Goal: Task Accomplishment & Management: Use online tool/utility

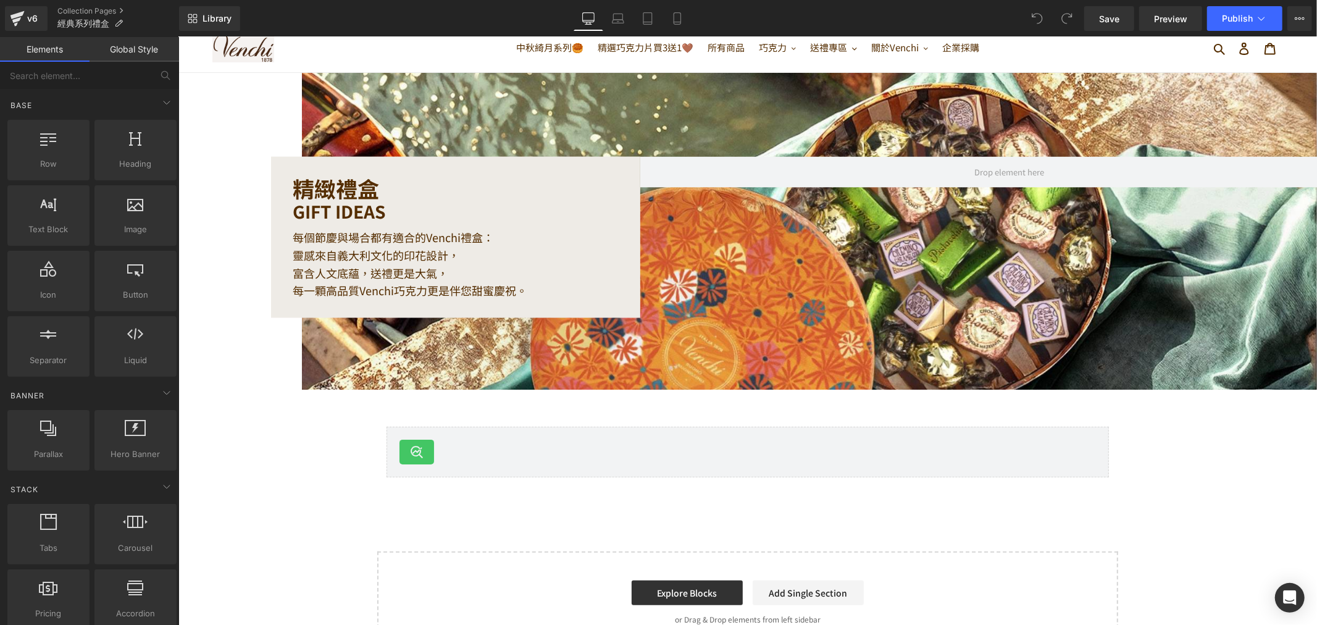
scroll to position [69, 0]
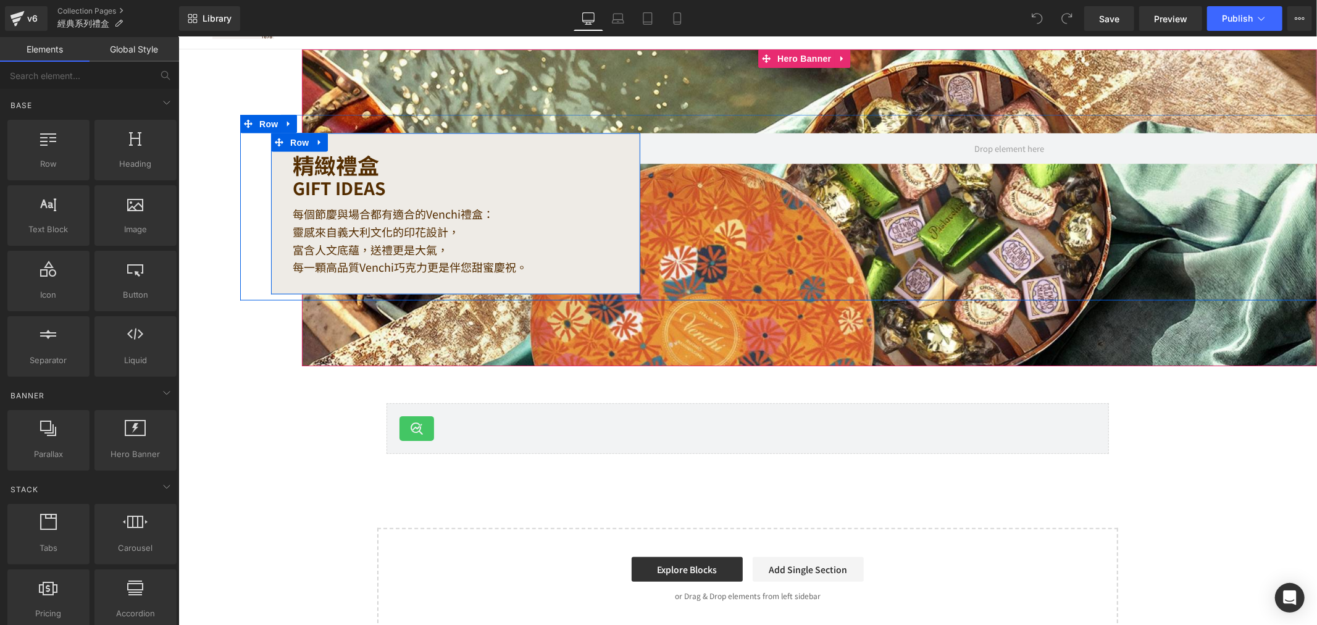
click at [178, 36] on div at bounding box center [178, 36] width 0 height 0
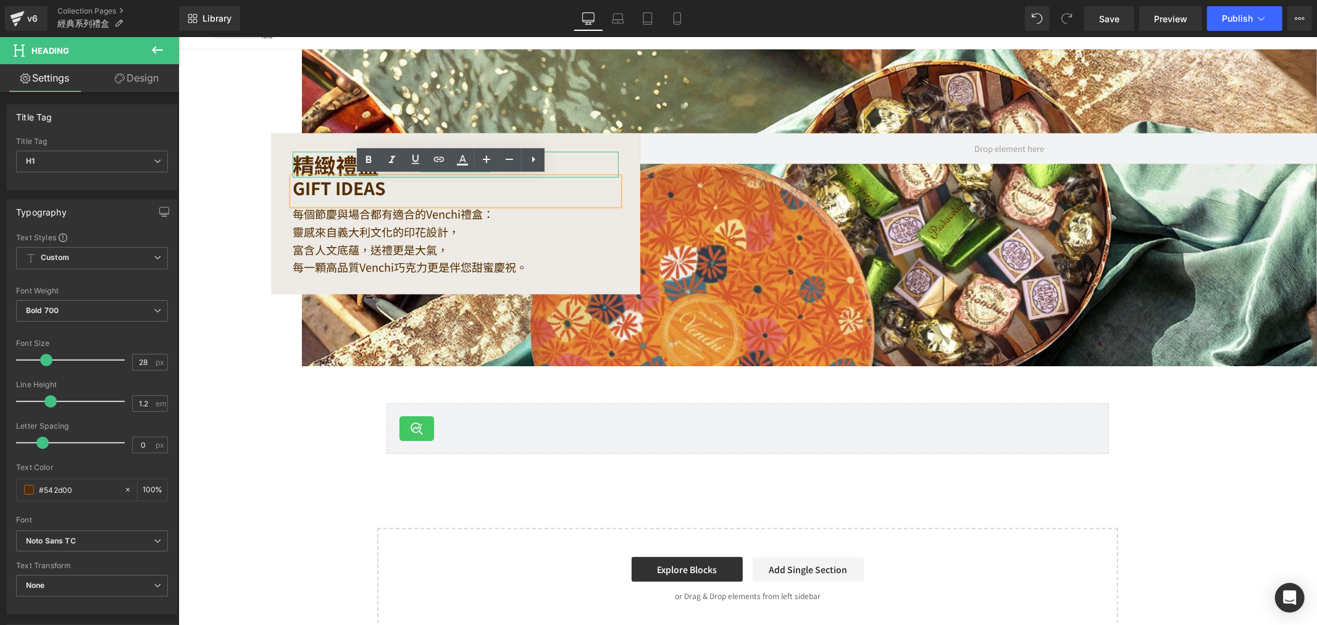
click at [311, 164] on h1 "精緻禮盒" at bounding box center [455, 164] width 326 height 26
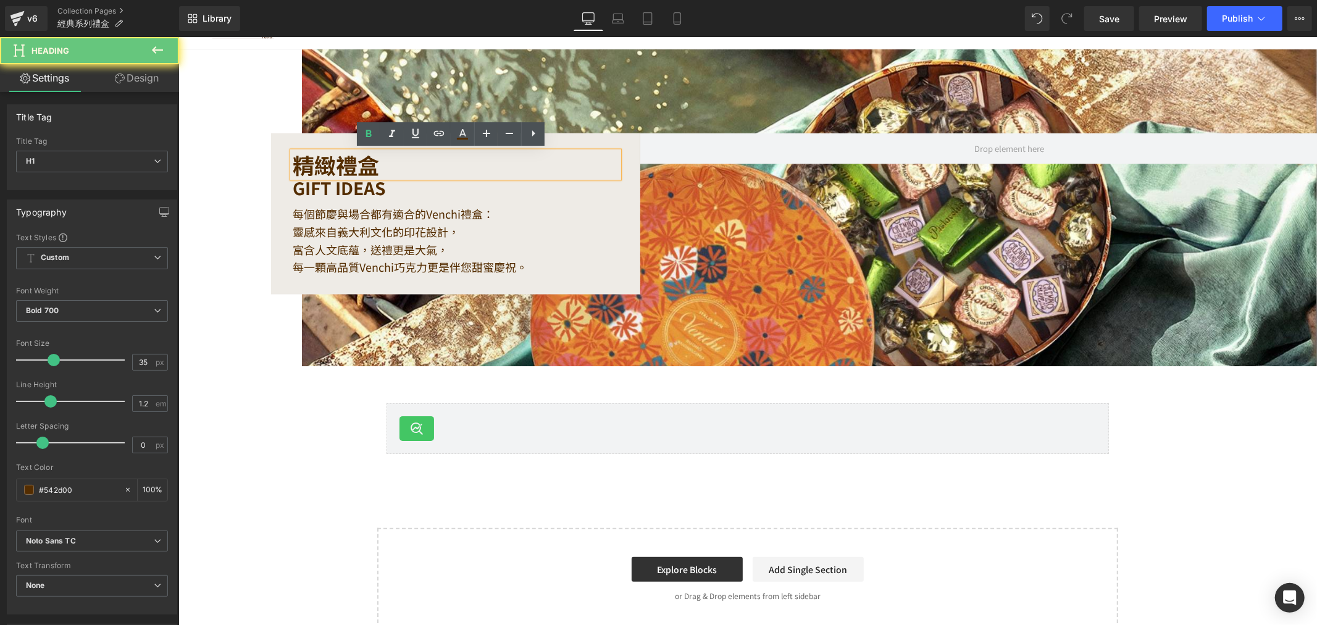
click at [373, 162] on h1 "精緻禮盒" at bounding box center [455, 164] width 326 height 26
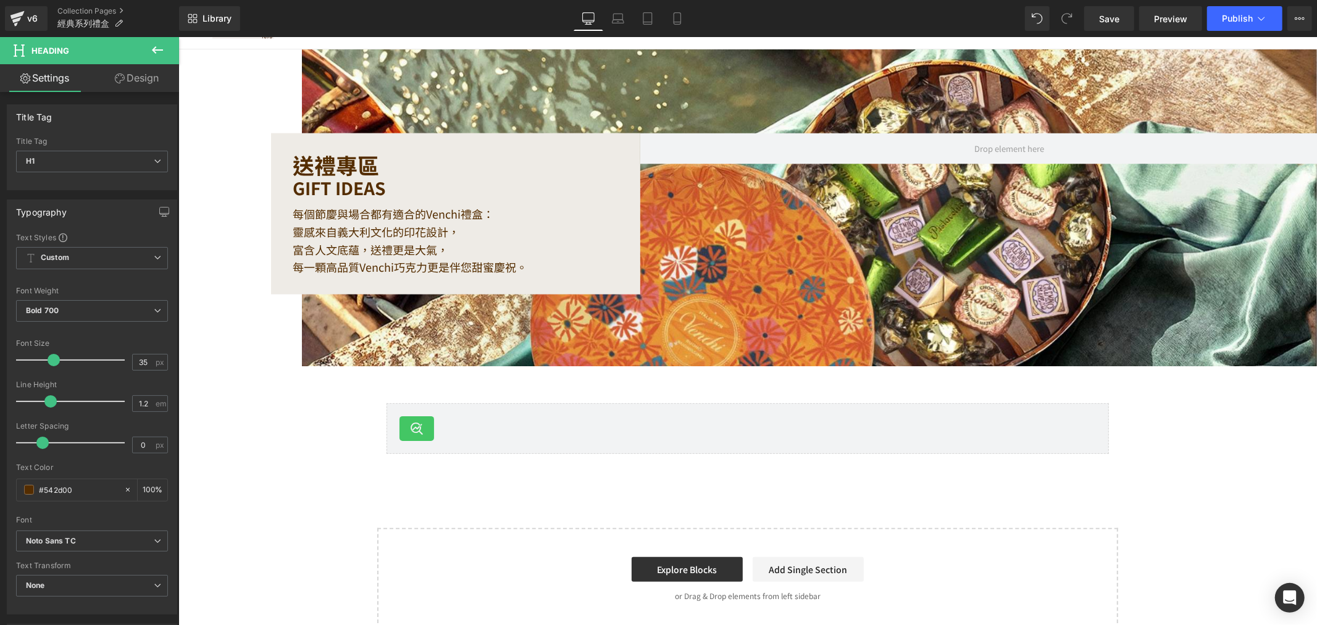
click at [404, 201] on div "GIFT IDEAS Heading" at bounding box center [455, 190] width 326 height 27
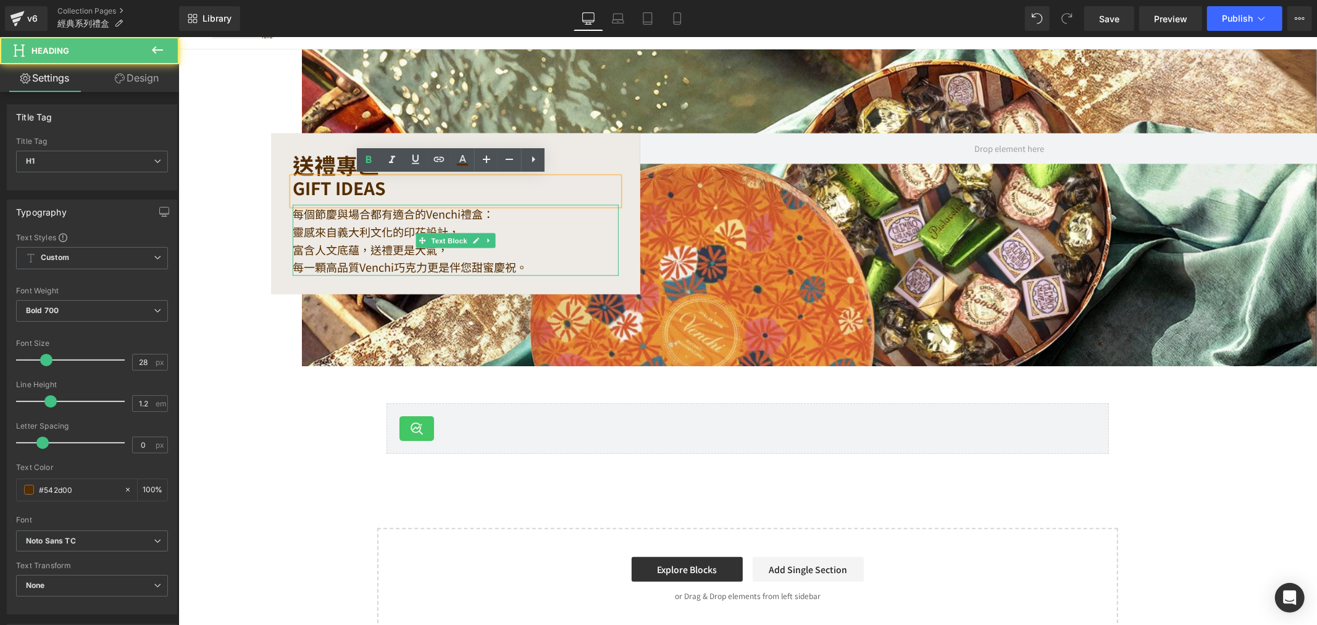
click at [408, 214] on p "每個節慶與場合都有適合的Venchi禮盒：" at bounding box center [455, 213] width 326 height 18
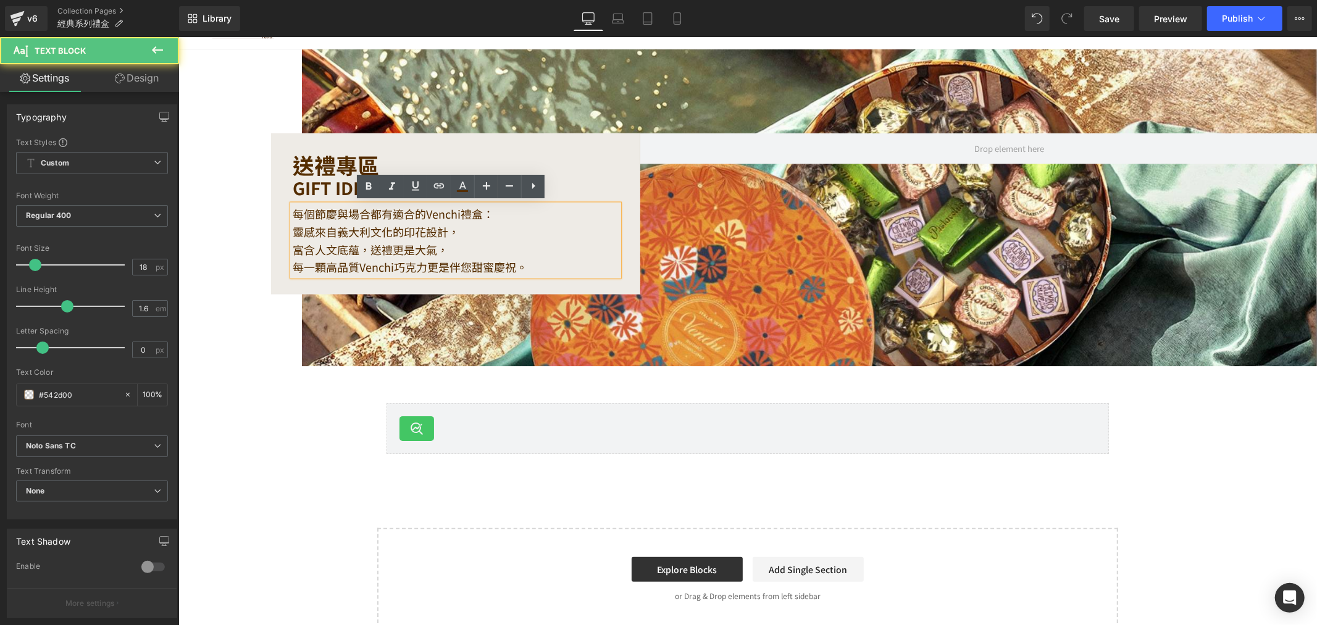
click at [476, 214] on p "每個節慶與場合都有適合的Venchi禮盒：" at bounding box center [455, 213] width 326 height 18
click at [308, 240] on p "富含人文底蘊，送禮更是大氣，" at bounding box center [455, 249] width 326 height 18
click at [302, 211] on p "每個節慶與場合都有適合的 Venchi 的贈禮時光：" at bounding box center [455, 213] width 326 height 18
click at [337, 213] on p "每個節慶與場合都有適合的 Venchi 的贈禮時光：" at bounding box center [455, 213] width 326 height 18
click at [375, 209] on p "每個節慶與場合都有適合的 Venchi 的贈禮時光：" at bounding box center [455, 213] width 326 height 18
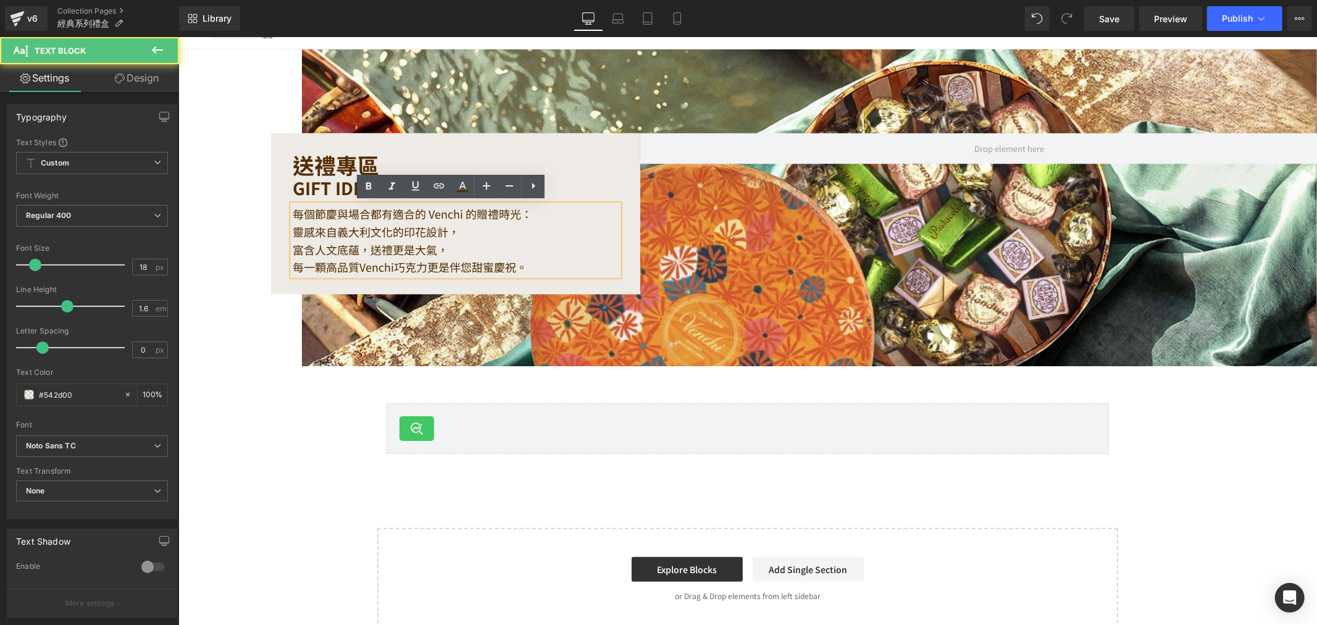
click at [395, 211] on p "每個節慶與場合都有適合的 Venchi 的贈禮時光：" at bounding box center [455, 213] width 326 height 18
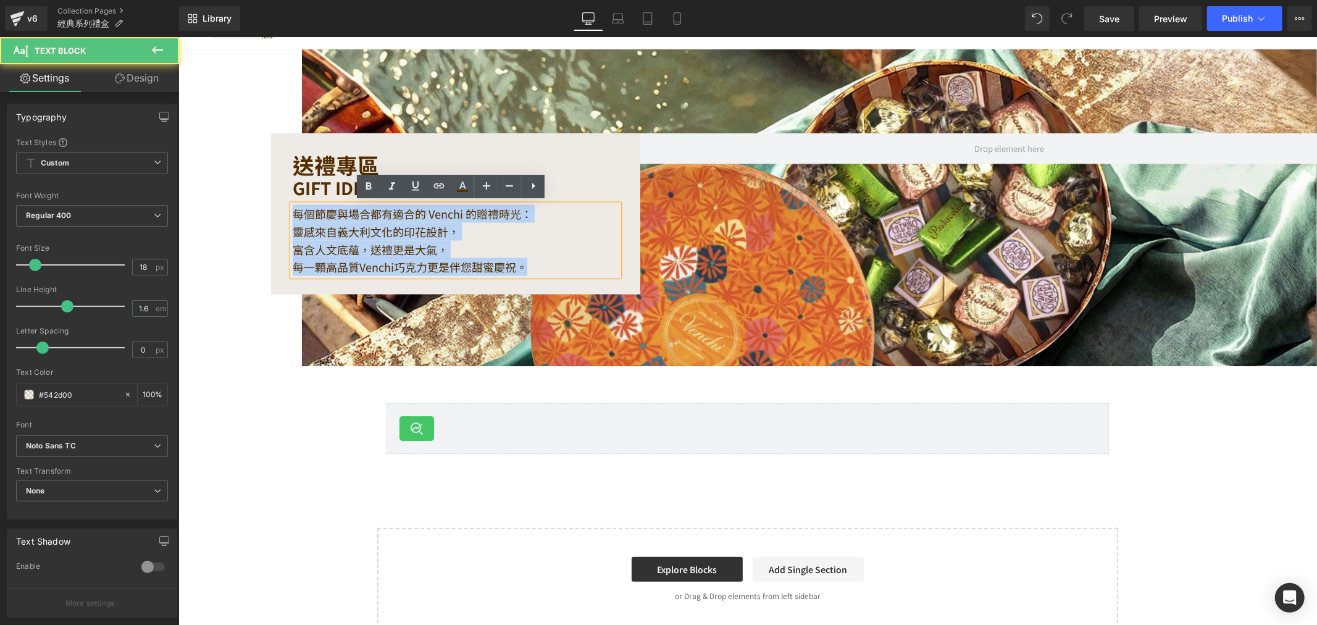
drag, startPoint x: 526, startPoint y: 264, endPoint x: 288, endPoint y: 209, distance: 243.3
click at [292, 209] on div "每個節慶與場合都有適合的 Venchi 的贈禮時光： 靈感來自義大利文化的印花設計， 富含人文底蘊，送禮更是大氣， 每一顆高品質Venchi巧克力更是伴您甜蜜…" at bounding box center [455, 239] width 326 height 71
copy div "每個節慶與場合都有適合的 Venchi 的贈禮時光： 靈感來自義大利文化的印花設計， 富含人文底蘊，送禮更是大氣， 每一顆高品質Venchi巧克力更是伴您甜蜜…"
click at [465, 237] on p "靈感來自義大利文化的印花設計，" at bounding box center [455, 231] width 326 height 18
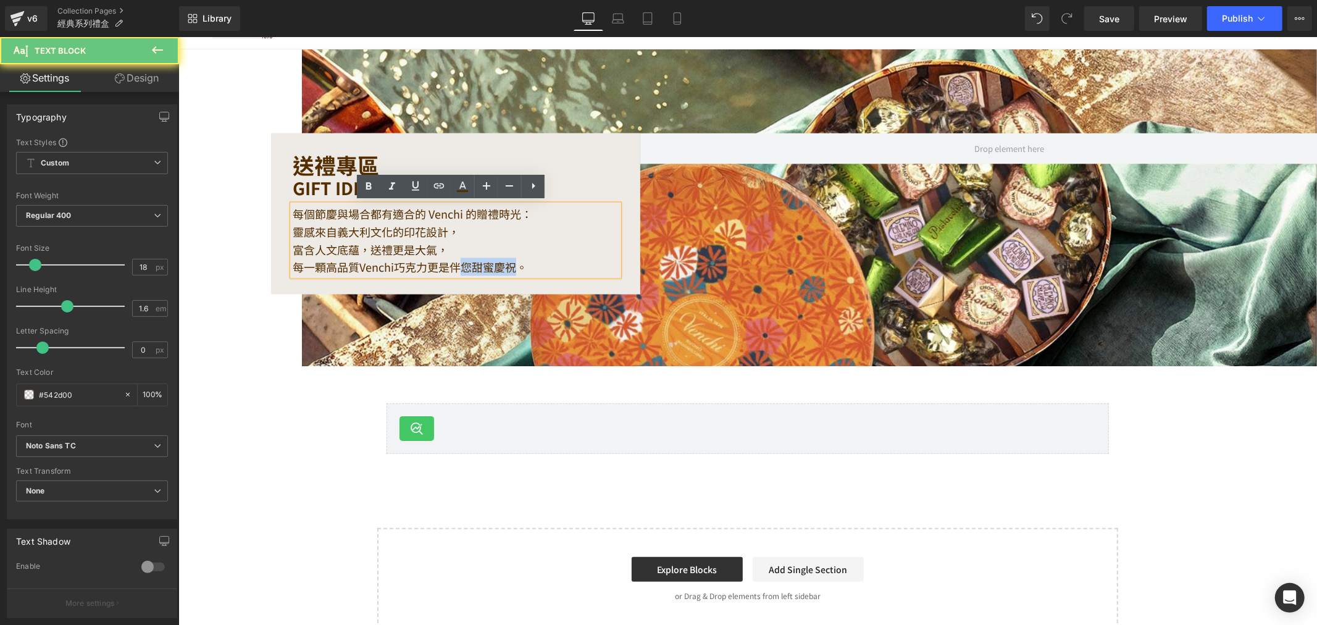
click at [459, 258] on p "每一顆高品質Venchi巧克力更是伴您甜蜜慶祝。" at bounding box center [455, 267] width 326 height 18
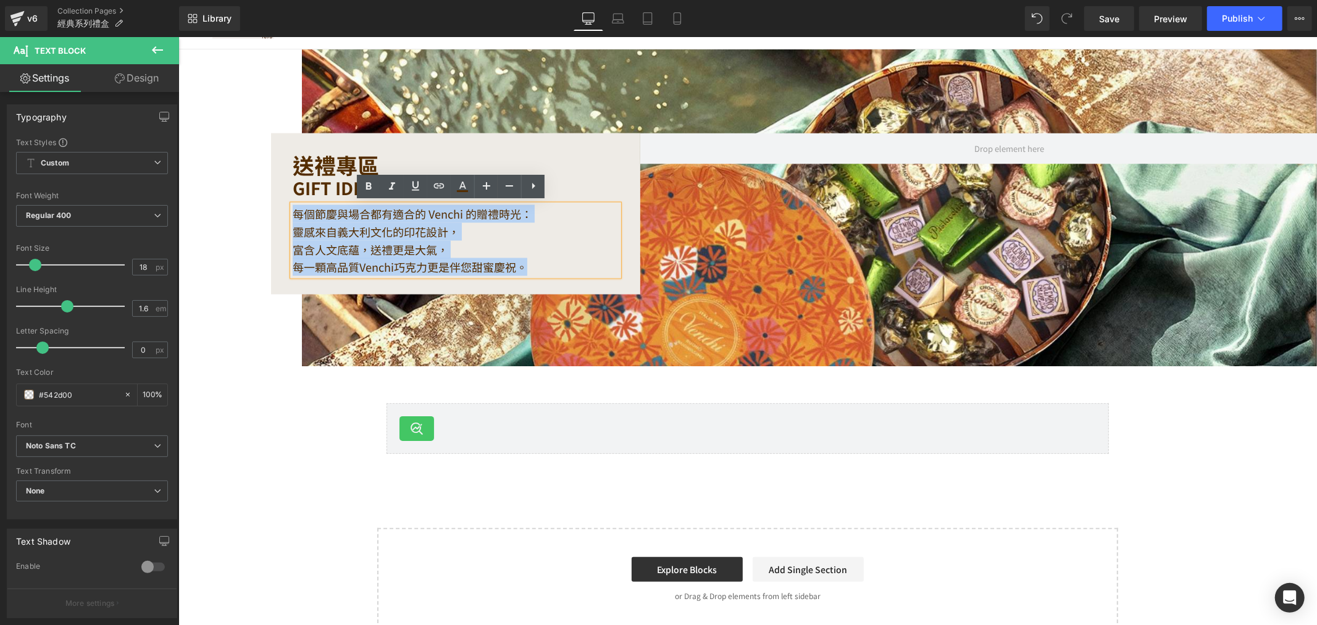
drag, startPoint x: 527, startPoint y: 261, endPoint x: 289, endPoint y: 205, distance: 244.2
click at [292, 205] on div "每個節慶與場合都有適合的 Venchi 的贈禮時光： 靈感來自義大利文化的印花設計， 富含人文底蘊，送禮更是大氣， 每一顆高品質Venchi巧克力更是伴您甜蜜…" at bounding box center [455, 239] width 326 height 71
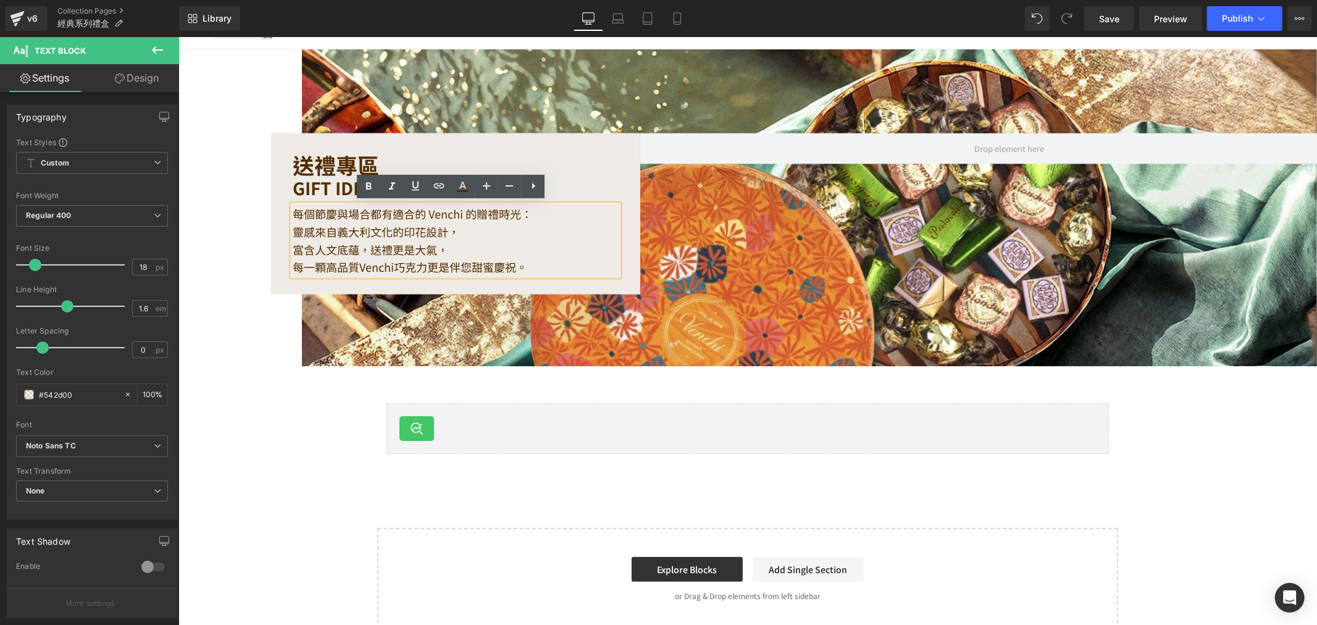
scroll to position [33, 0]
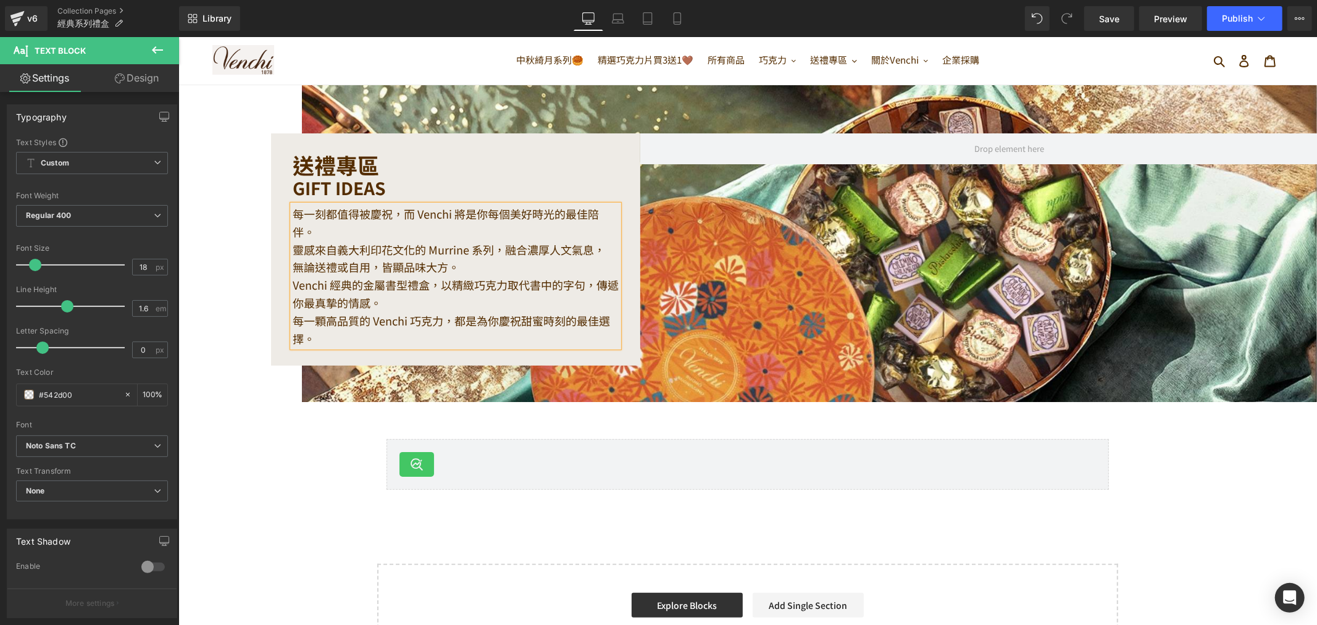
click at [442, 225] on p "每一刻都值得被慶祝，而 Venchi 將是你每個美好時光的最佳陪伴。" at bounding box center [455, 222] width 326 height 36
click at [395, 204] on p "每一刻都值得被慶祝，而 Venchi 將是你每個美好時光的最佳陪伴。" at bounding box center [455, 222] width 326 height 36
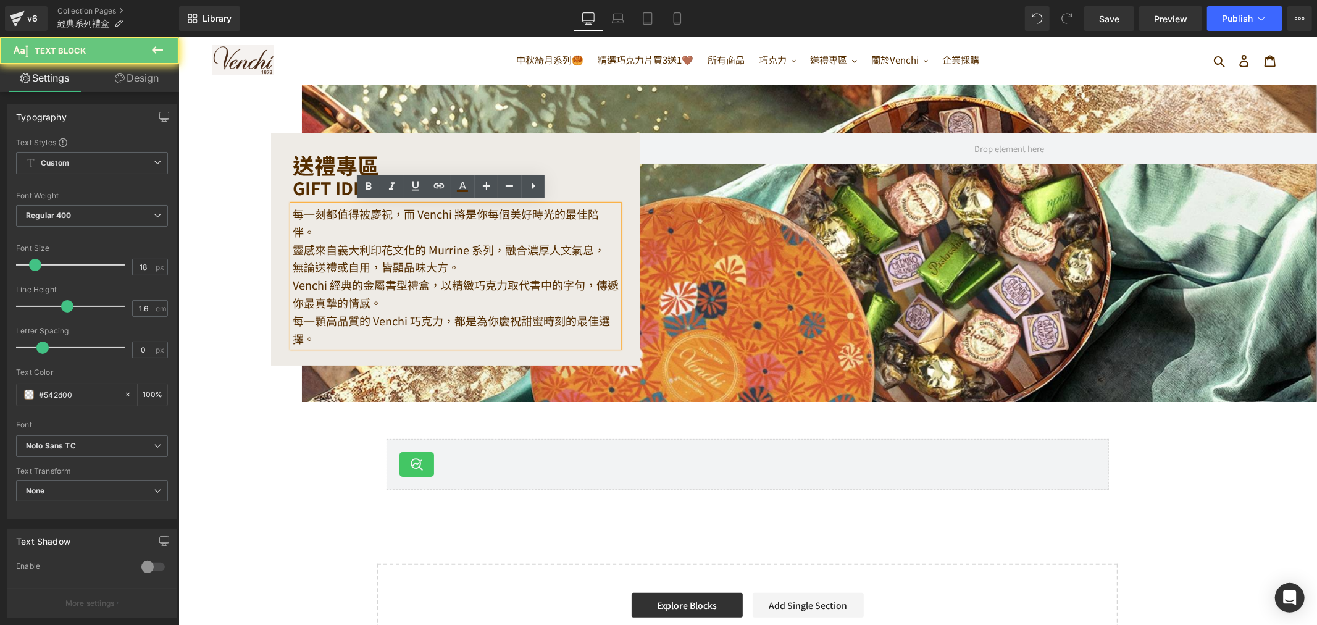
click at [402, 211] on p "每一刻都值得被慶祝，而 Venchi 將是你每個美好時光的最佳陪伴。" at bounding box center [455, 222] width 326 height 36
click at [407, 214] on p "每一刻都值得被慶祝，而 Venchi 將是你每個美好時光的最佳陪伴。" at bounding box center [455, 222] width 326 height 36
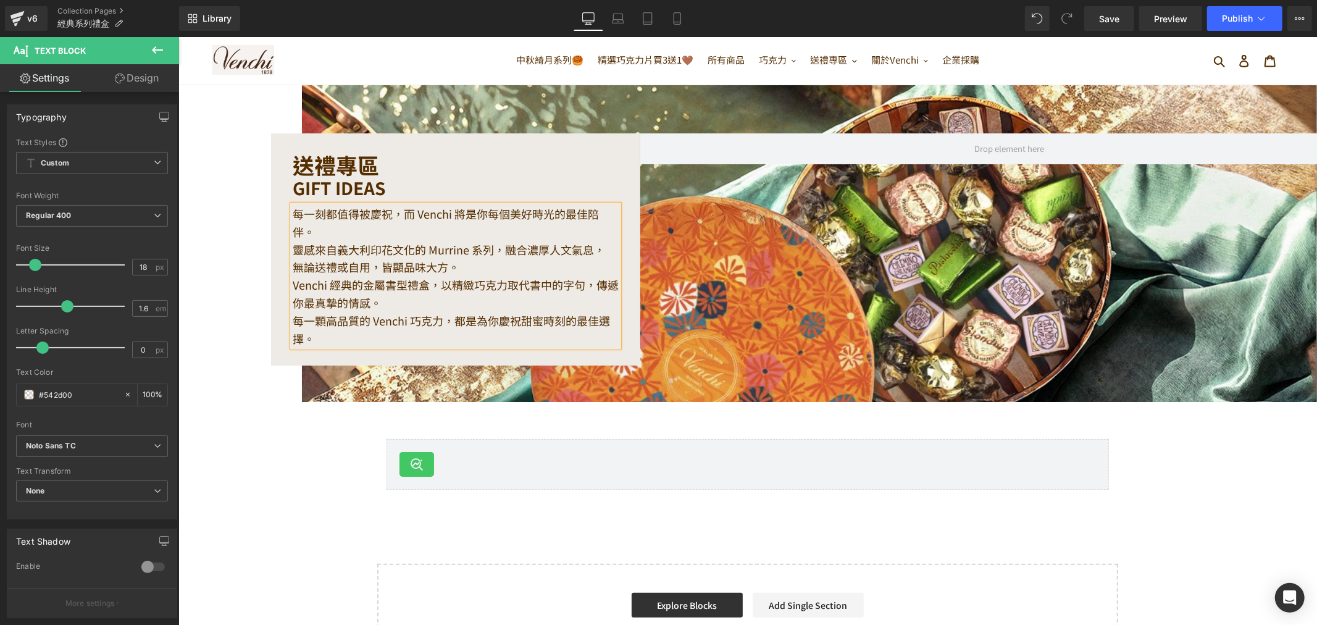
scroll to position [41, 0]
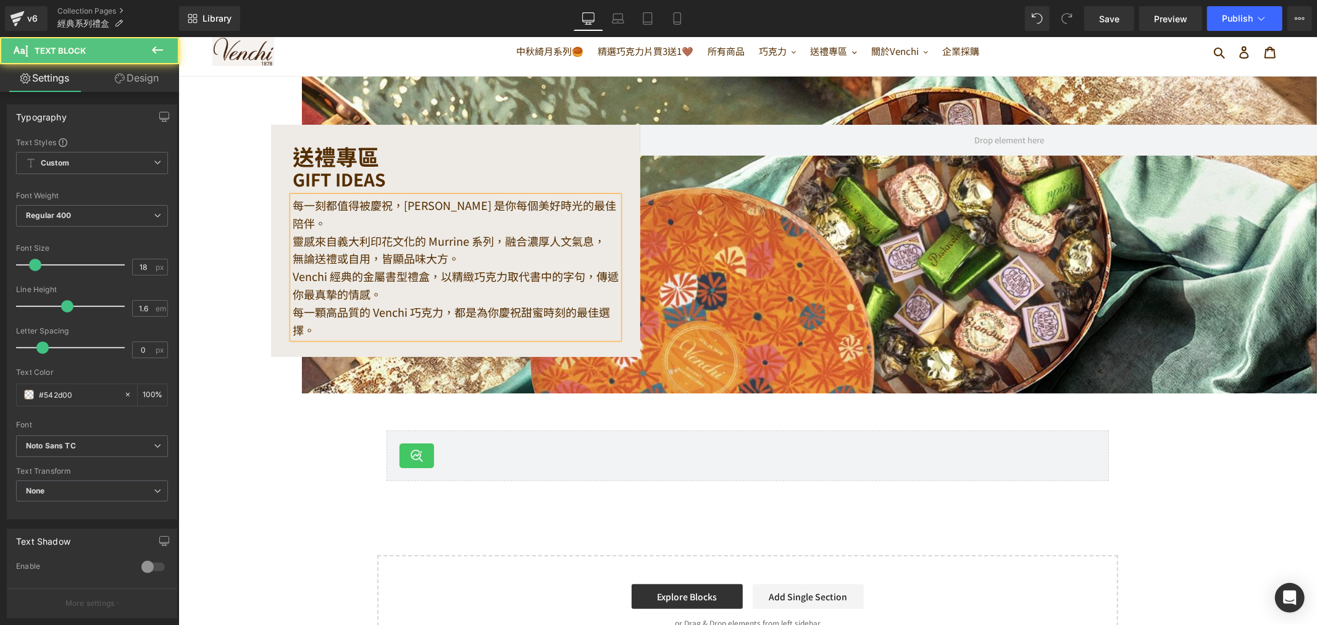
click at [593, 211] on p "每一刻都值得被慶祝，Venchi 是你每個美好時光的最佳陪伴。" at bounding box center [455, 214] width 326 height 36
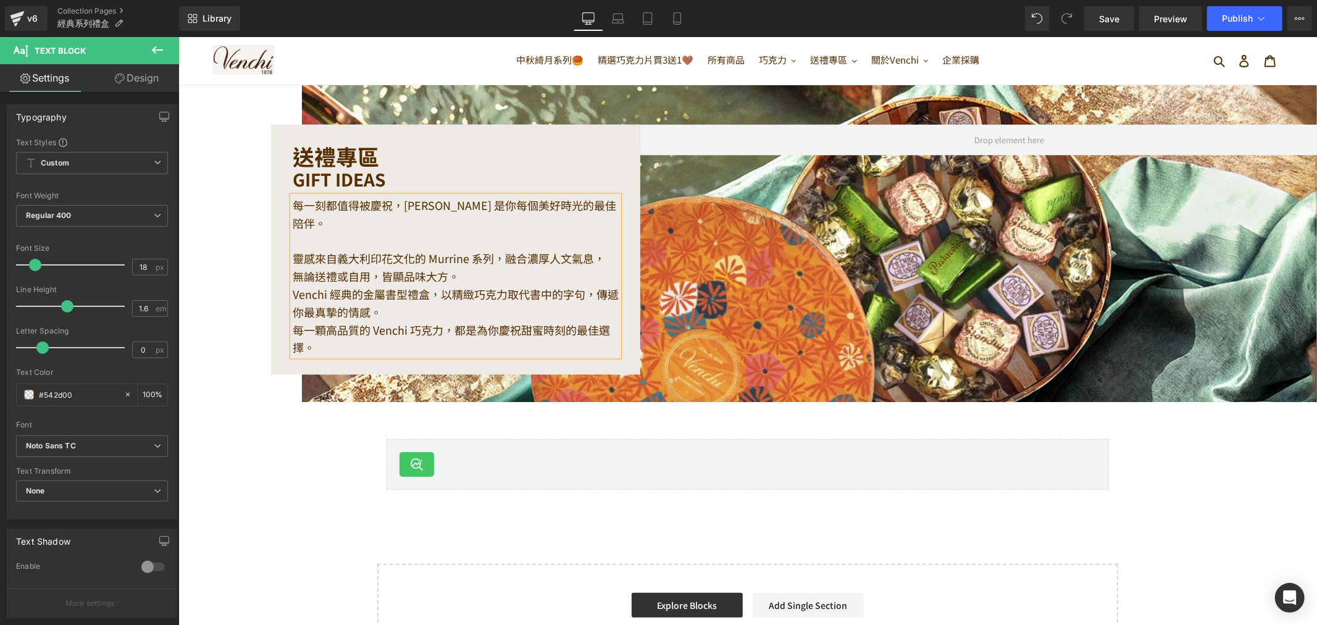
click at [466, 253] on p "靈感來自義大利印花文化的 Murrine 系列，融合濃厚人文氣息，" at bounding box center [455, 258] width 326 height 18
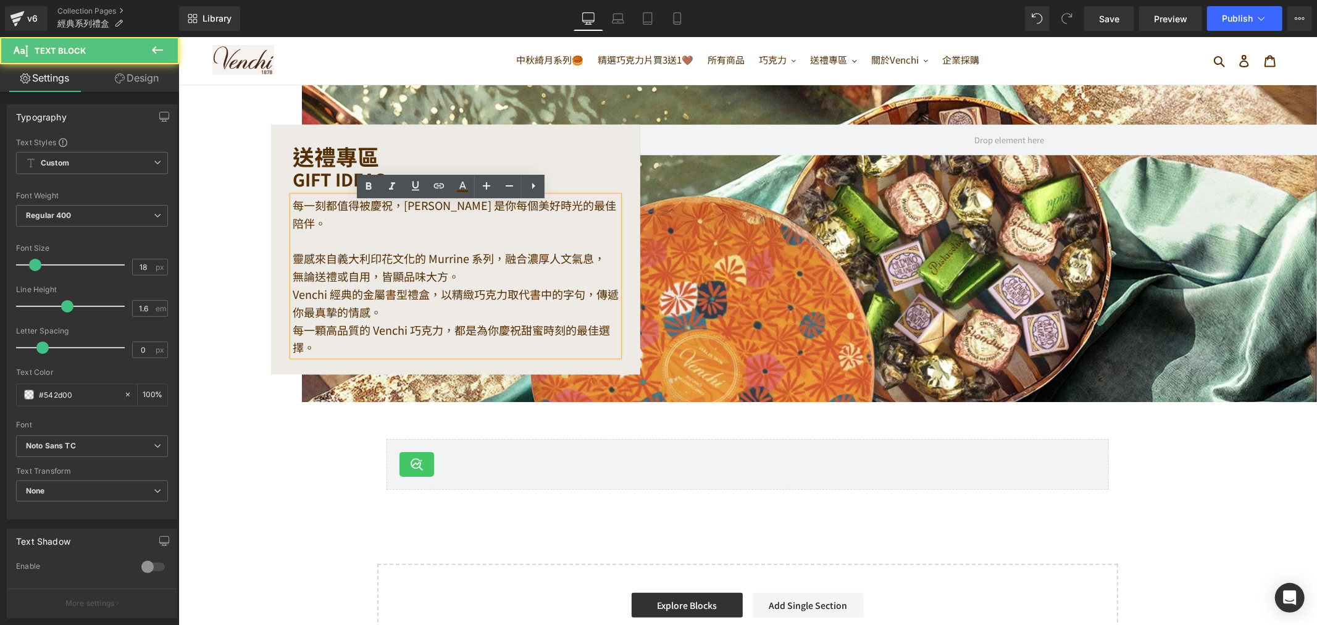
click at [463, 267] on p "無論送禮或自用，皆顯品味大方。" at bounding box center [455, 276] width 326 height 18
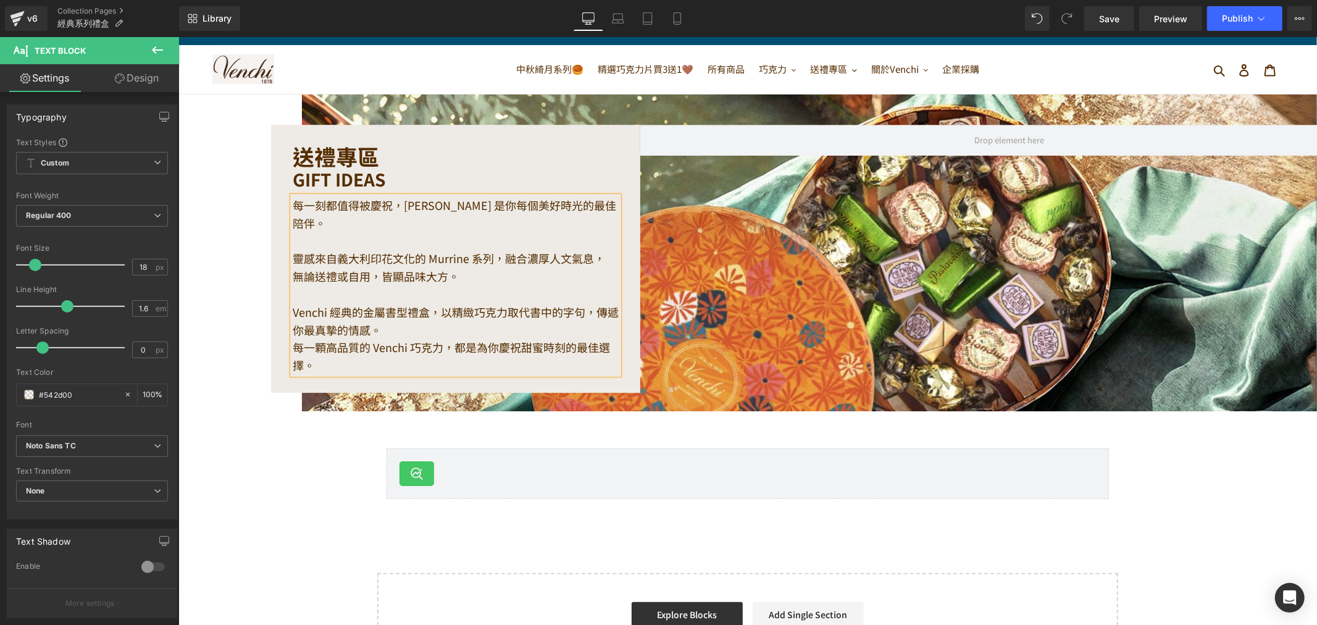
click at [431, 303] on p "Venchi 經典的金屬書型禮盒，以精緻巧克力取代書中的字句，傳遞你最真摯的情感。" at bounding box center [455, 321] width 326 height 36
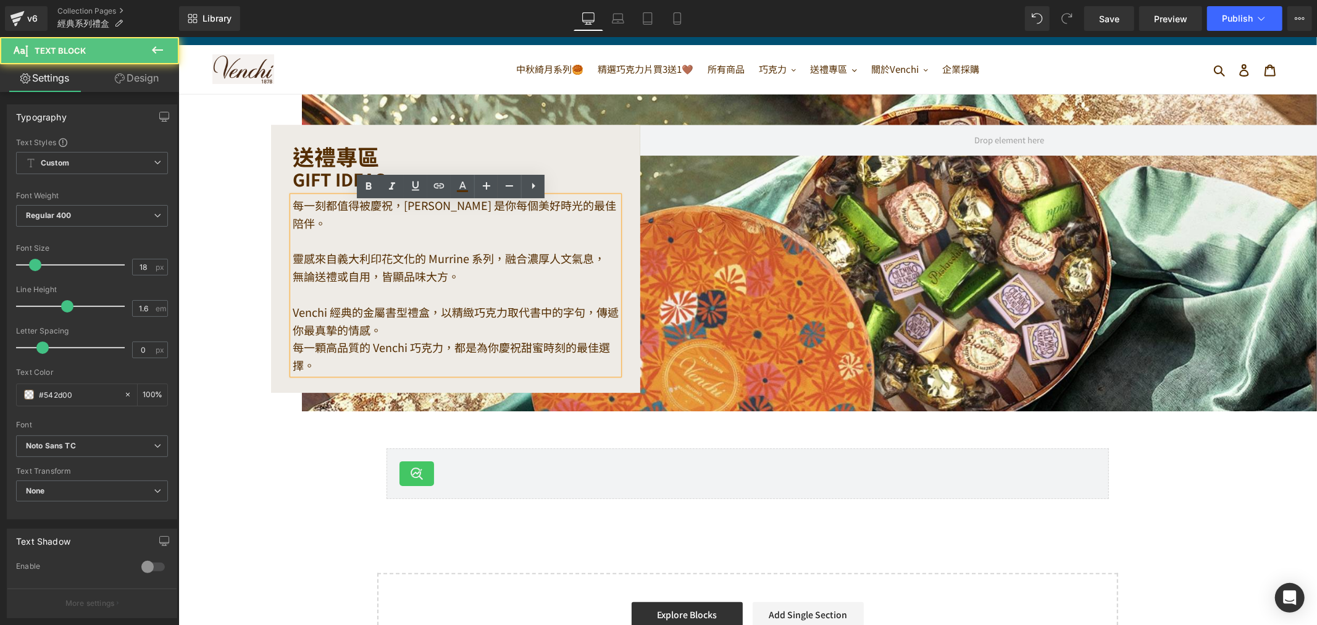
drag, startPoint x: 513, startPoint y: 303, endPoint x: 607, endPoint y: 307, distance: 93.9
click at [524, 303] on p "Venchi 經典的金屬書型禮盒，以精緻巧克力取代書中的字句，傳遞你最真摯的情感。" at bounding box center [455, 321] width 326 height 36
click at [589, 303] on p "Venchi 經典的金屬書型禮盒，以精緻巧克力取代書中的字句，傳遞你最真摯的情感。" at bounding box center [455, 321] width 326 height 36
click at [402, 320] on p "傳遞你最真摯的情感。" at bounding box center [455, 329] width 326 height 18
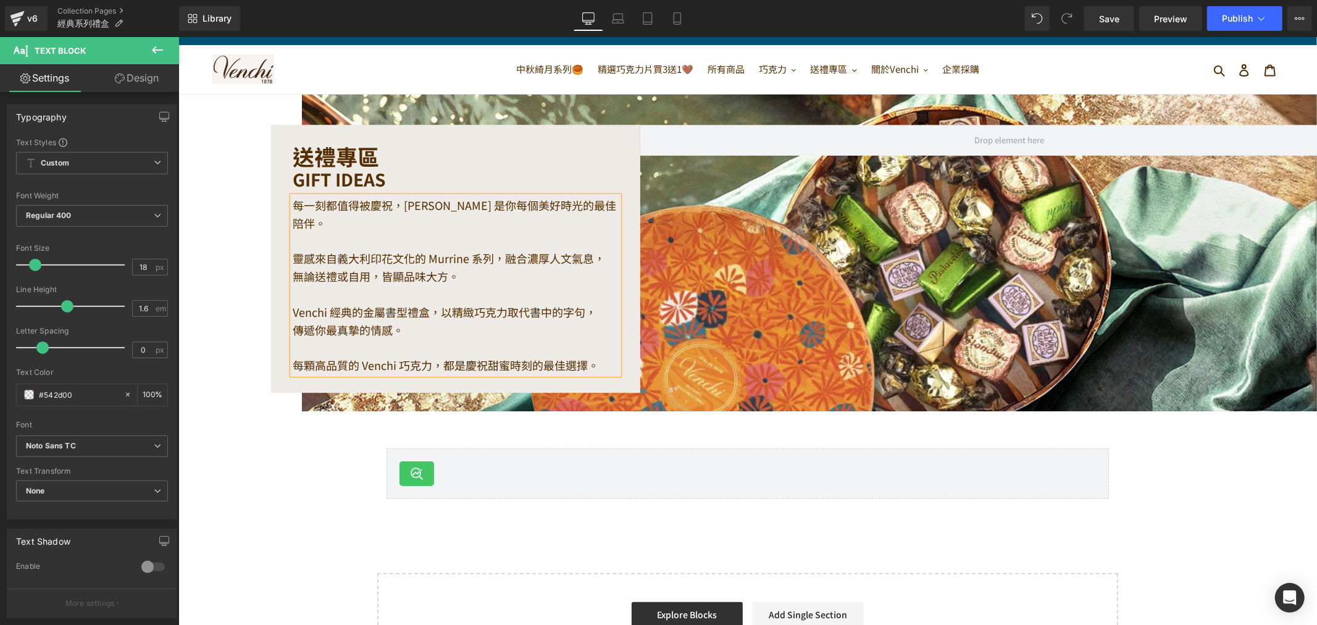
click at [691, 279] on div "送禮專區 Heading GIFT IDEAS Heading 每一刻都值得被慶祝，Venchi 是你每個美好時光的最佳陪伴。 靈感來自義大利印花文化的 M…" at bounding box center [809, 252] width 1139 height 293
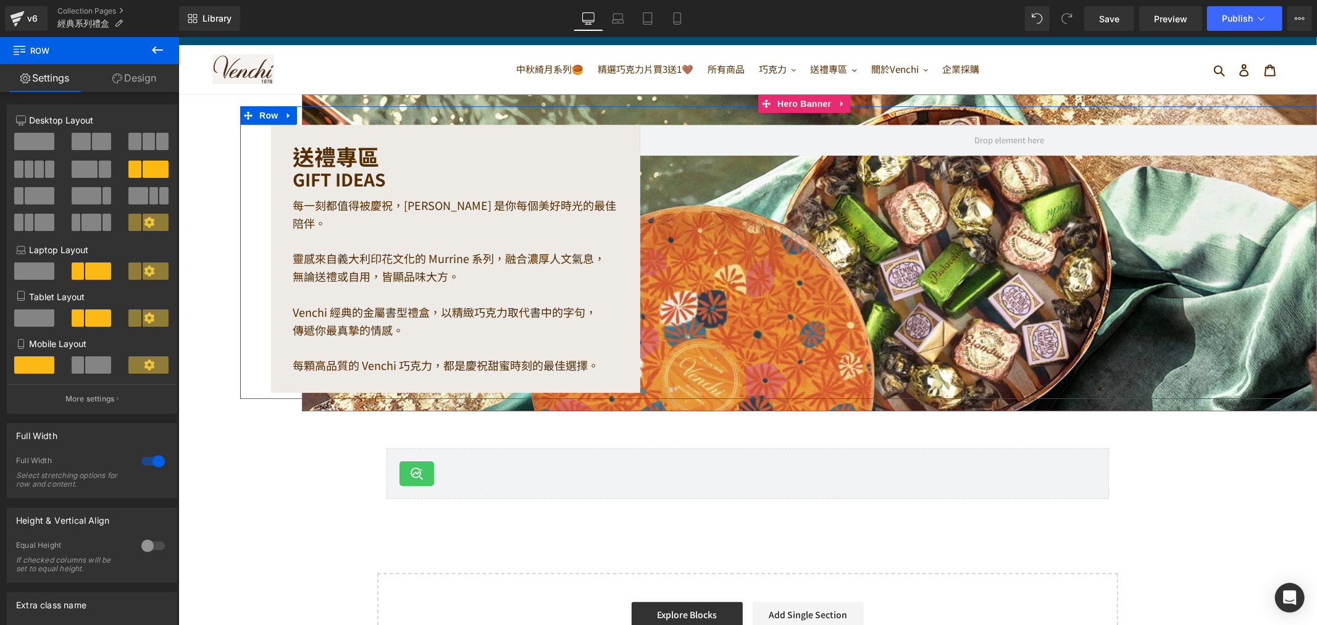
click at [781, 226] on div "送禮專區 Heading GIFT IDEAS Heading 每一刻都值得被慶祝，Venchi 是你每個美好時光的最佳陪伴。 靈感來自義大利印花文化的 M…" at bounding box center [809, 252] width 1139 height 293
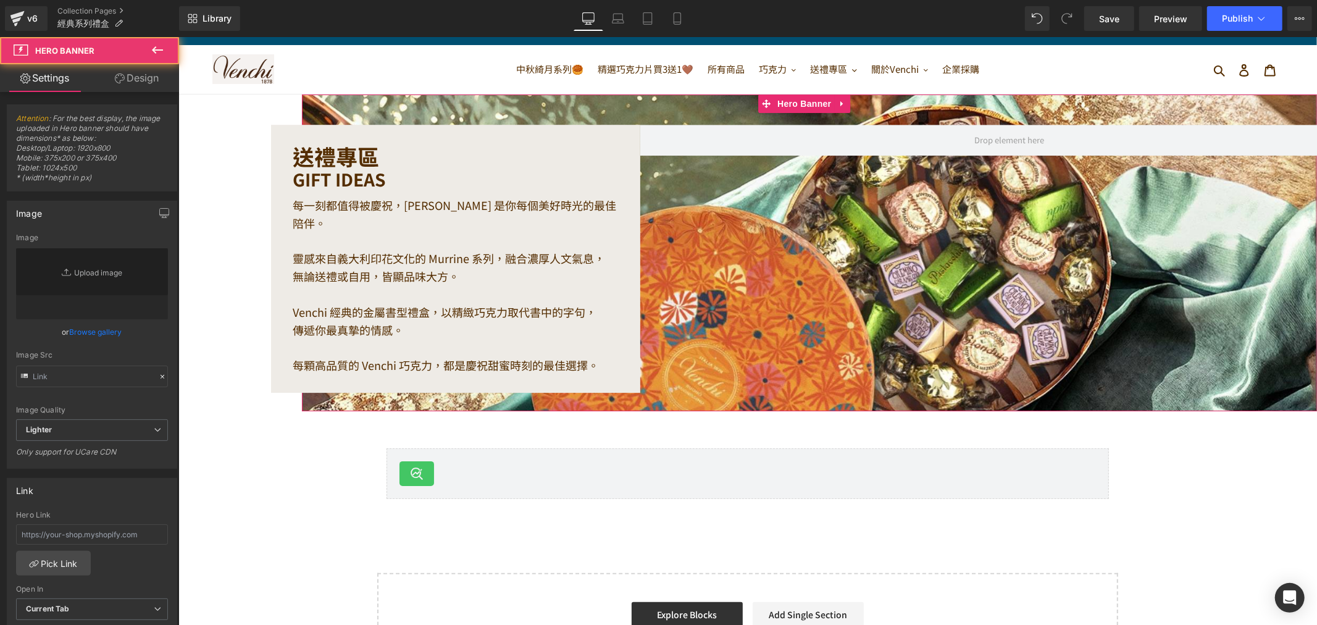
type input "https://ucarecdn.com/bfe81664-383e-4237-ba8b-511f0697bc1a/-/format/auto/-/previ…"
click at [586, 96] on div "送禮專區 Heading GIFT IDEAS Heading 每一刻都值得被慶祝，Venchi 是你每個美好時光的最佳陪伴。 靈感來自義大利印花文化的 M…" at bounding box center [808, 252] width 1015 height 317
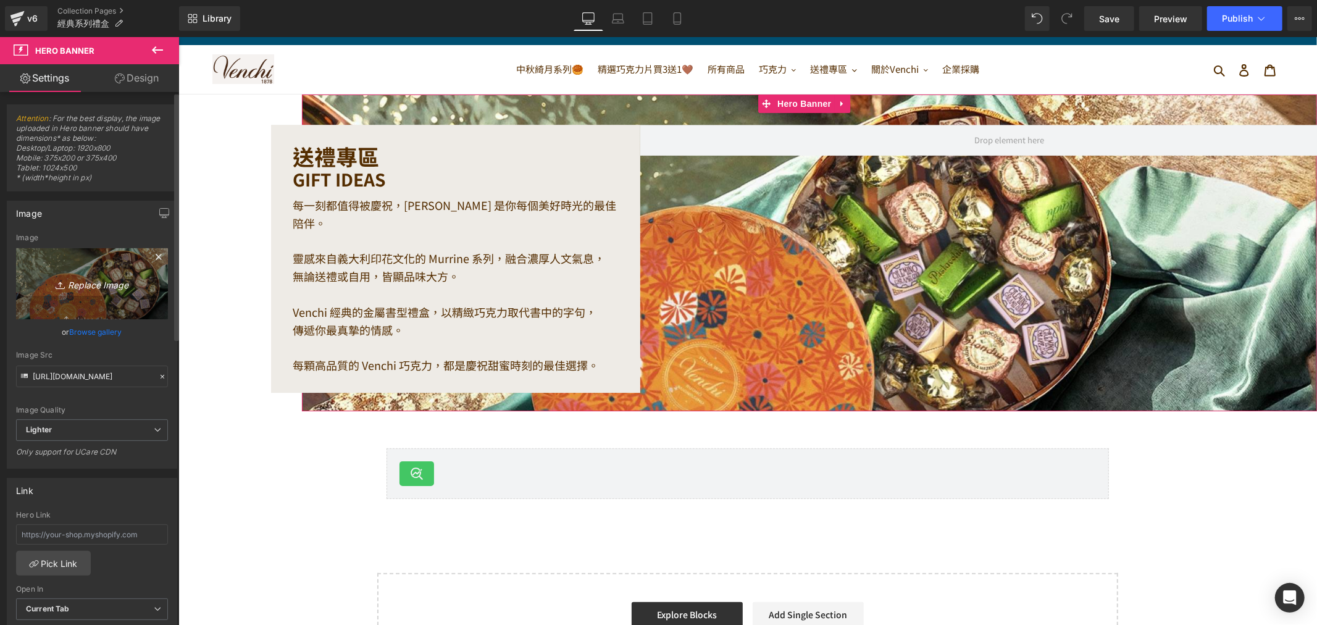
click at [101, 284] on icon "Replace Image" at bounding box center [92, 283] width 99 height 15
type input "C:\fakepath\Gifting.jpg"
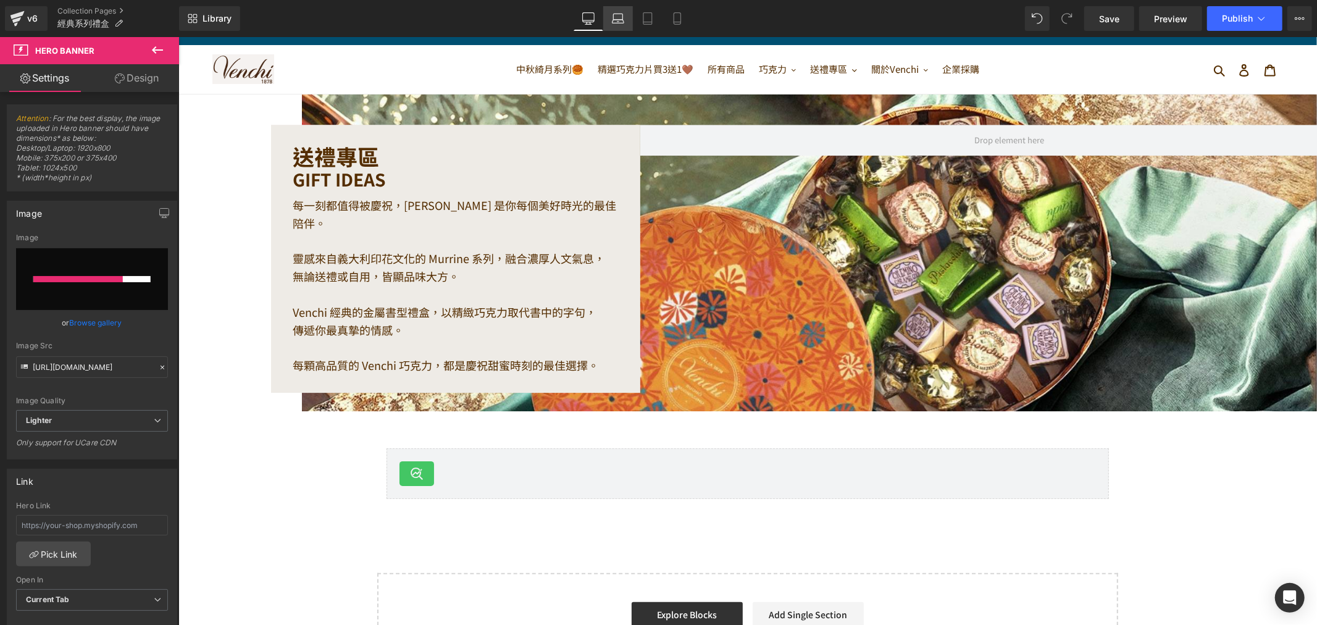
click at [614, 22] on icon at bounding box center [618, 18] width 12 height 12
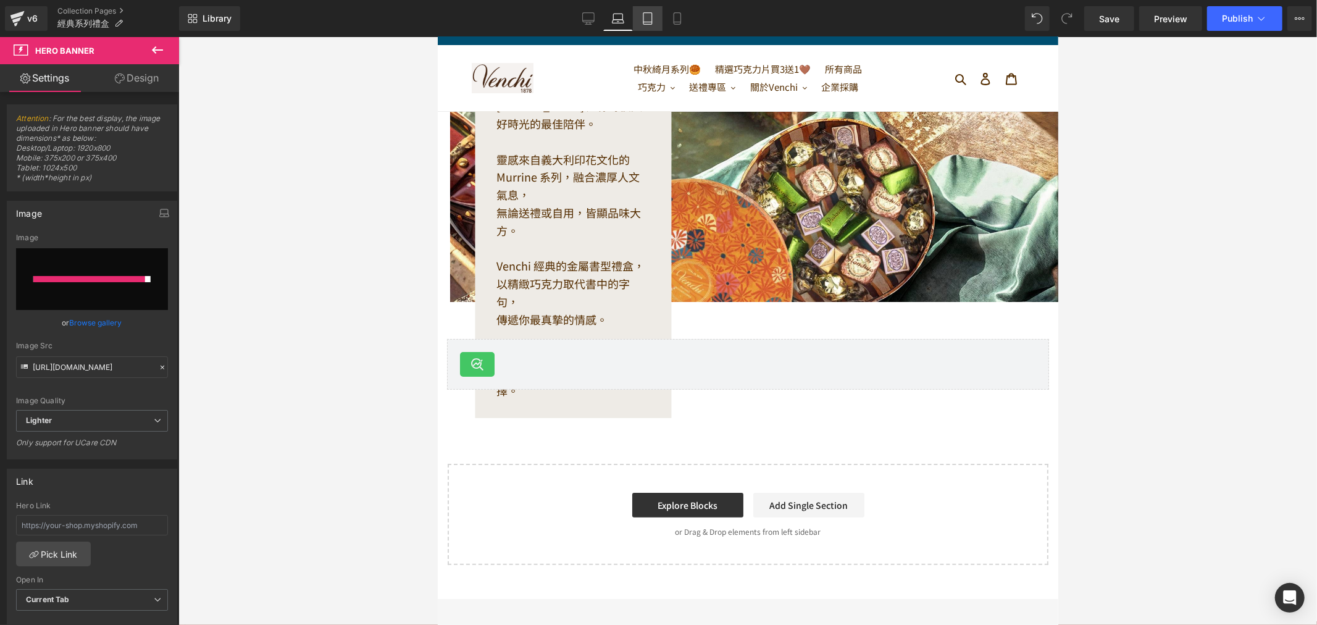
scroll to position [0, 0]
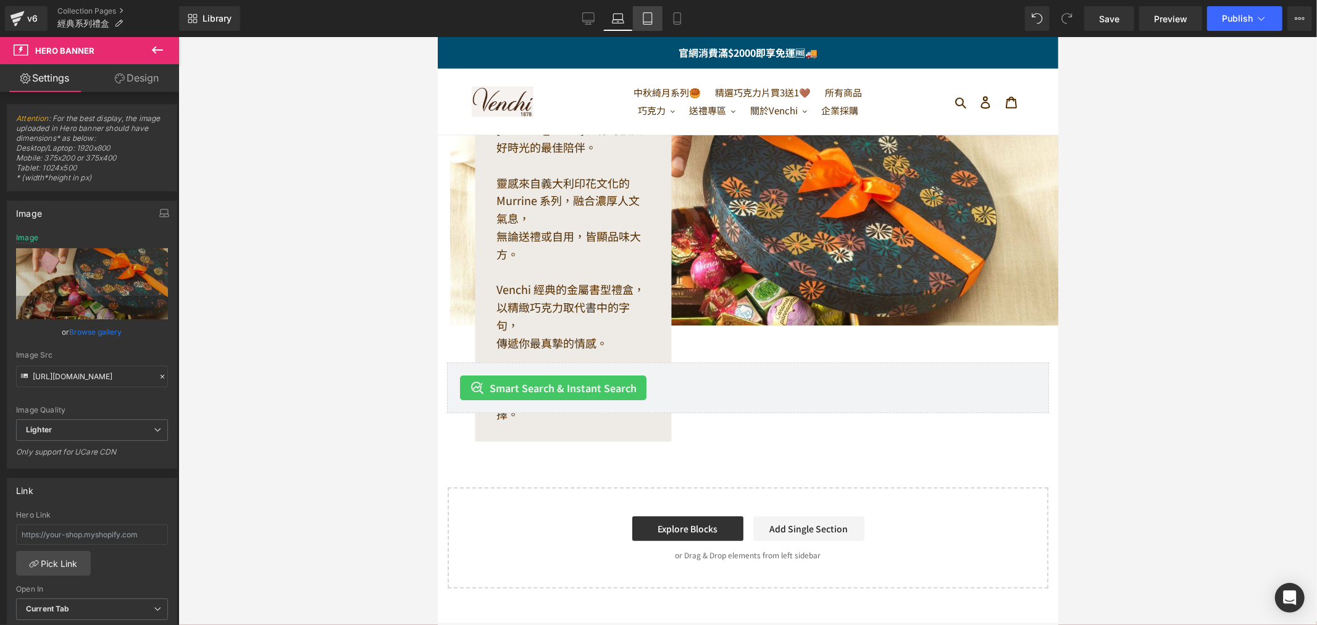
click at [647, 17] on icon at bounding box center [648, 18] width 12 height 12
type input "https://ucarecdn.com/bfe81664-383e-4237-ba8b-511f0697bc1a/-/format/auto/-/previ…"
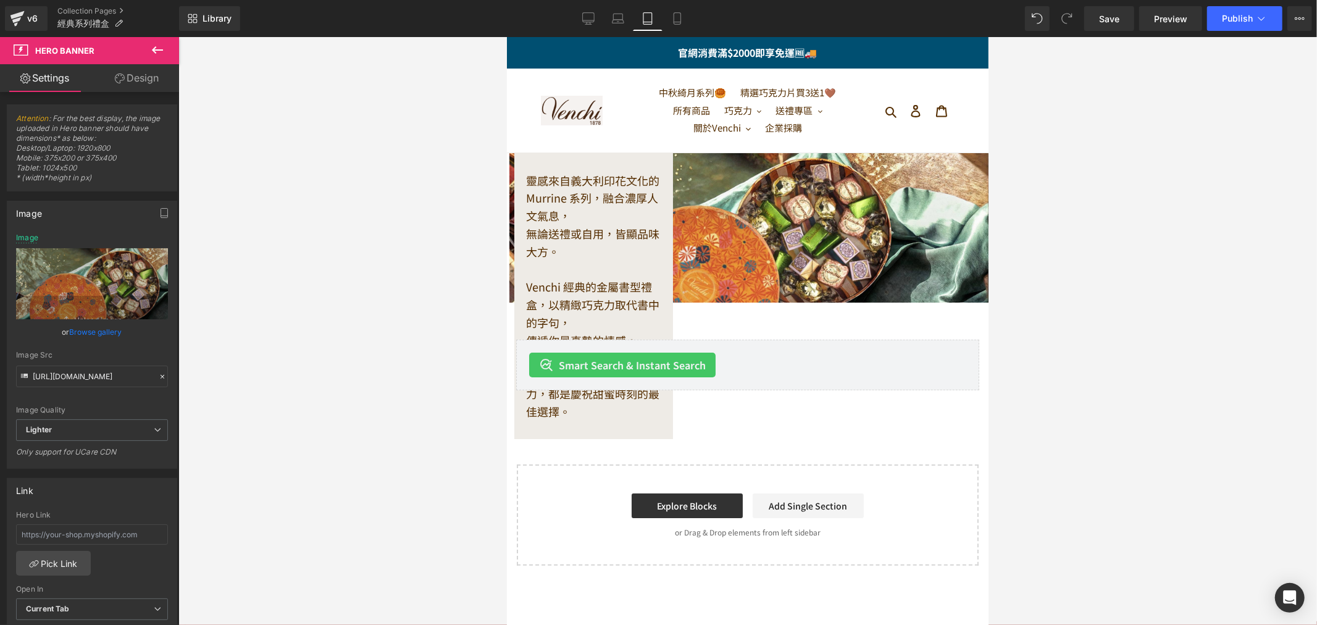
scroll to position [17, 0]
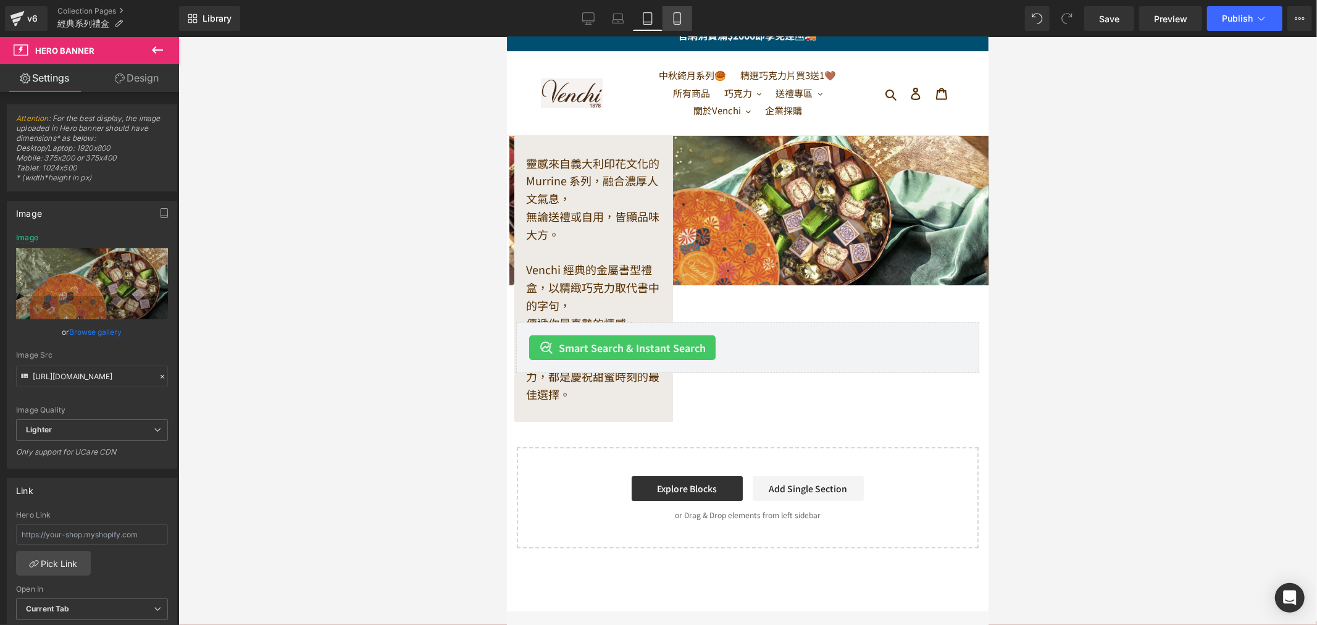
click at [676, 17] on icon at bounding box center [677, 18] width 12 height 12
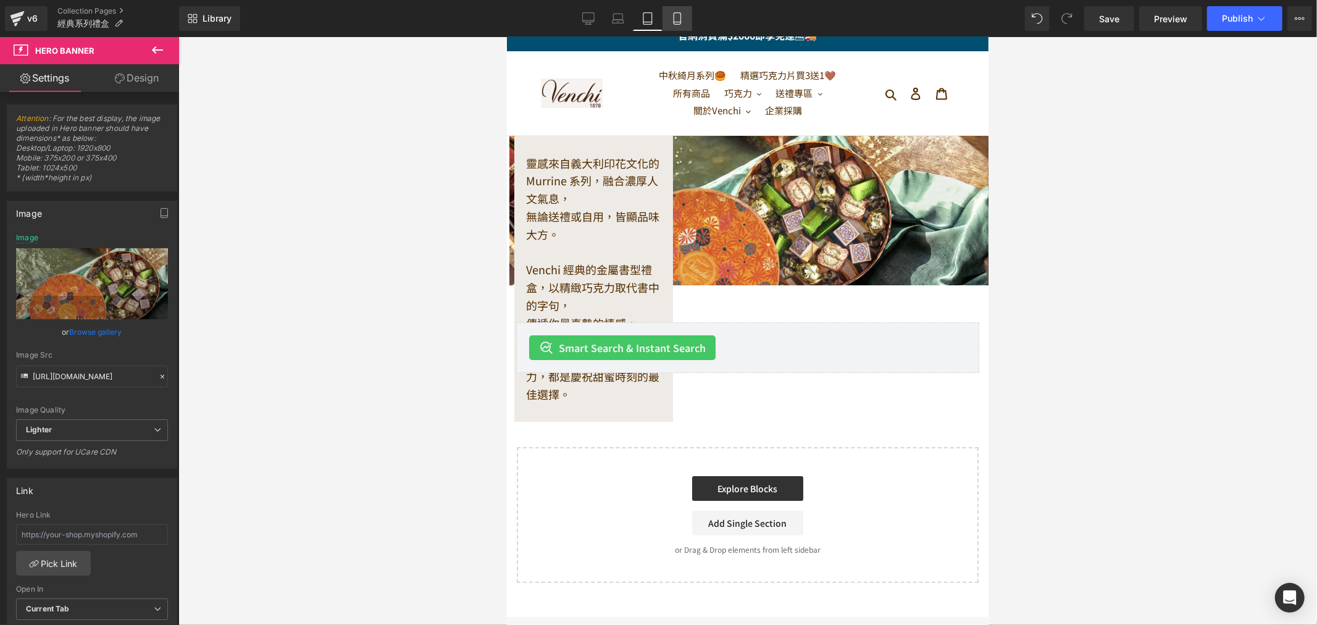
scroll to position [0, 0]
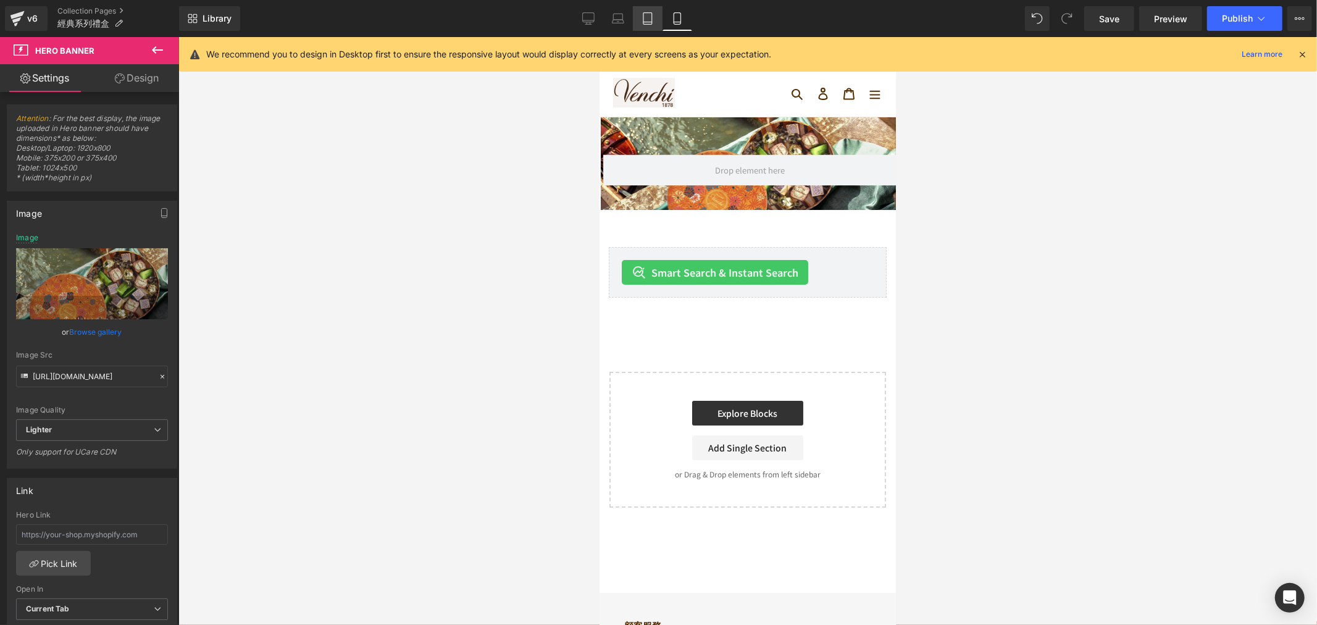
click at [646, 19] on icon at bounding box center [648, 18] width 12 height 12
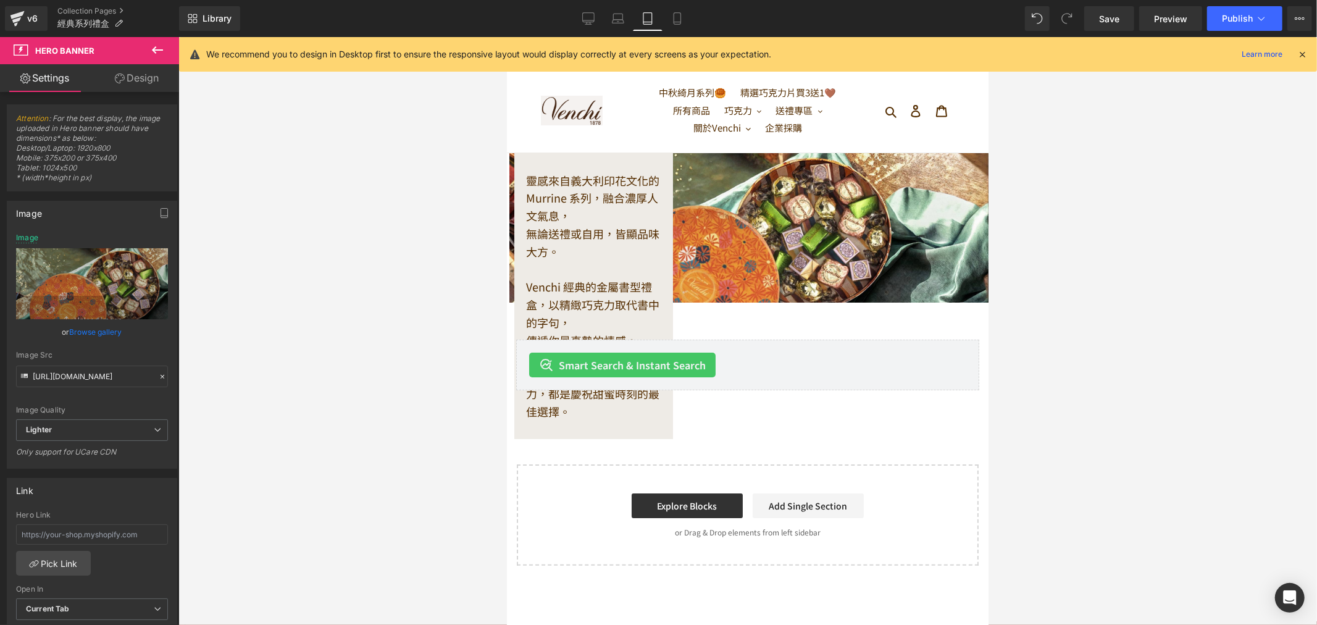
scroll to position [35, 0]
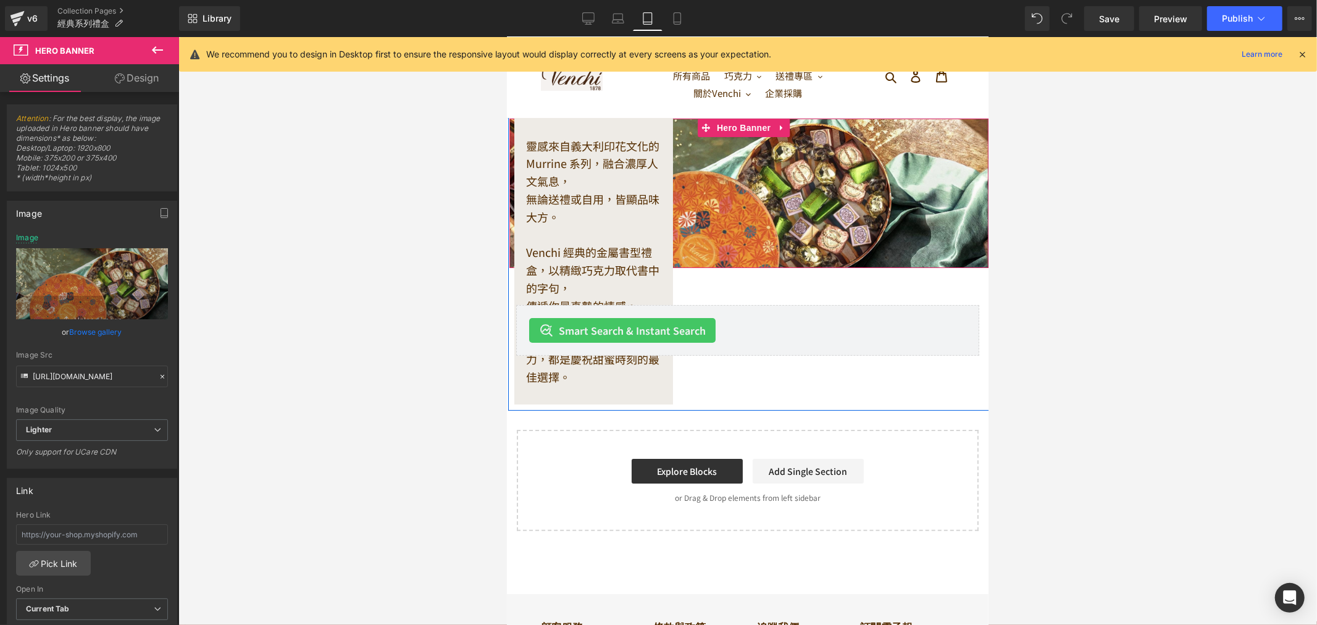
click at [732, 149] on div "送禮專區 Heading GIFT IDEAS Heading 每一刻都值得被慶祝，Venchi 是你每個美好時光的最佳陪伴。 靈感來自義大利印花文化的 Mu…" at bounding box center [749, 192] width 482 height 435
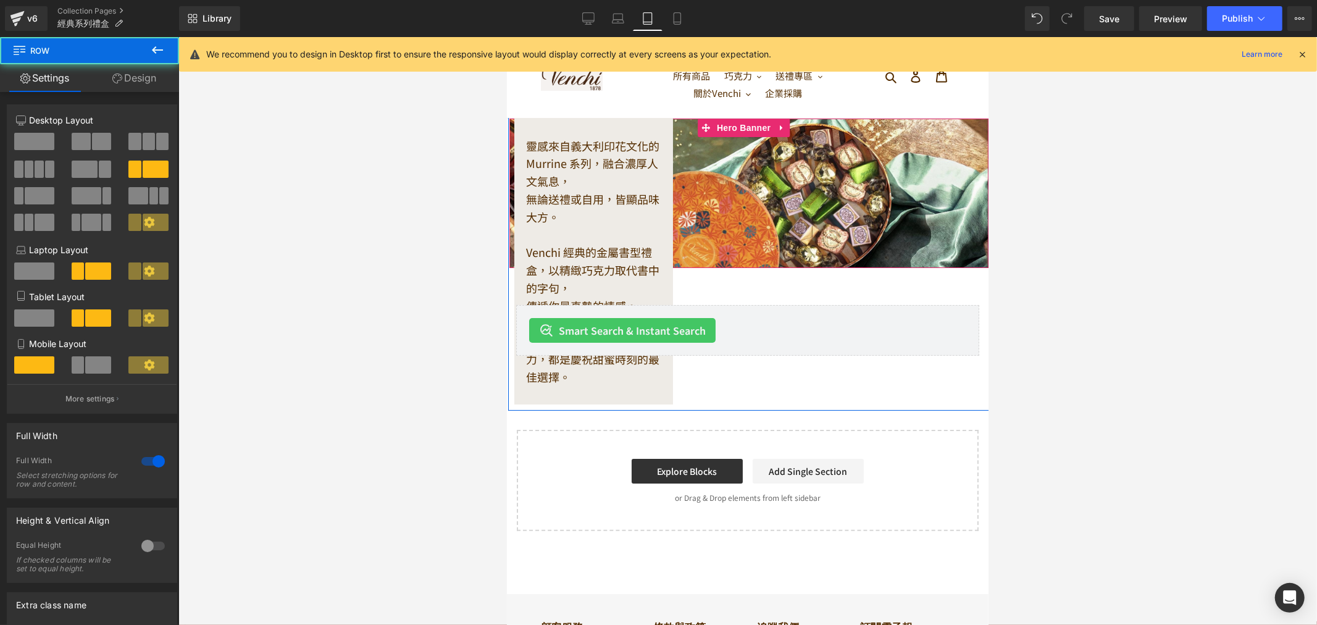
click at [814, 208] on div "送禮專區 Heading GIFT IDEAS Heading 每一刻都值得被慶祝，Venchi 是你每個美好時光的最佳陪伴。 靈感來自義大利印花文化的 Mu…" at bounding box center [749, 192] width 482 height 435
click at [726, 223] on div "送禮專區 Heading GIFT IDEAS Heading 每一刻都值得被慶祝，Venchi 是你每個美好時光的最佳陪伴。 靈感來自義大利印花文化的 Mu…" at bounding box center [749, 192] width 482 height 435
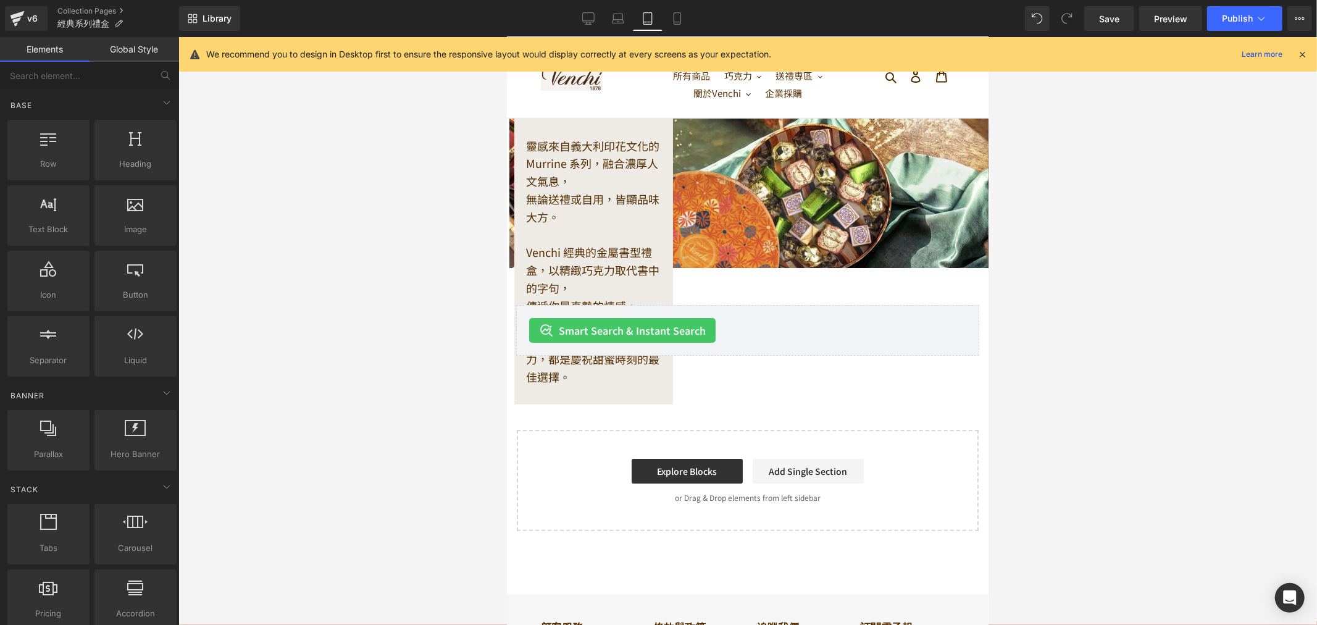
click at [1023, 119] on div at bounding box center [747, 331] width 1139 height 588
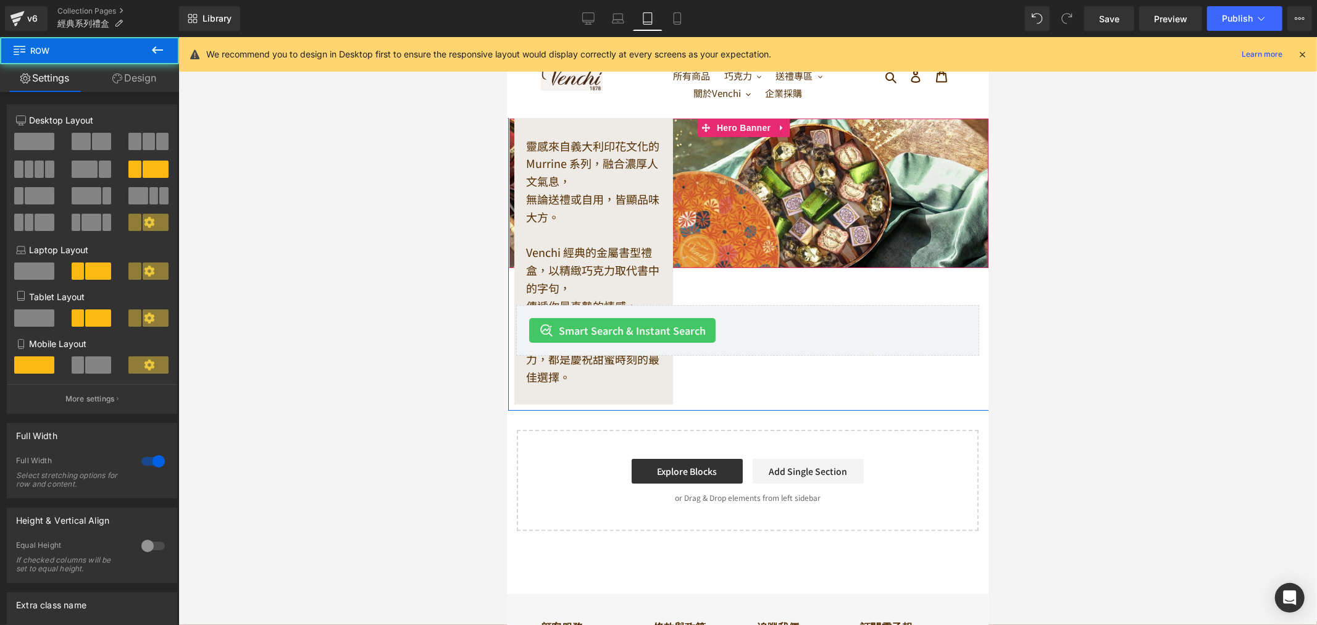
click at [941, 258] on div "送禮專區 Heading GIFT IDEAS Heading 每一刻都值得被慶祝，Venchi 是你每個美好時光的最佳陪伴。 靈感來自義大利印花文化的 Mu…" at bounding box center [749, 192] width 482 height 435
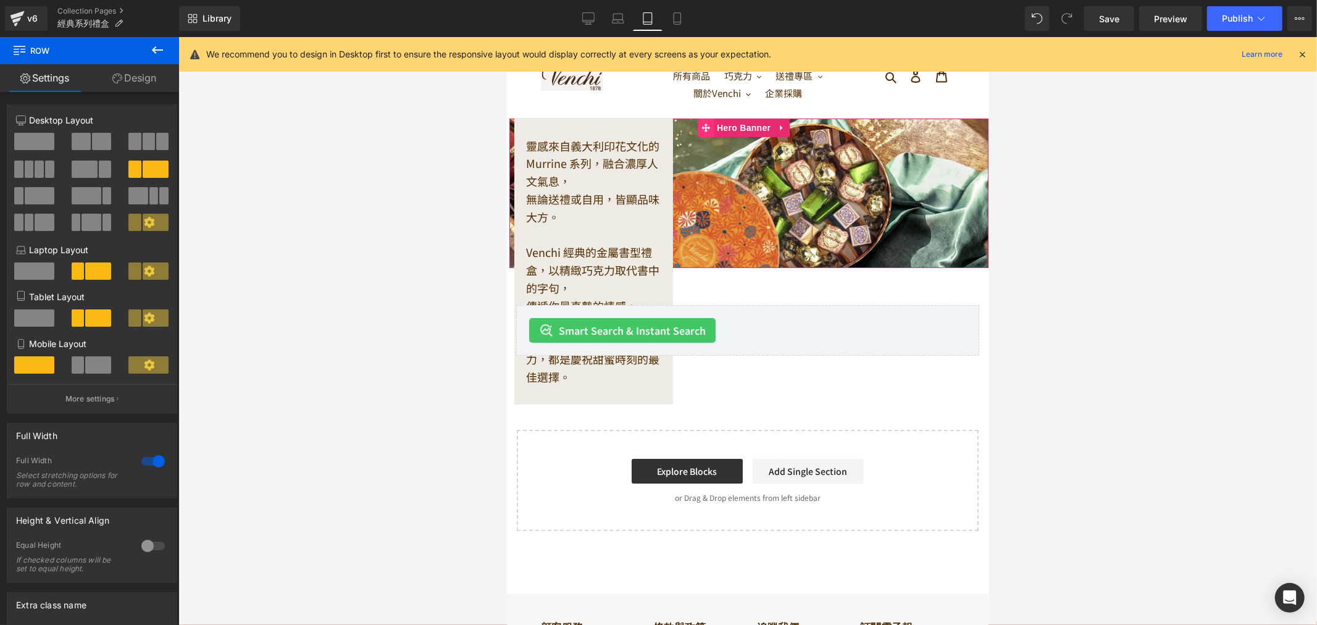
click at [709, 125] on icon at bounding box center [705, 126] width 9 height 9
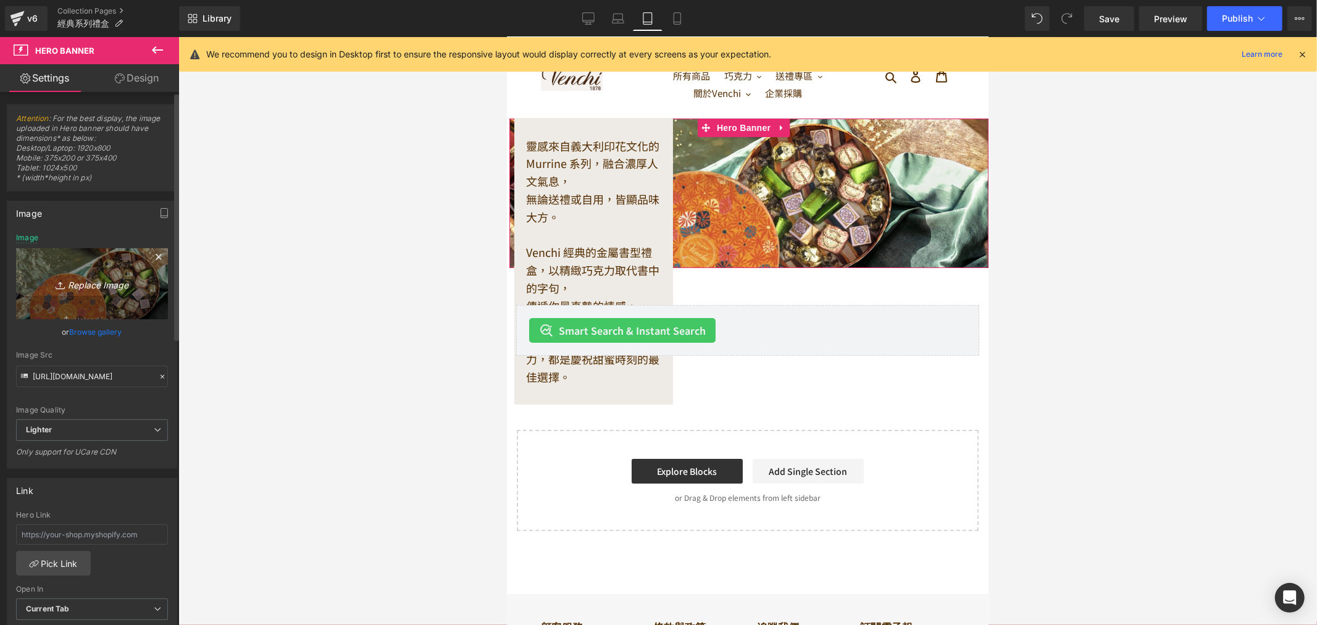
click at [106, 276] on icon "Replace Image" at bounding box center [92, 283] width 99 height 15
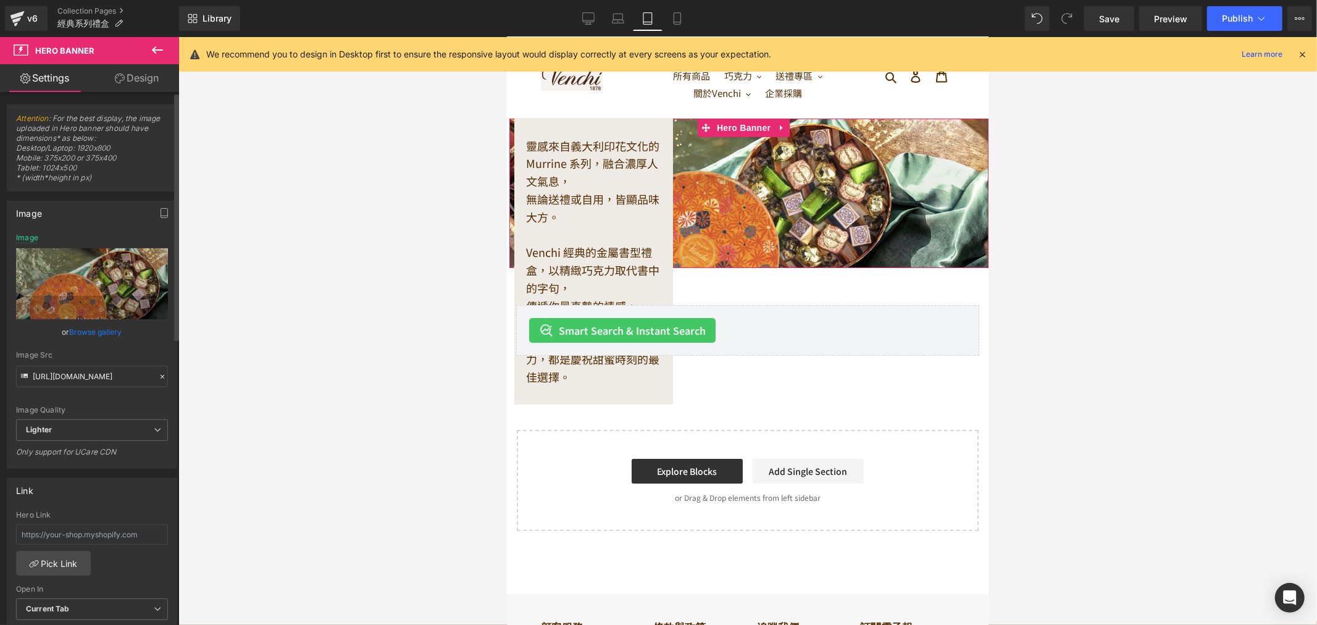
click at [106, 330] on link "Browse gallery" at bounding box center [96, 332] width 52 height 22
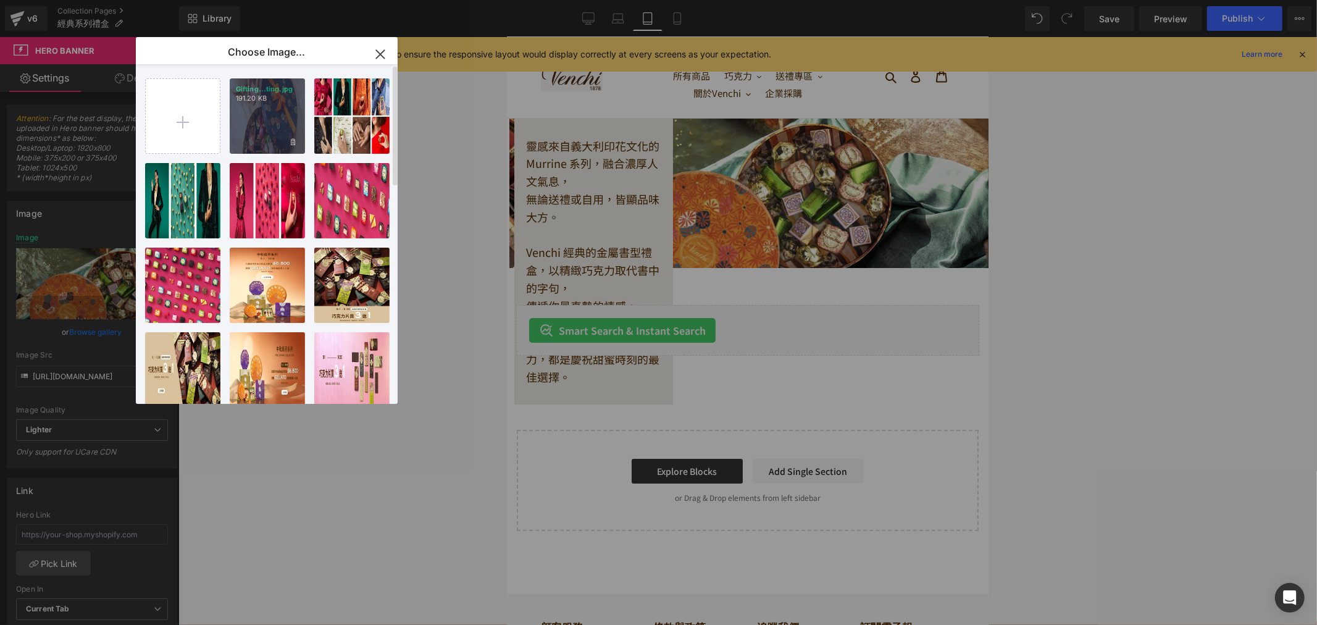
click at [255, 122] on div "Gifting...ting.jpg 191.20 KB" at bounding box center [267, 115] width 75 height 75
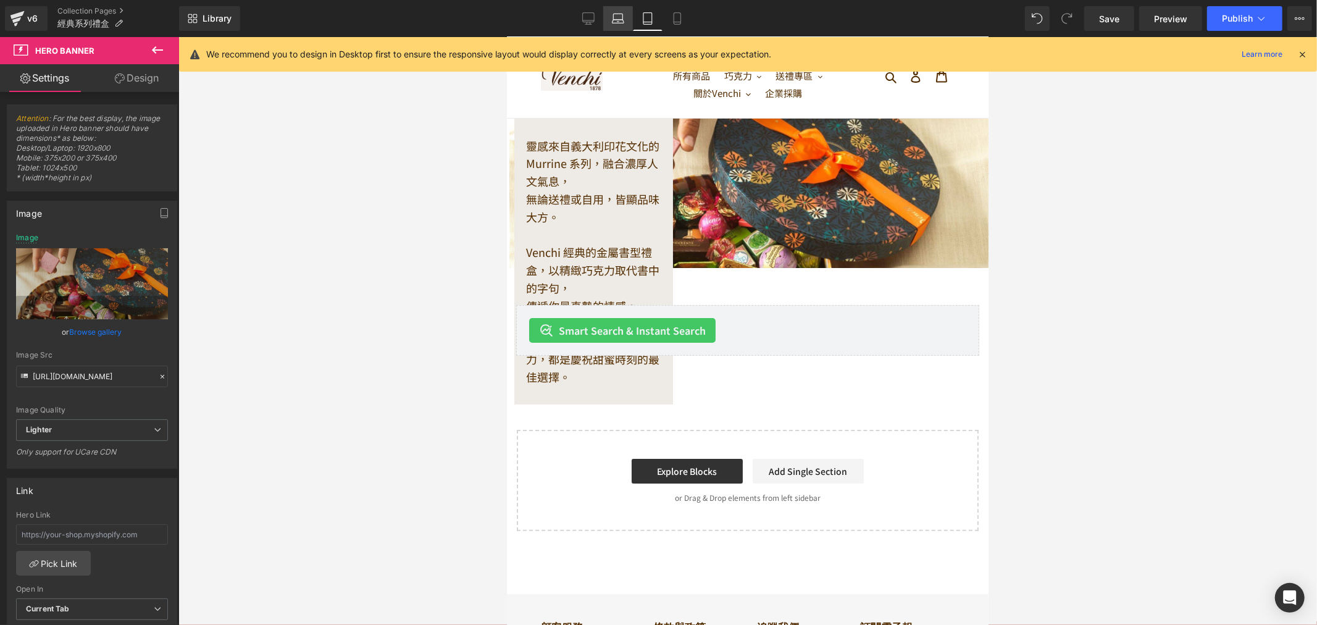
click at [616, 15] on icon at bounding box center [618, 18] width 12 height 12
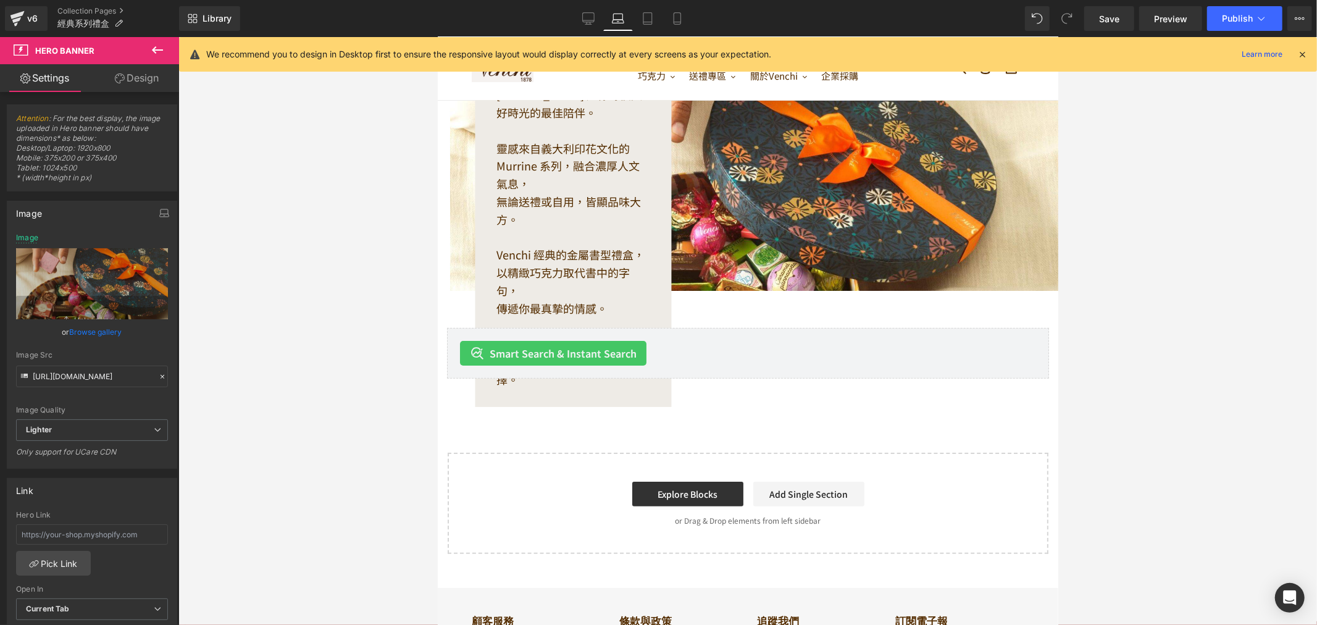
scroll to position [17, 0]
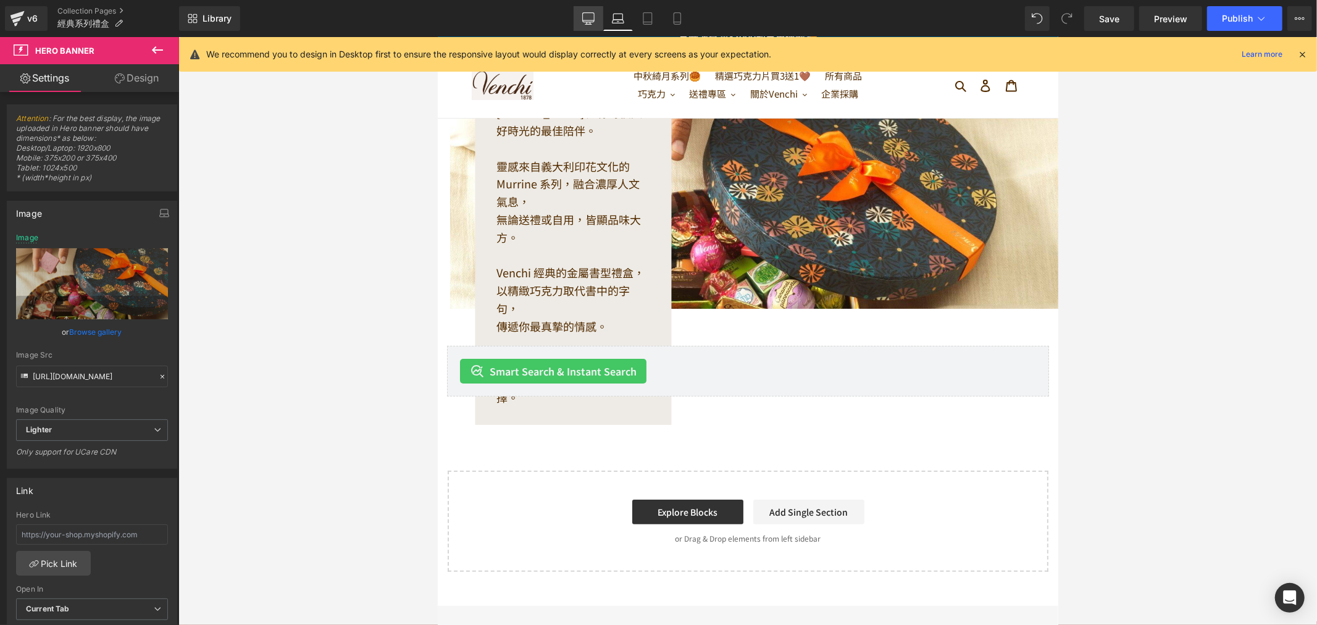
click at [594, 17] on icon at bounding box center [588, 17] width 12 height 9
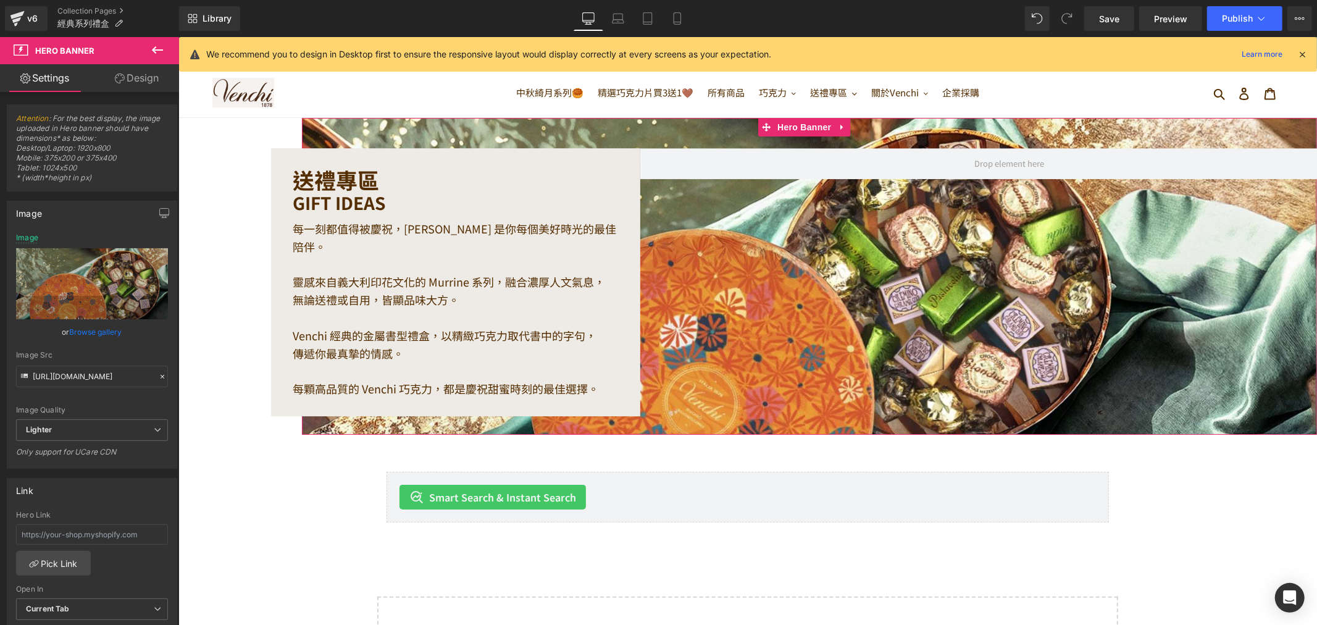
click at [772, 430] on div "送禮專區 Heading GIFT IDEAS Heading 每一刻都值得被慶祝，Venchi 是你每個美好時光的最佳陪伴。 靈感來自義大利印花文化的 Mu…" at bounding box center [808, 275] width 1015 height 317
click at [772, 425] on div "送禮專區 Heading GIFT IDEAS Heading 每一刻都值得被慶祝，Venchi 是你每個美好時光的最佳陪伴。 靈感來自義大利印花文化的 Mu…" at bounding box center [808, 275] width 1015 height 317
click at [77, 330] on link "Browse gallery" at bounding box center [96, 332] width 52 height 22
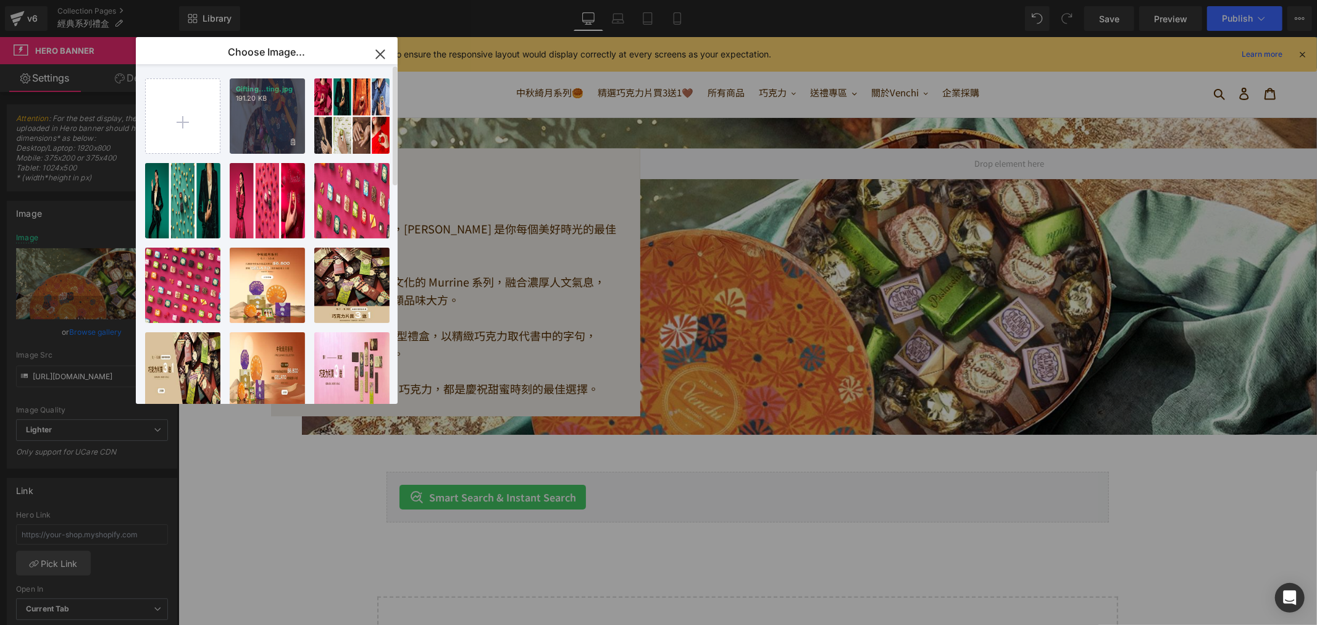
click at [268, 99] on p "191.20 KB" at bounding box center [267, 98] width 63 height 9
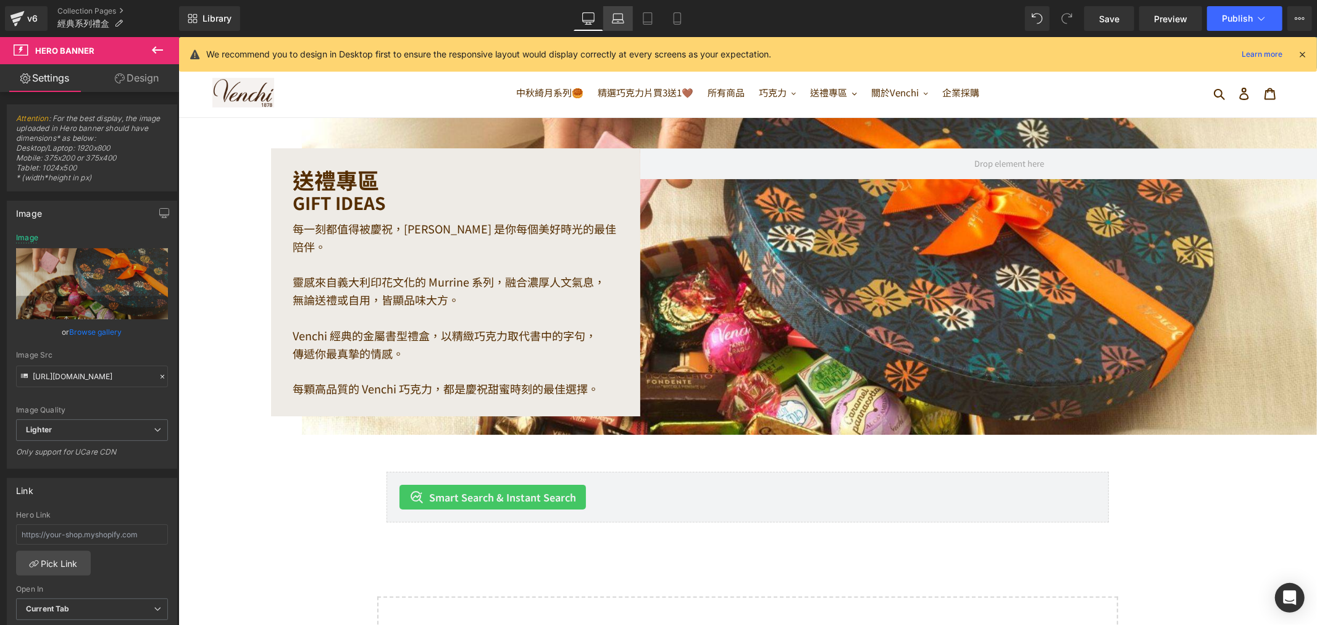
click at [621, 23] on icon at bounding box center [618, 22] width 12 height 4
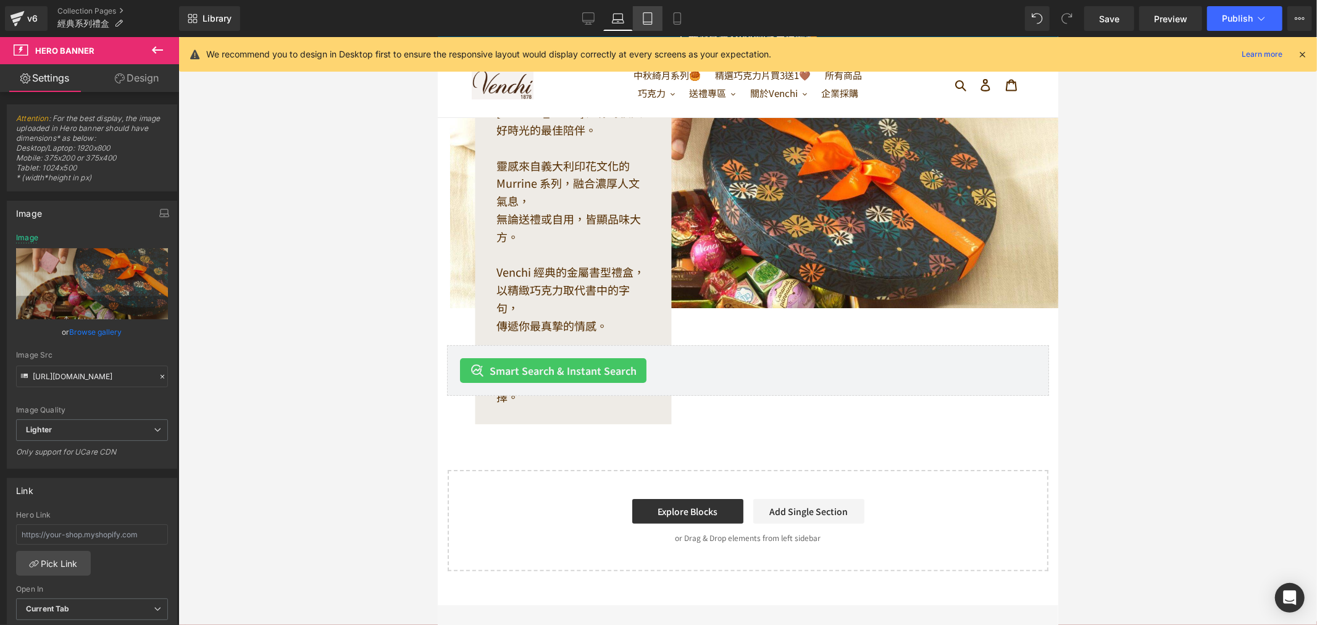
drag, startPoint x: 651, startPoint y: 23, endPoint x: 666, endPoint y: 23, distance: 14.2
click at [652, 23] on icon at bounding box center [648, 18] width 12 height 12
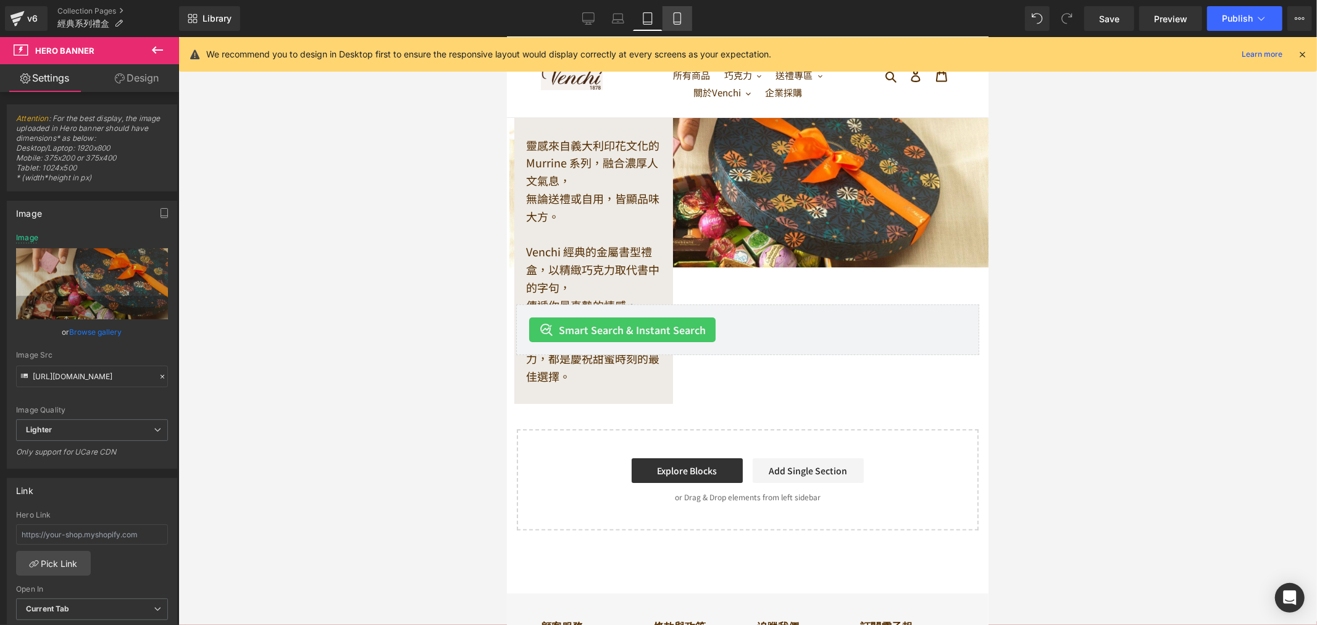
click at [676, 19] on icon at bounding box center [677, 18] width 12 height 12
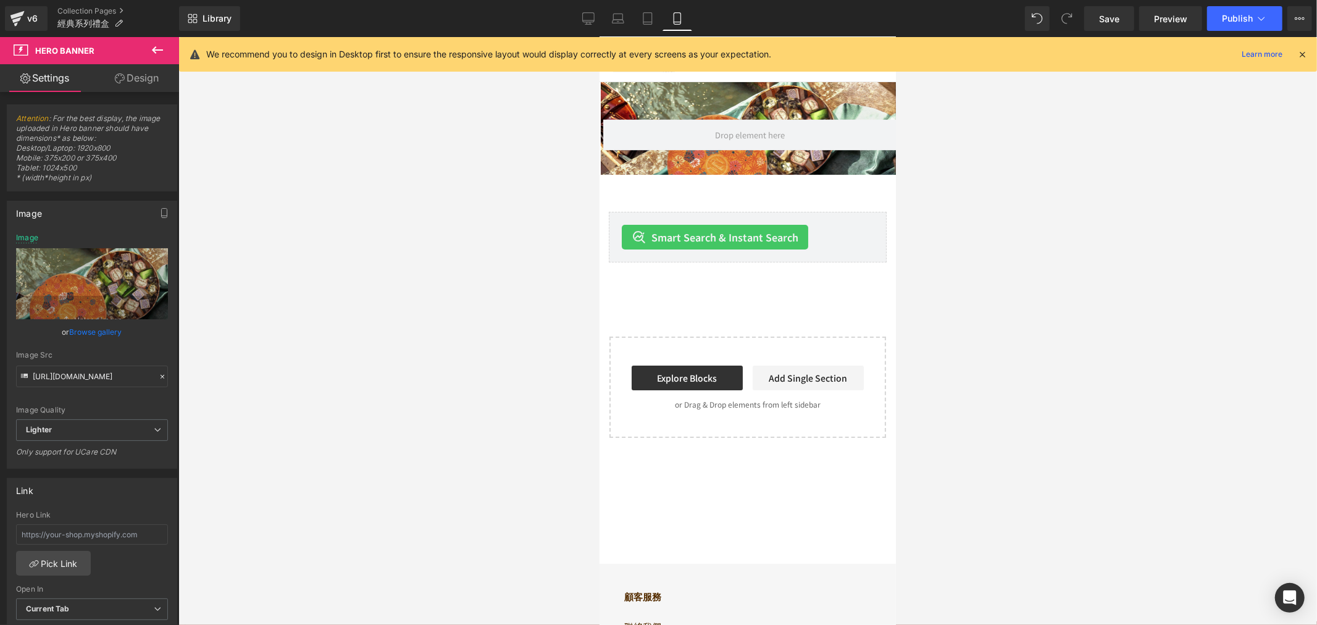
scroll to position [1, 0]
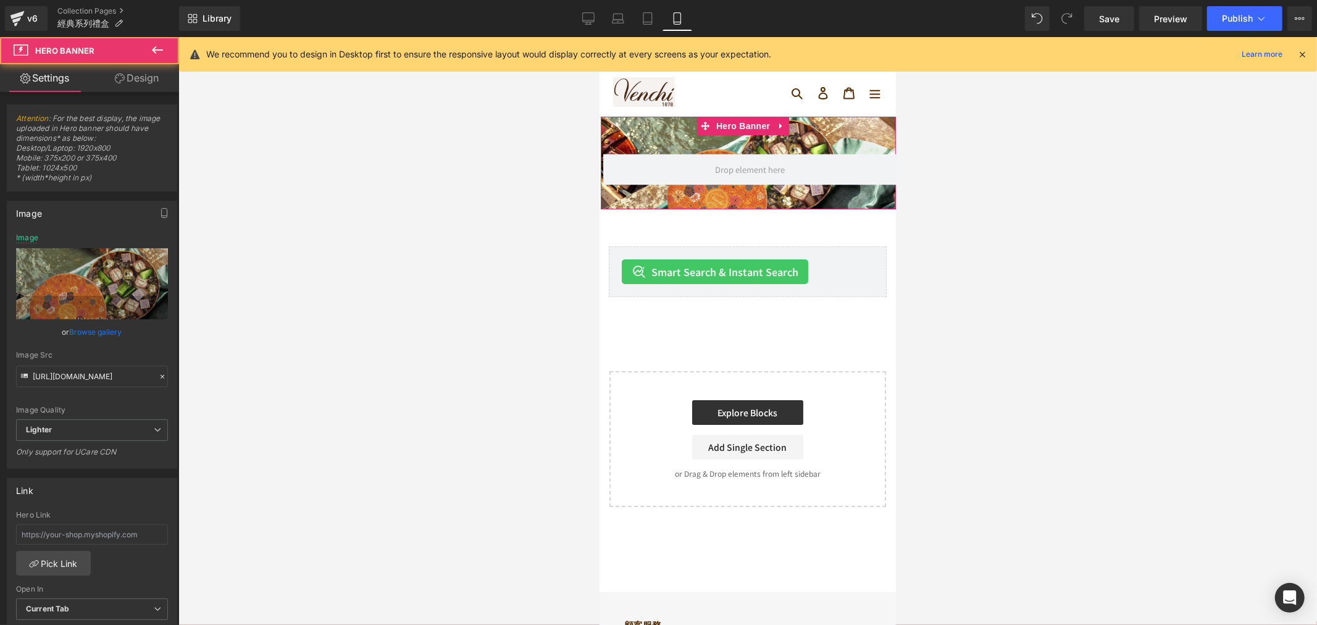
click at [697, 199] on div "送禮專區 Heading GIFT IDEAS Heading 每一刻都值得被慶祝，Venchi 是你每個美好時光的最佳陪伴。 靈感來自義大利印花文化的 Mu…" at bounding box center [747, 162] width 295 height 92
click at [86, 328] on link "Browse gallery" at bounding box center [96, 332] width 52 height 22
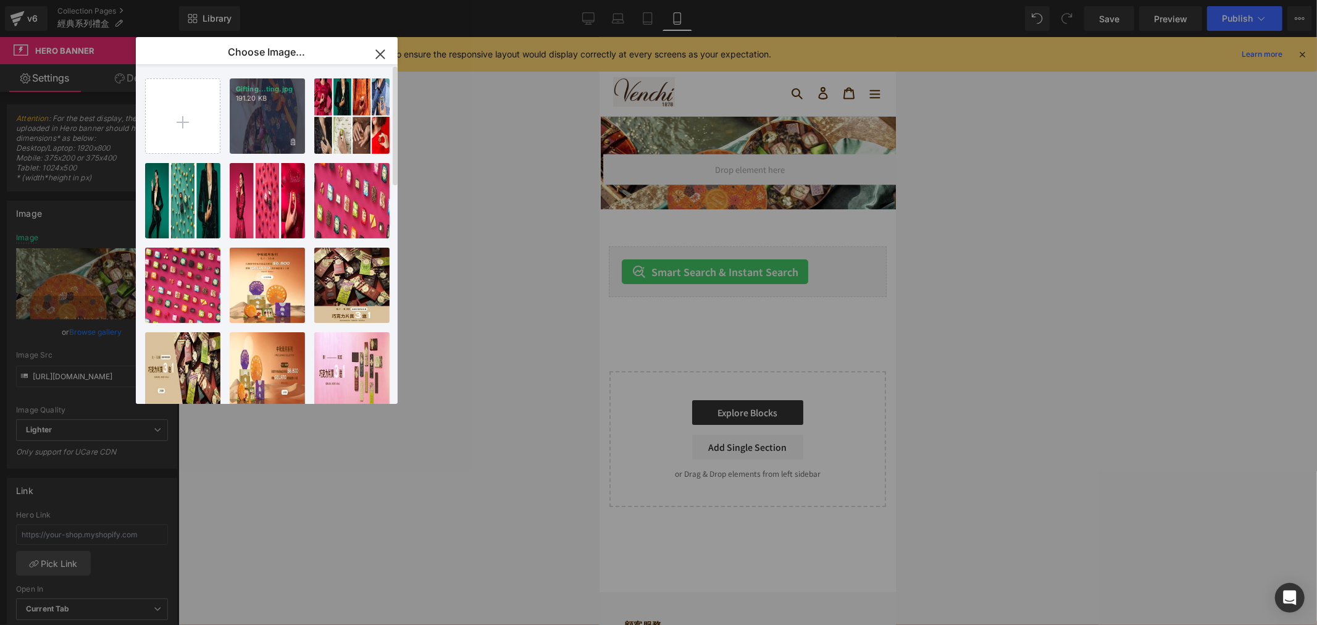
click at [286, 109] on div "Gifting...ting.jpg 191.20 KB" at bounding box center [267, 115] width 75 height 75
type input "https://ucarecdn.com/91f304d3-95ce-41ba-8a10-372a9e2f95e7/-/format/auto/-/previ…"
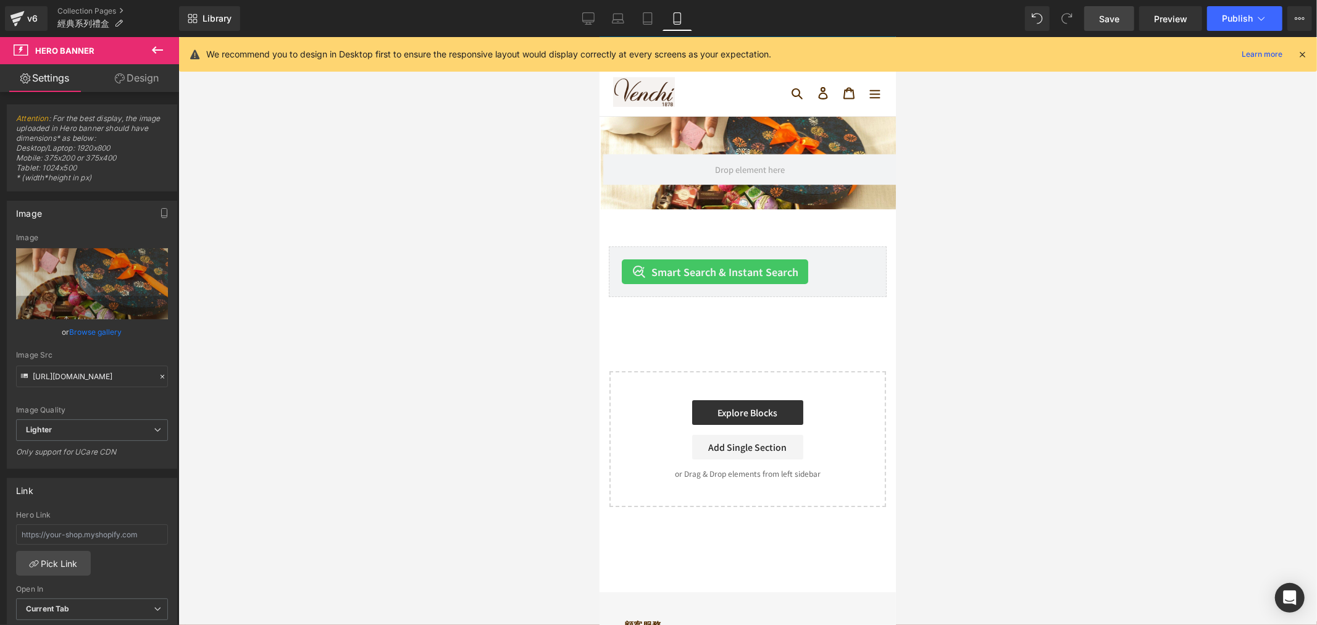
click at [1104, 21] on span "Save" at bounding box center [1109, 18] width 20 height 13
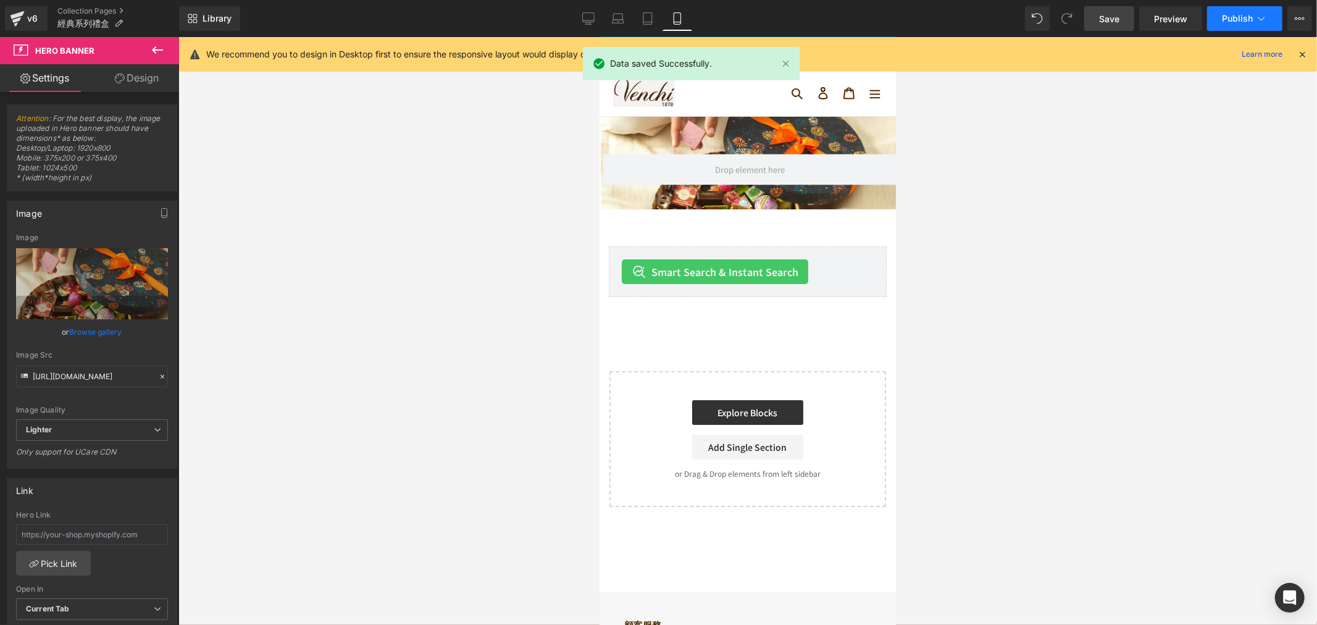
click at [1231, 20] on span "Publish" at bounding box center [1237, 19] width 31 height 10
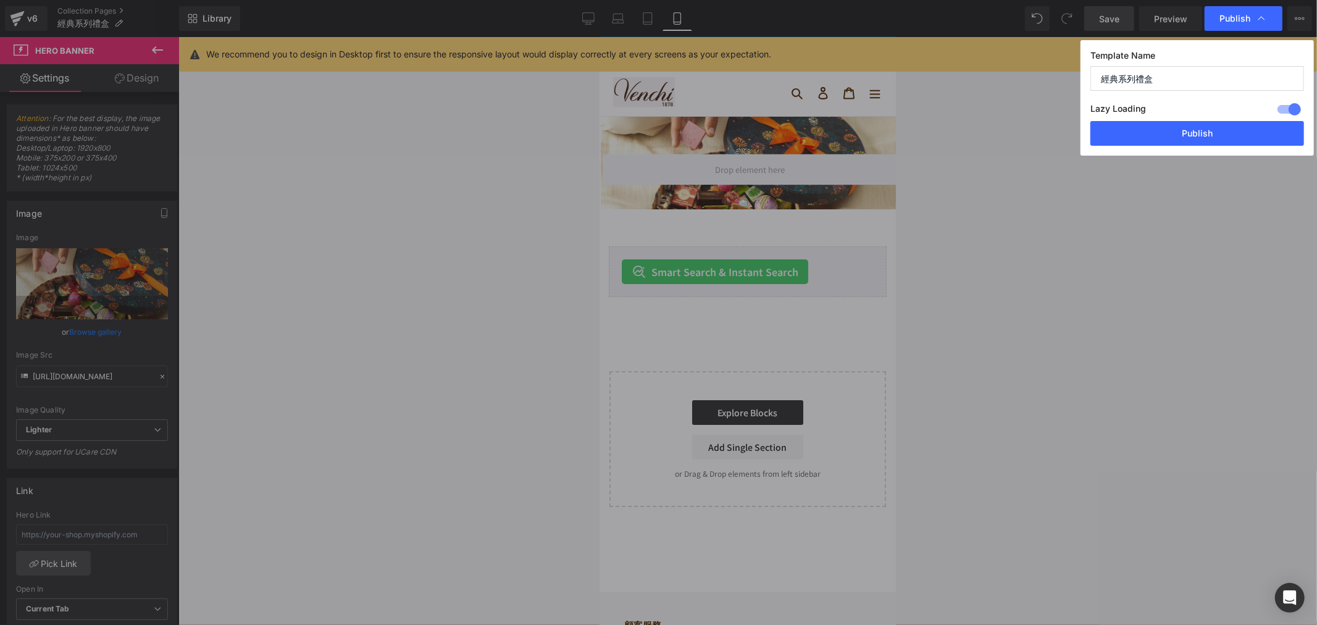
drag, startPoint x: 1157, startPoint y: 75, endPoint x: 1022, endPoint y: 56, distance: 136.6
click at [1026, 71] on div "Publish Template Name 經典系列禮盒 Lazy Loading Build Upgrade plan to unlock Lazy loa…" at bounding box center [658, 312] width 1317 height 625
type input "h"
type input "精緻送禮專區"
click at [1226, 141] on button "Publish" at bounding box center [1198, 133] width 214 height 25
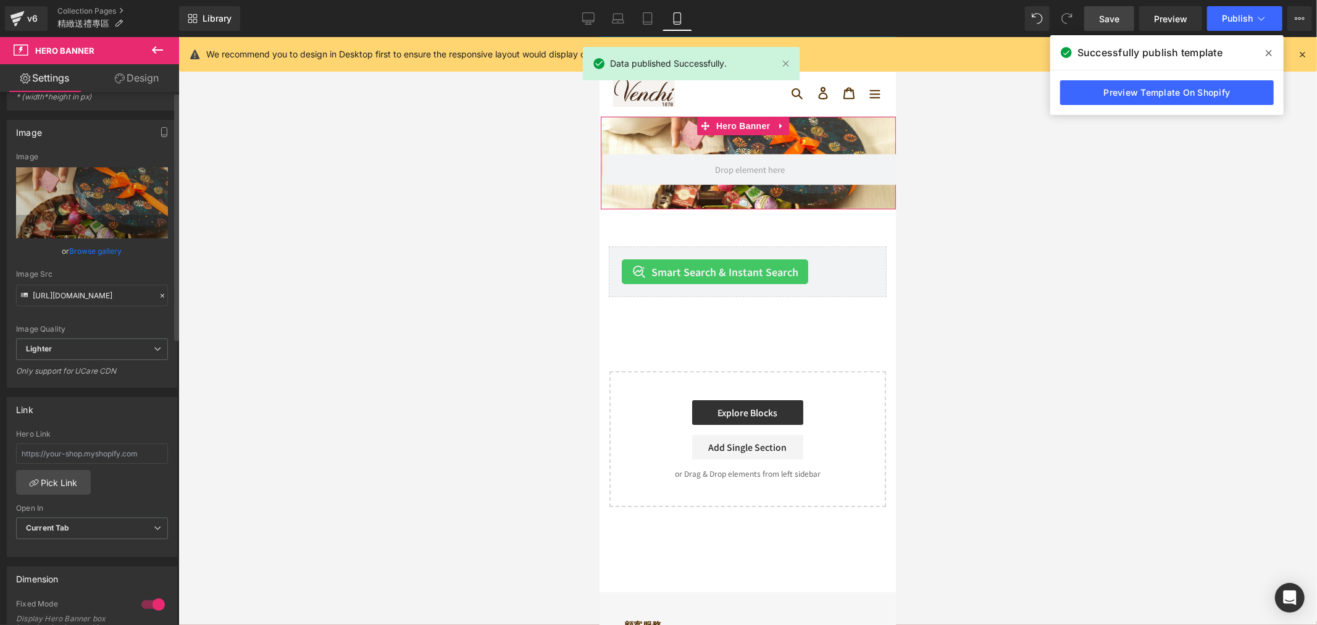
scroll to position [206, 0]
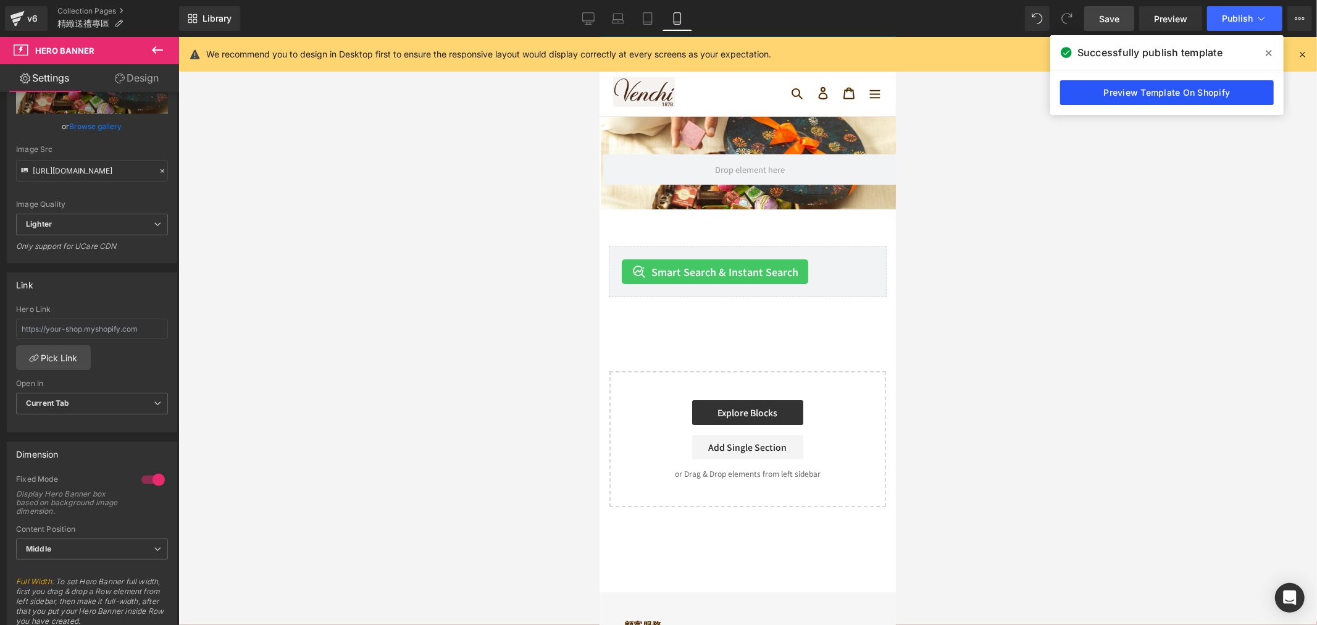
click at [1194, 91] on link "Preview Template On Shopify" at bounding box center [1167, 92] width 214 height 25
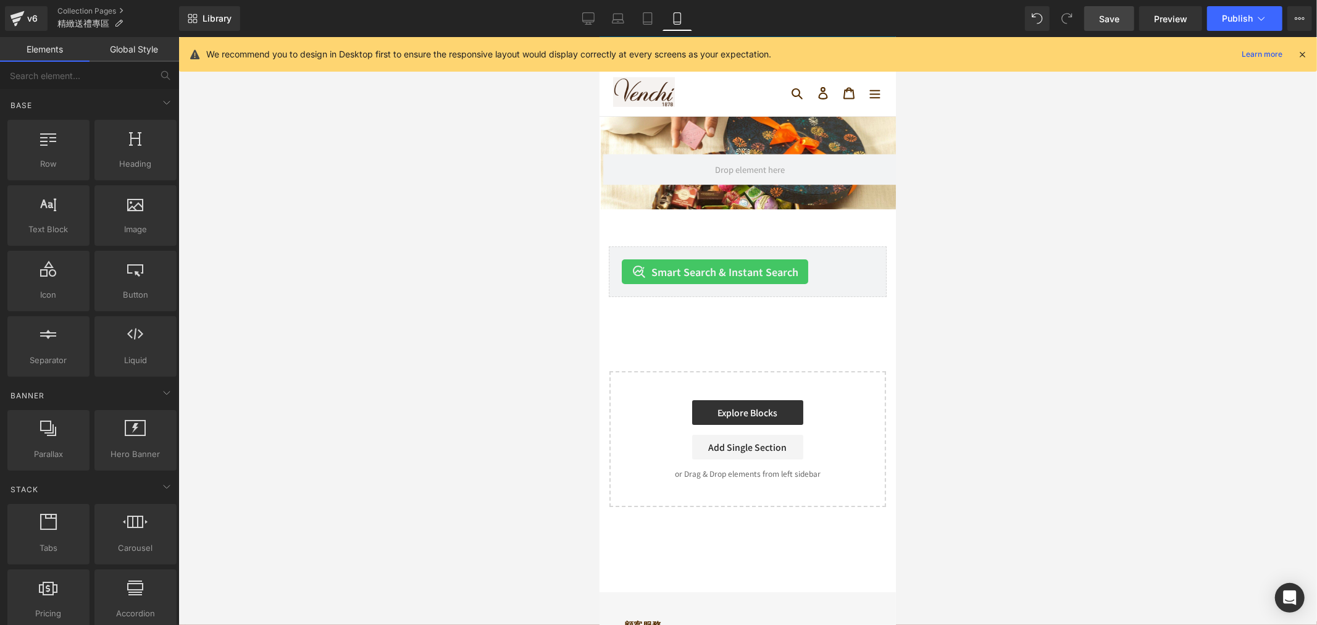
click at [524, 272] on div at bounding box center [747, 331] width 1139 height 588
click at [1170, 16] on span "Preview" at bounding box center [1170, 18] width 33 height 13
click at [585, 13] on icon at bounding box center [588, 17] width 12 height 9
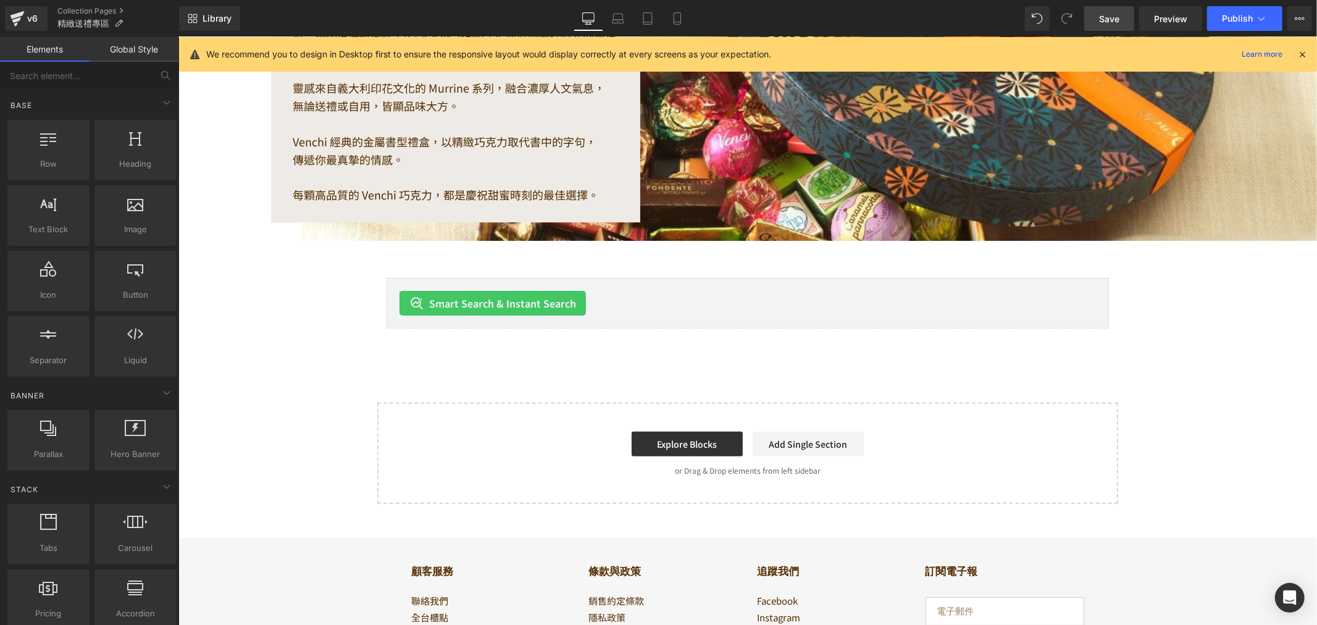
scroll to position [218, 0]
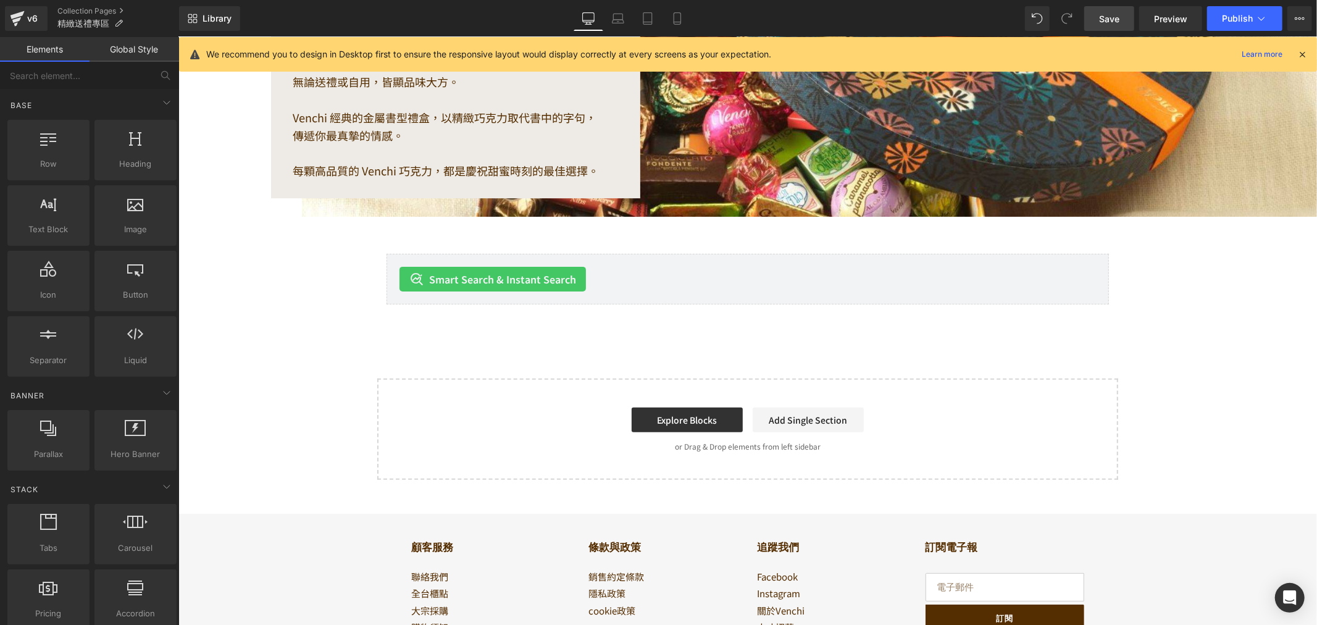
click at [243, 343] on div "送禮專區 Heading GIFT IDEAS Heading 每一刻都值得被慶祝，Venchi 是你每個美好時光的最佳陪伴。 靈感來自義大利印花文化的 Mu…" at bounding box center [747, 189] width 1139 height 580
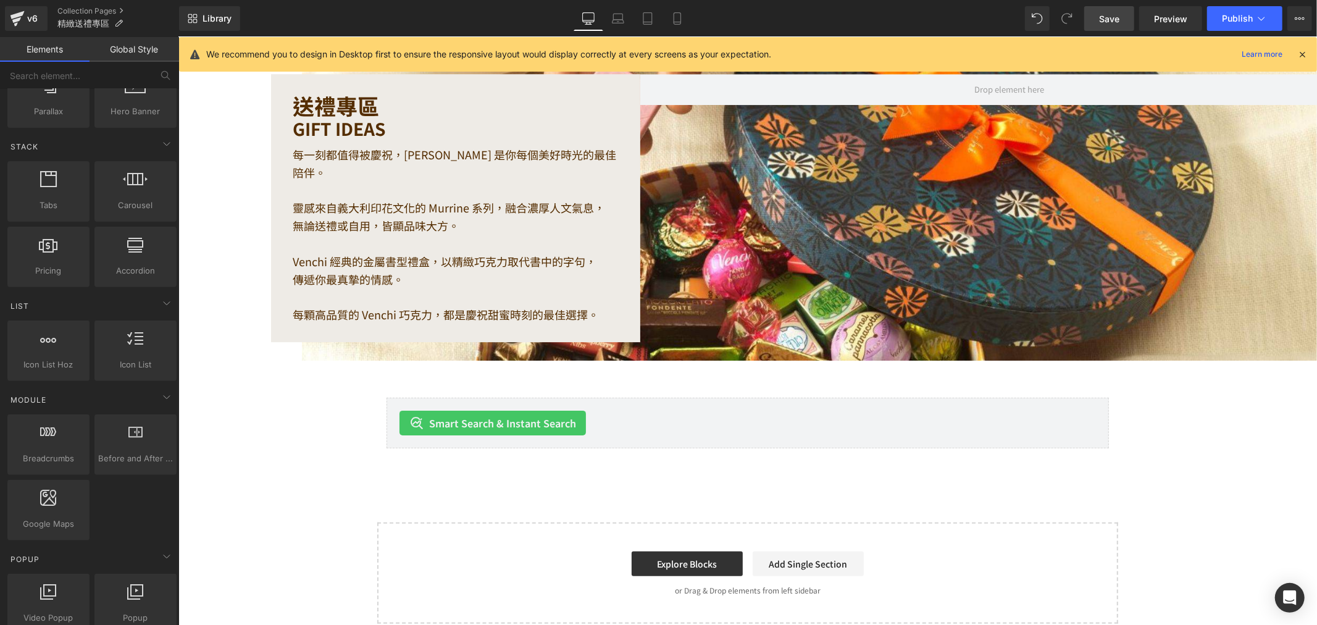
scroll to position [0, 0]
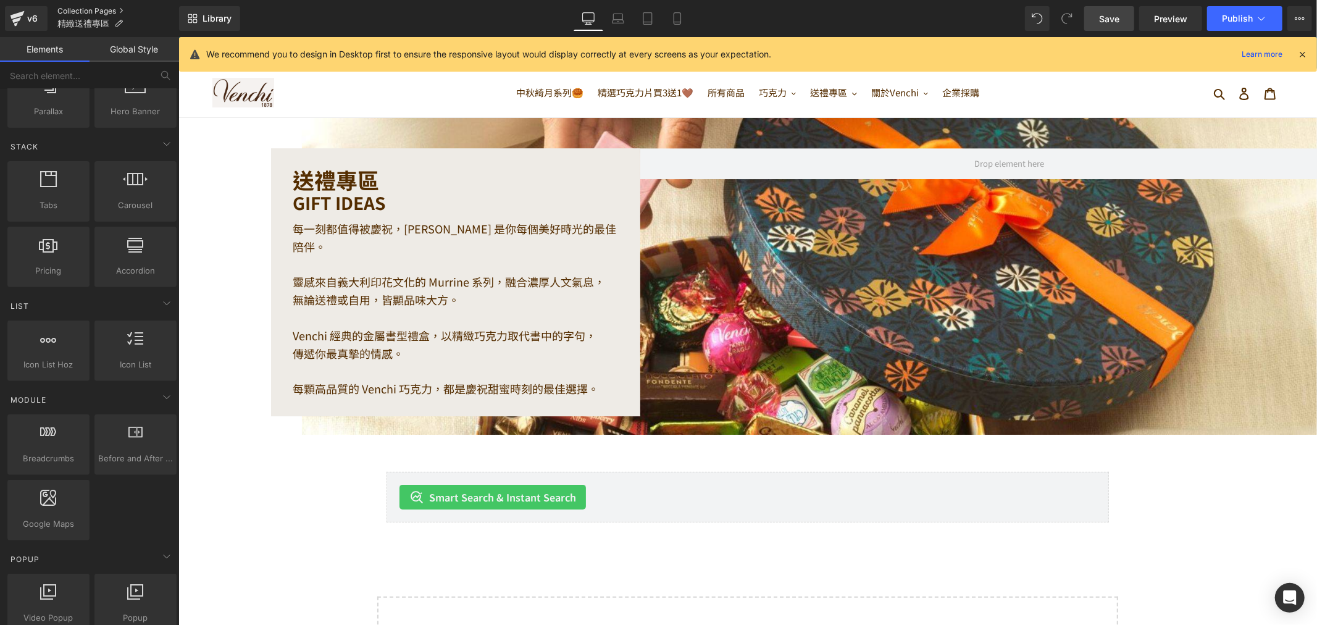
click at [78, 10] on link "Collection Pages" at bounding box center [118, 11] width 122 height 10
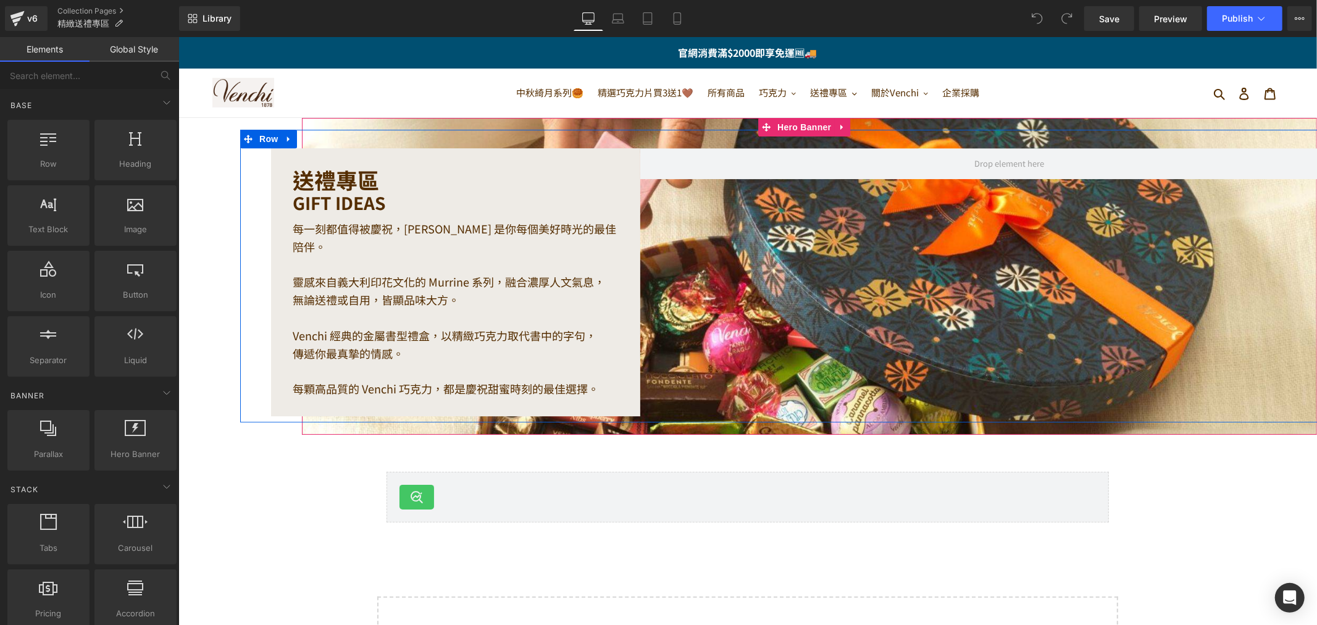
click at [822, 265] on div "送禮專區 Heading GIFT IDEAS Heading 每一刻都值得被慶祝，Venchi 是你每個美好時光的最佳陪伴。 靈感來自義大利印花文化的 Mu…" at bounding box center [809, 276] width 1139 height 293
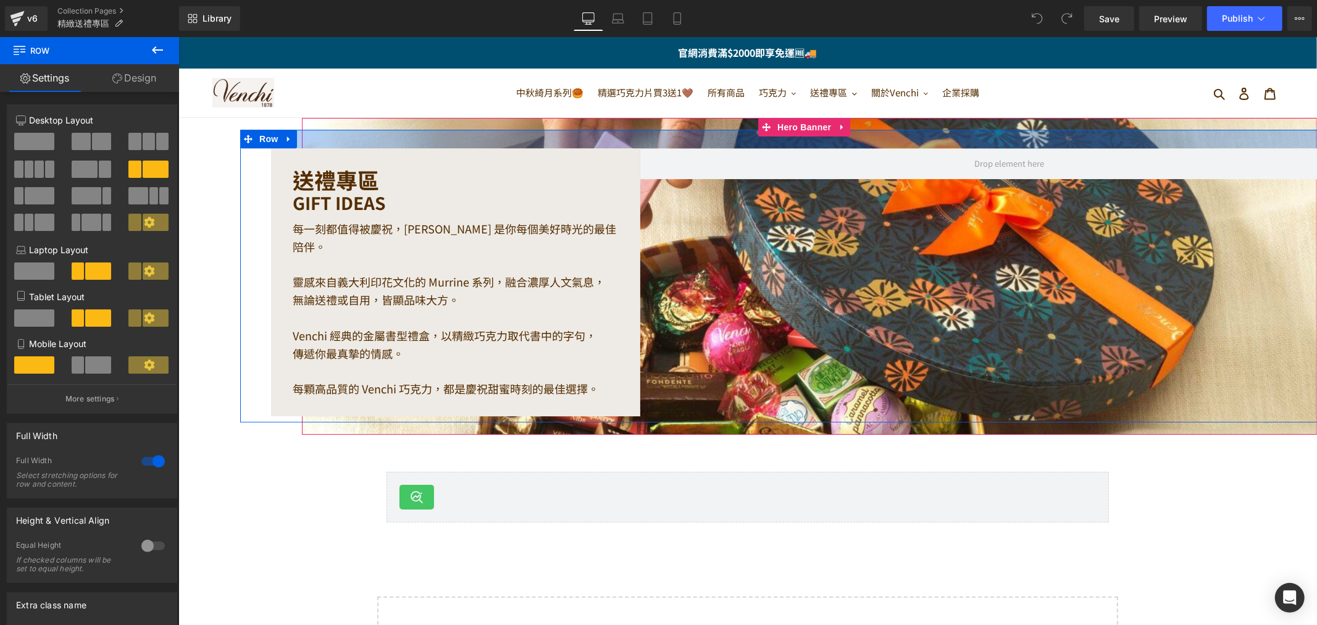
click at [692, 141] on div at bounding box center [809, 139] width 1139 height 19
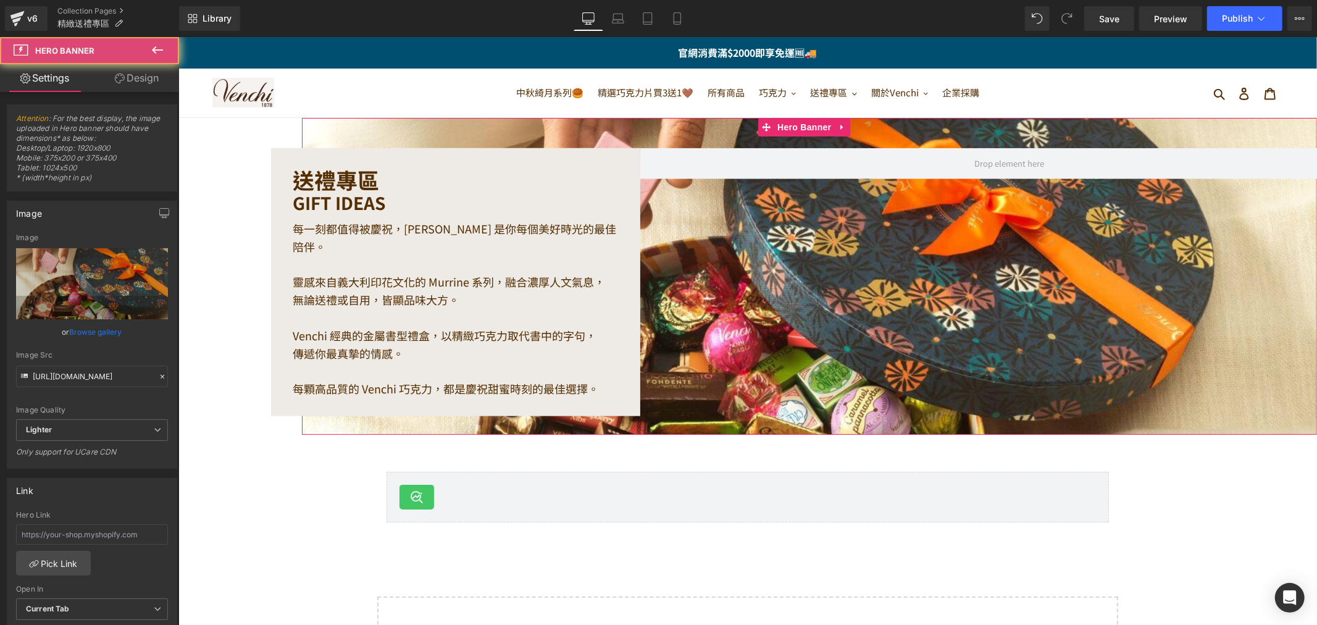
click at [682, 126] on div "送禮專區 Heading GIFT IDEAS Heading 每一刻都值得被慶祝，Venchi 是你每個美好時光的最佳陪伴。 靈感來自義大利印花文化的 Mu…" at bounding box center [808, 275] width 1015 height 317
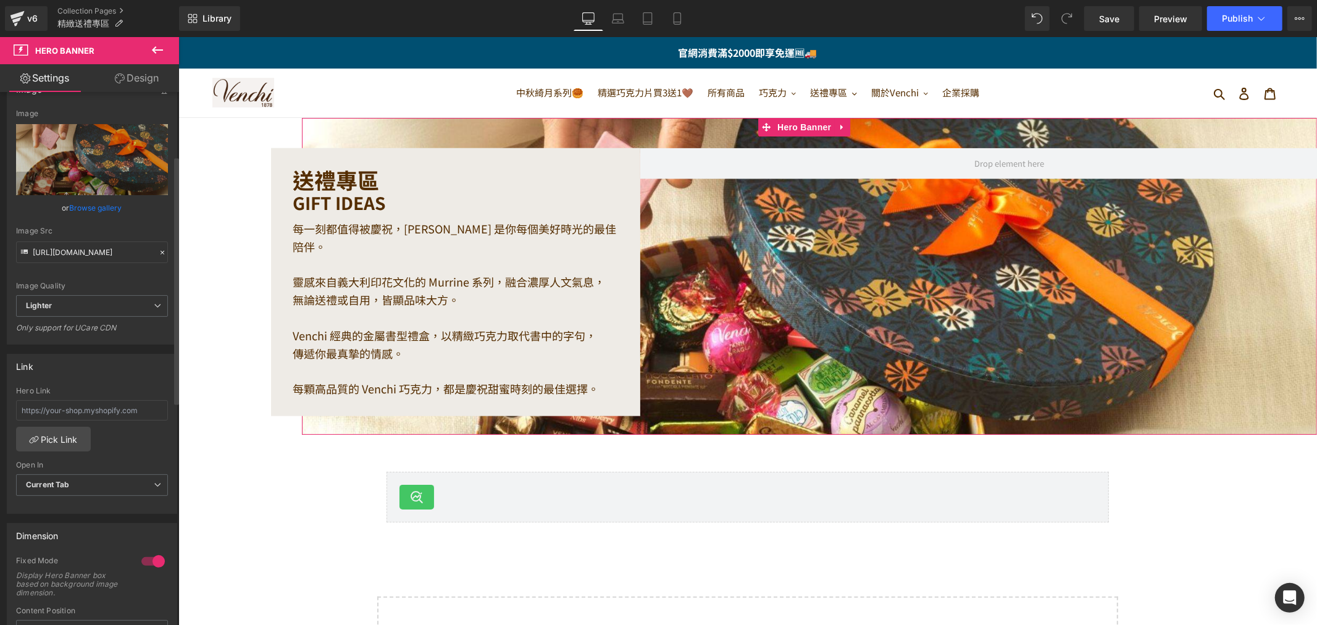
scroll to position [137, 0]
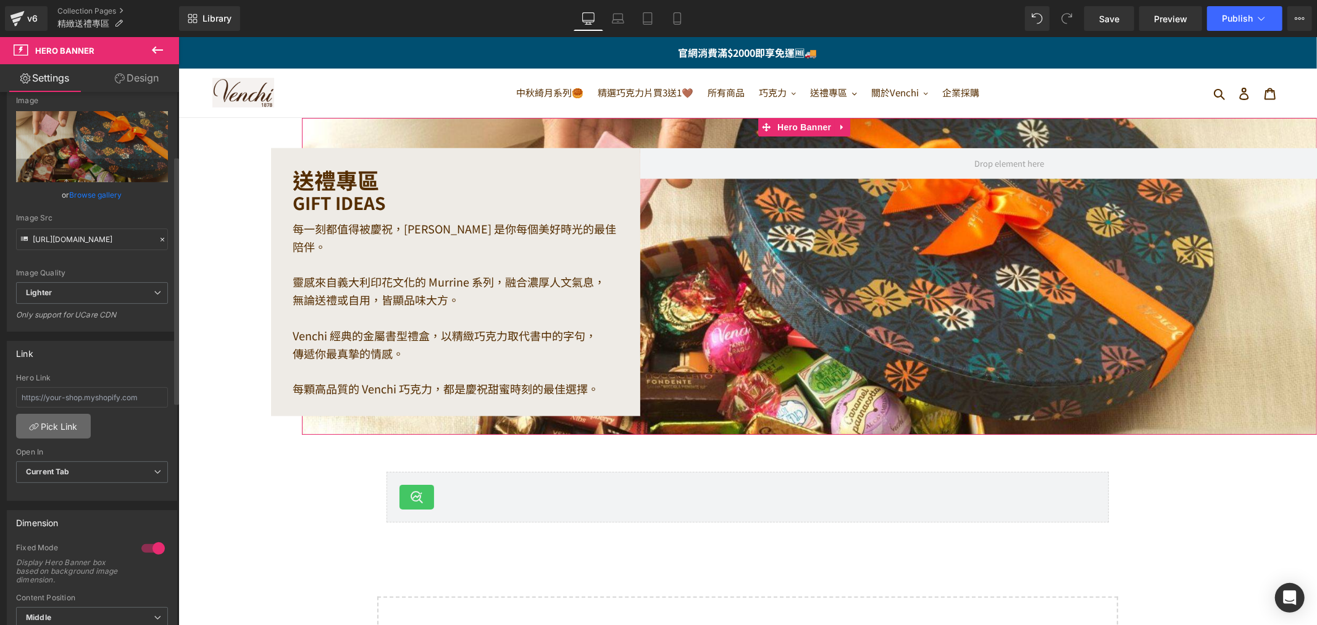
click at [71, 422] on link "Pick Link" at bounding box center [53, 426] width 75 height 25
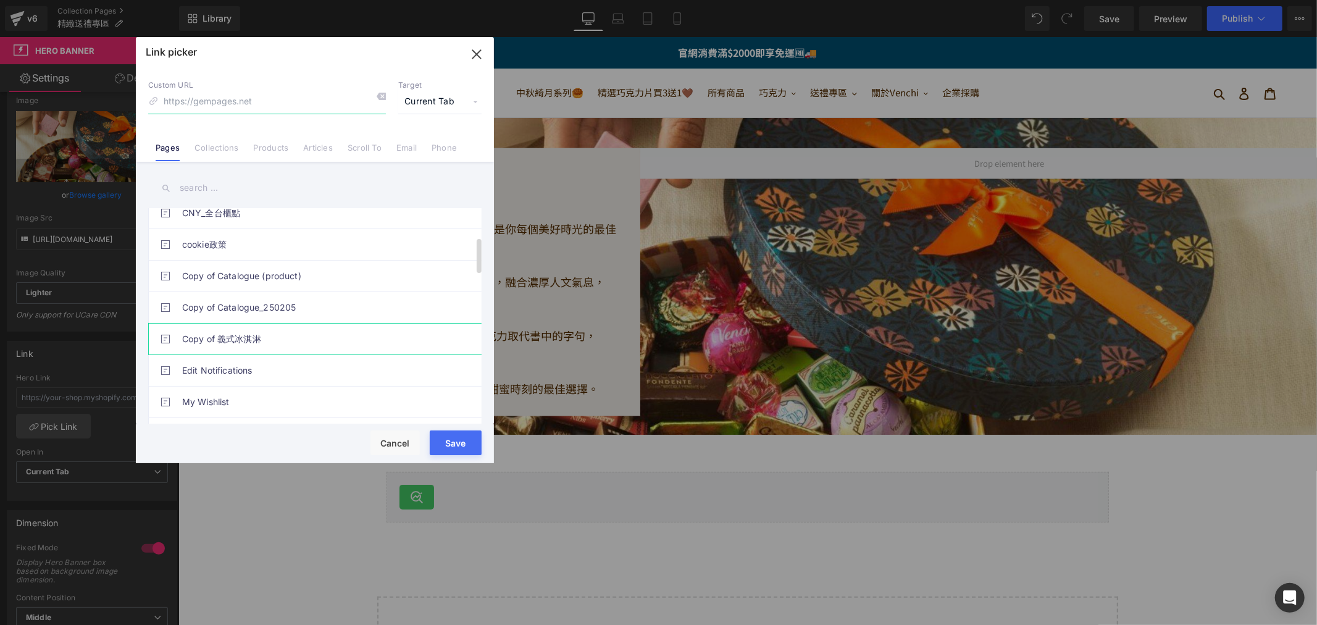
scroll to position [206, 0]
type input "ㄑ"
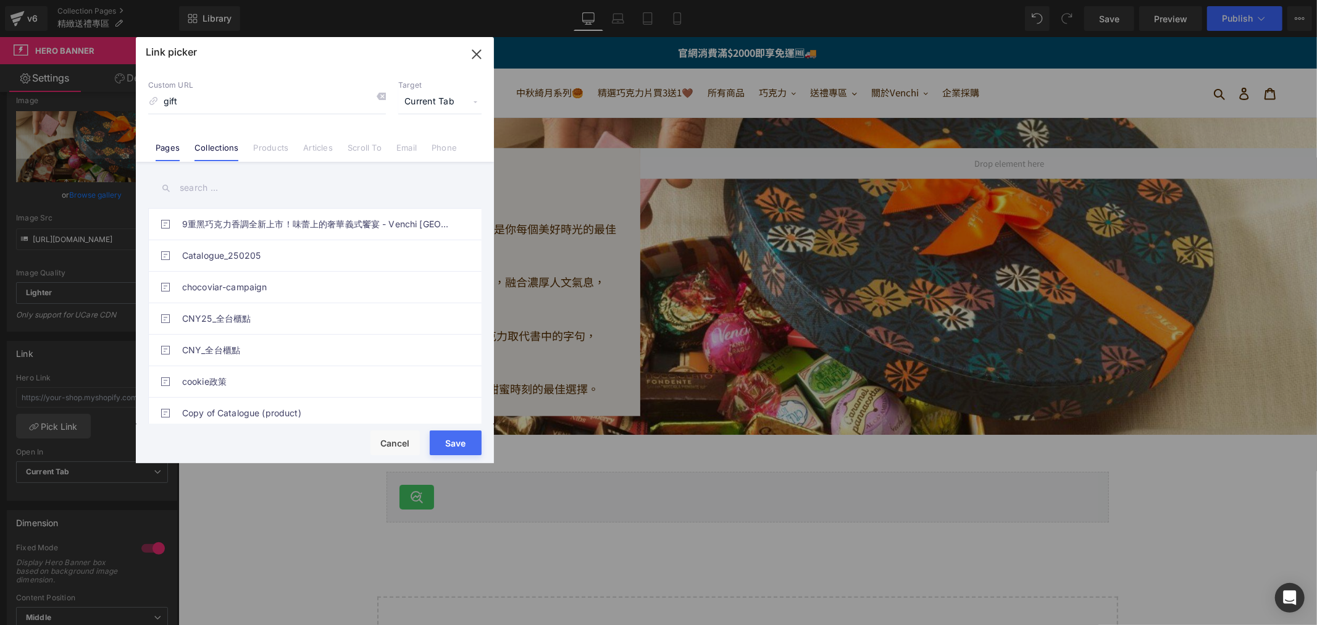
click at [209, 149] on link "Collections" at bounding box center [217, 152] width 44 height 19
click at [247, 102] on input "gift" at bounding box center [267, 101] width 238 height 23
type input "giftbox"
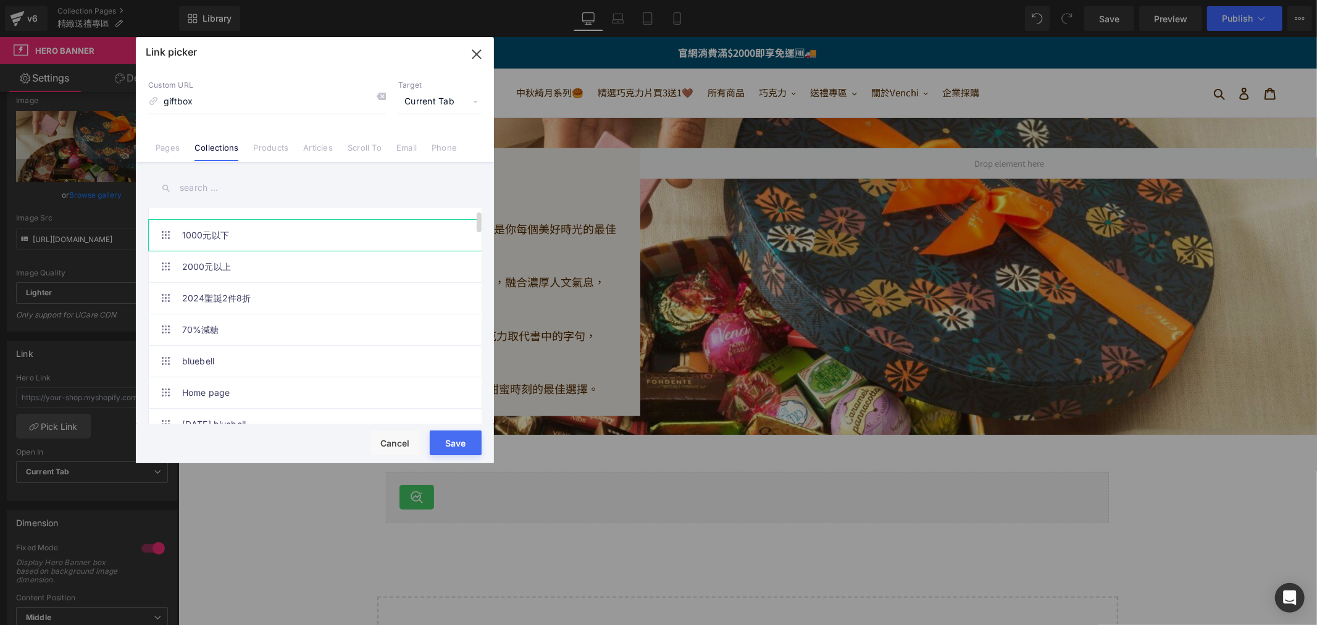
scroll to position [0, 0]
drag, startPoint x: 204, startPoint y: 107, endPoint x: 153, endPoint y: 106, distance: 50.7
click at [153, 106] on div "Custom URL giftbox" at bounding box center [267, 96] width 238 height 33
click at [230, 192] on input "text" at bounding box center [314, 188] width 333 height 28
paste input "giftbox"
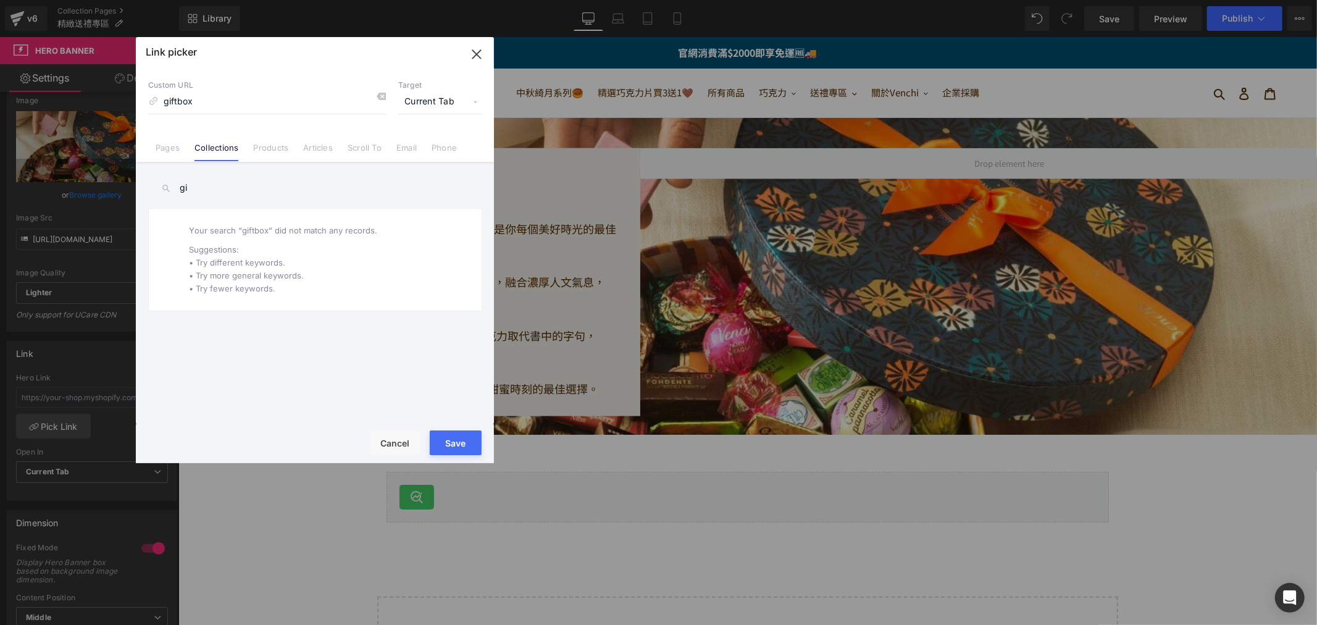
type input "g"
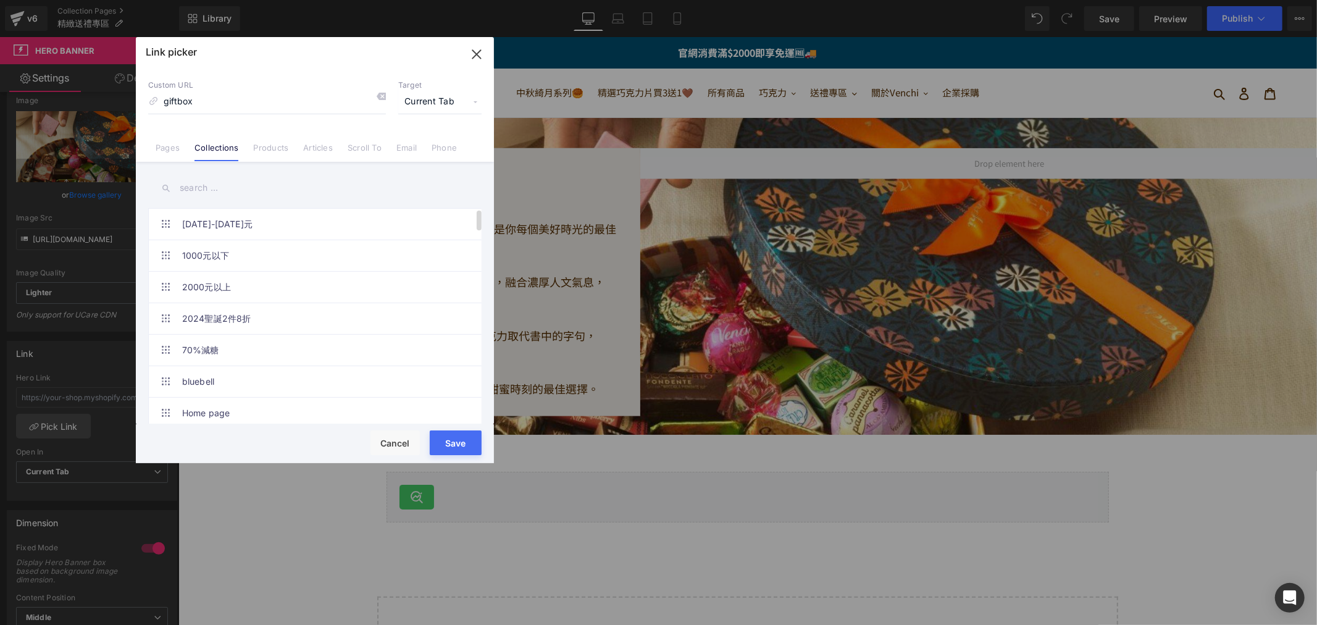
type input "i"
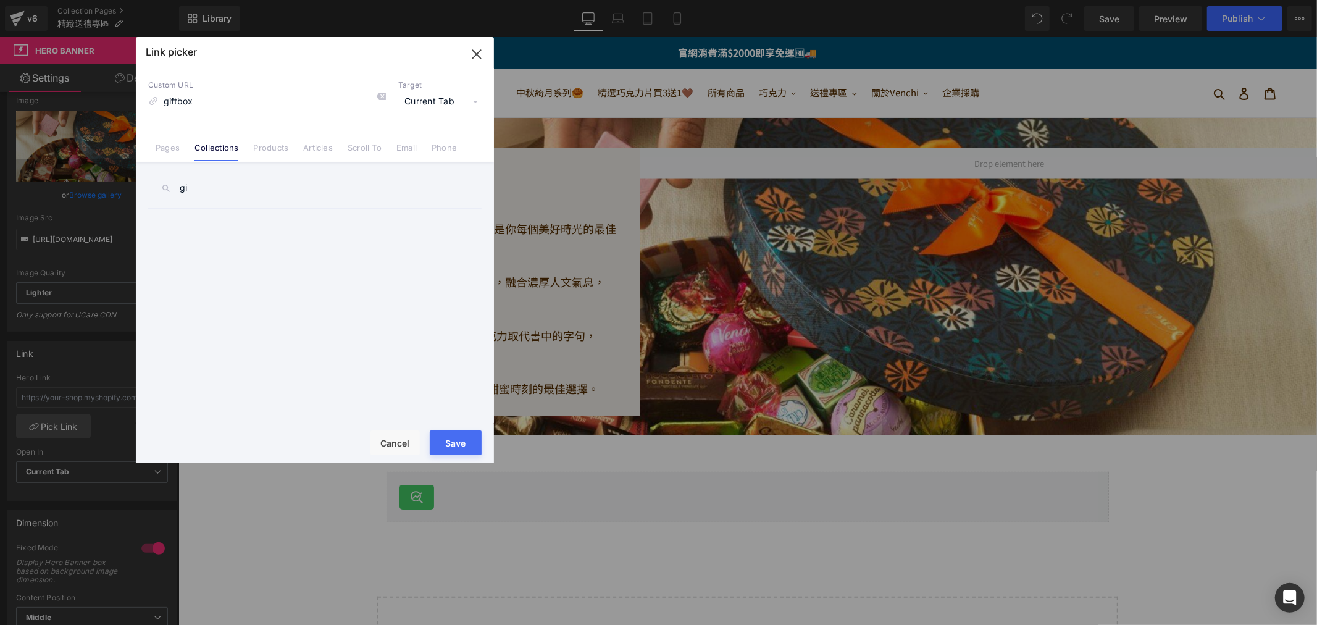
type input "g"
type input "所有"
click at [312, 256] on link "所有禮盒" at bounding box center [318, 255] width 272 height 31
type input "/collections/all-giftboxes"
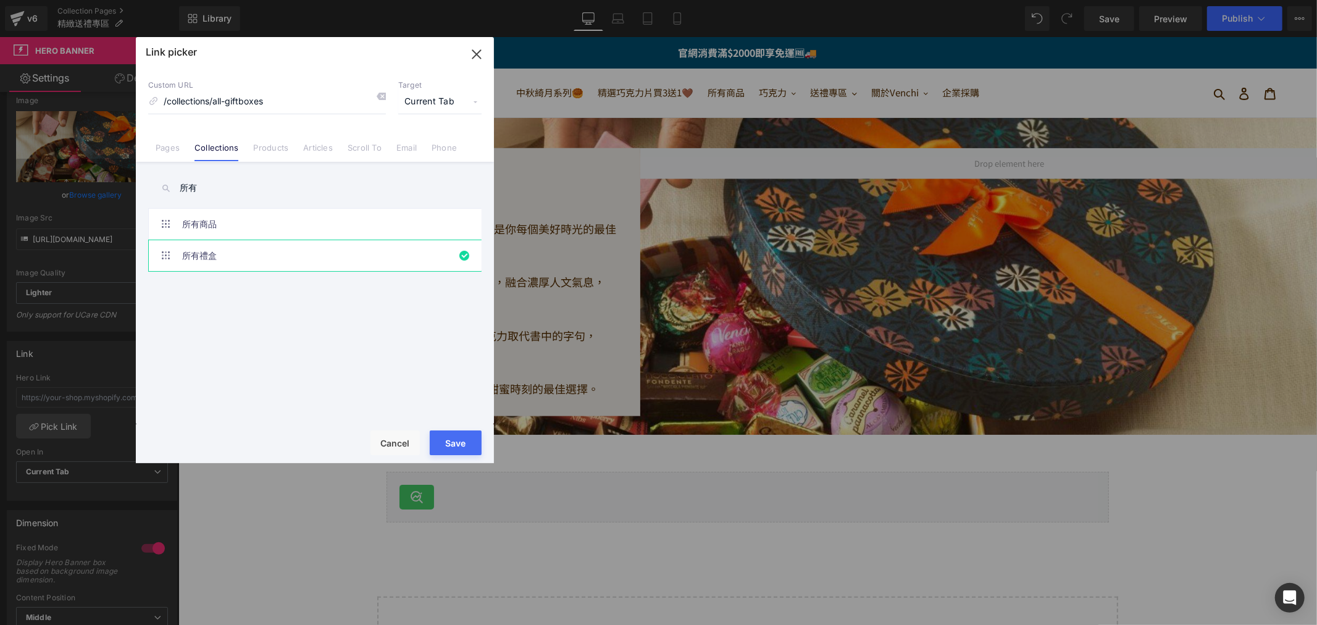
click at [472, 442] on button "Save" at bounding box center [456, 442] width 52 height 25
type input "/collections/all-giftboxes"
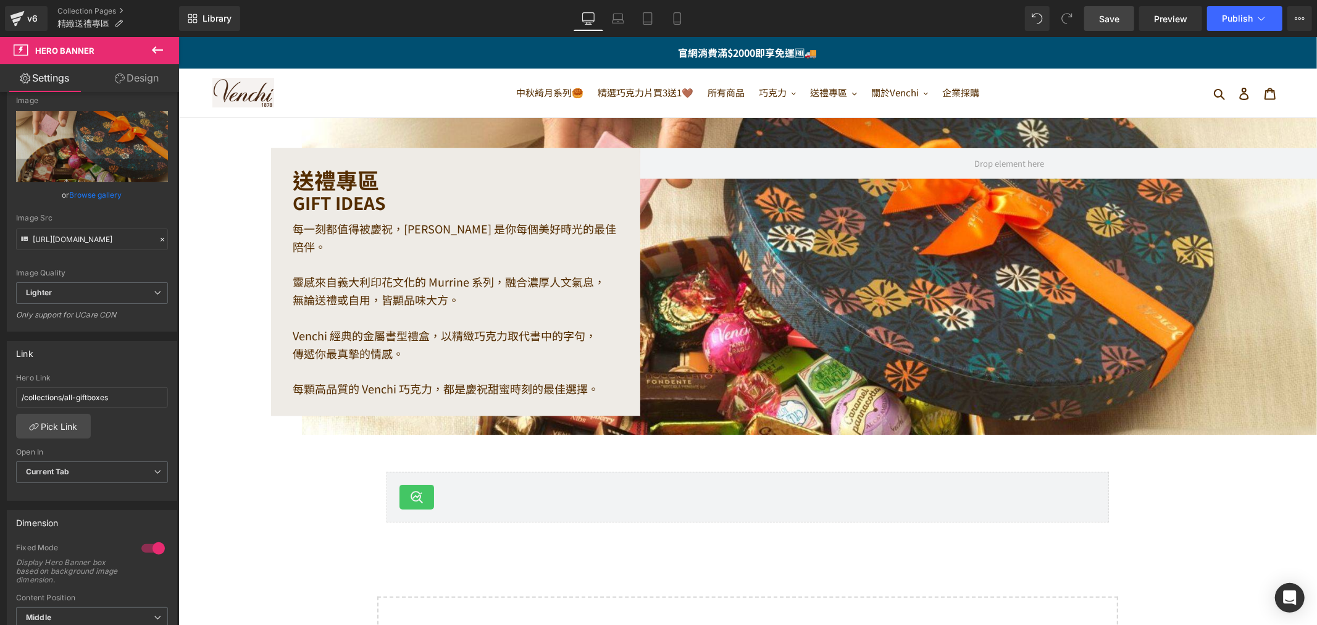
click at [1108, 20] on span "Save" at bounding box center [1109, 18] width 20 height 13
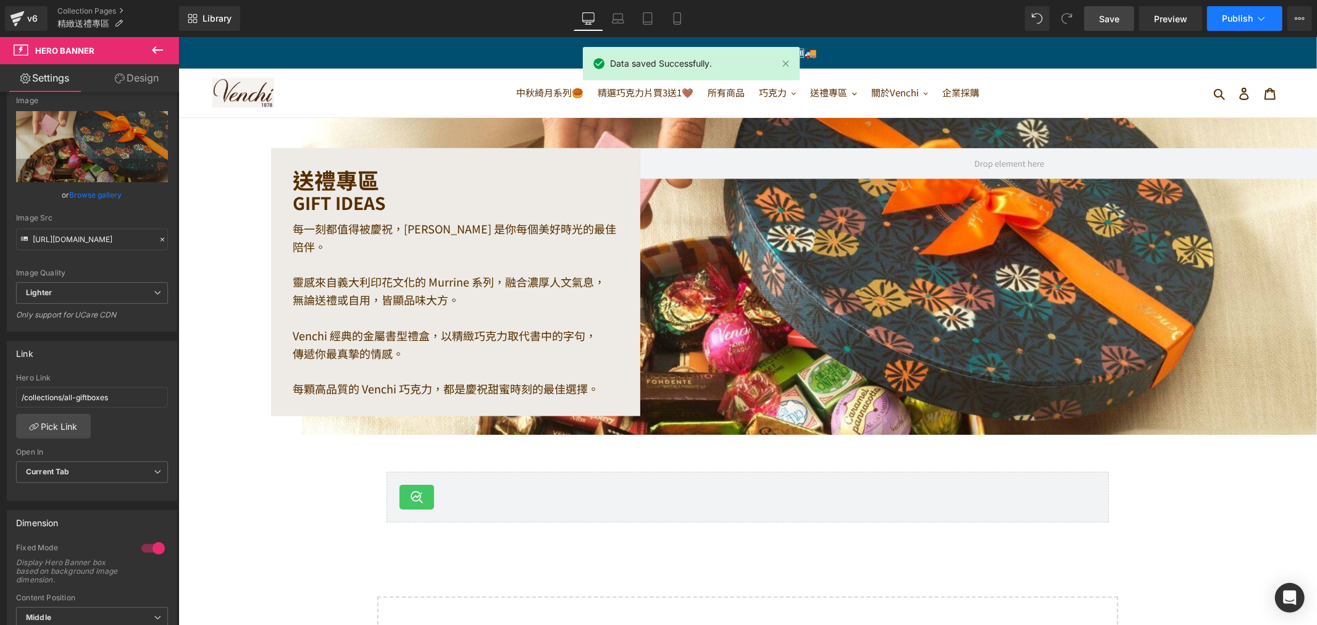
click at [1228, 23] on button "Publish" at bounding box center [1244, 18] width 75 height 25
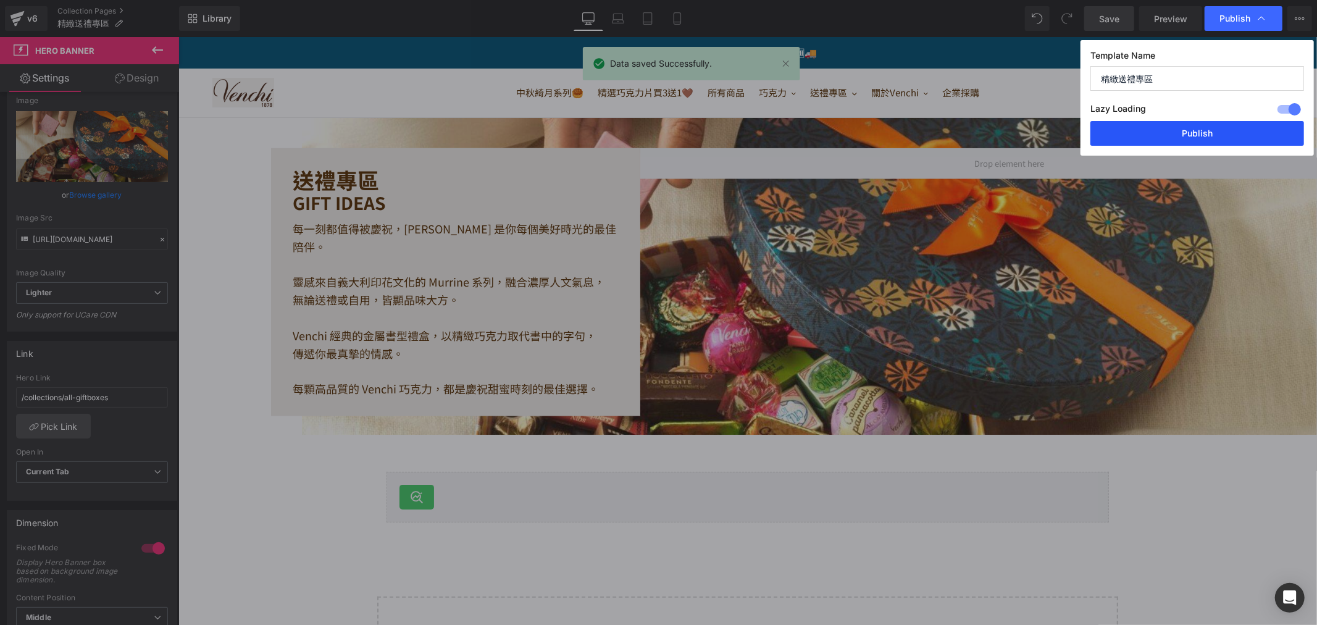
click at [1223, 135] on button "Publish" at bounding box center [1198, 133] width 214 height 25
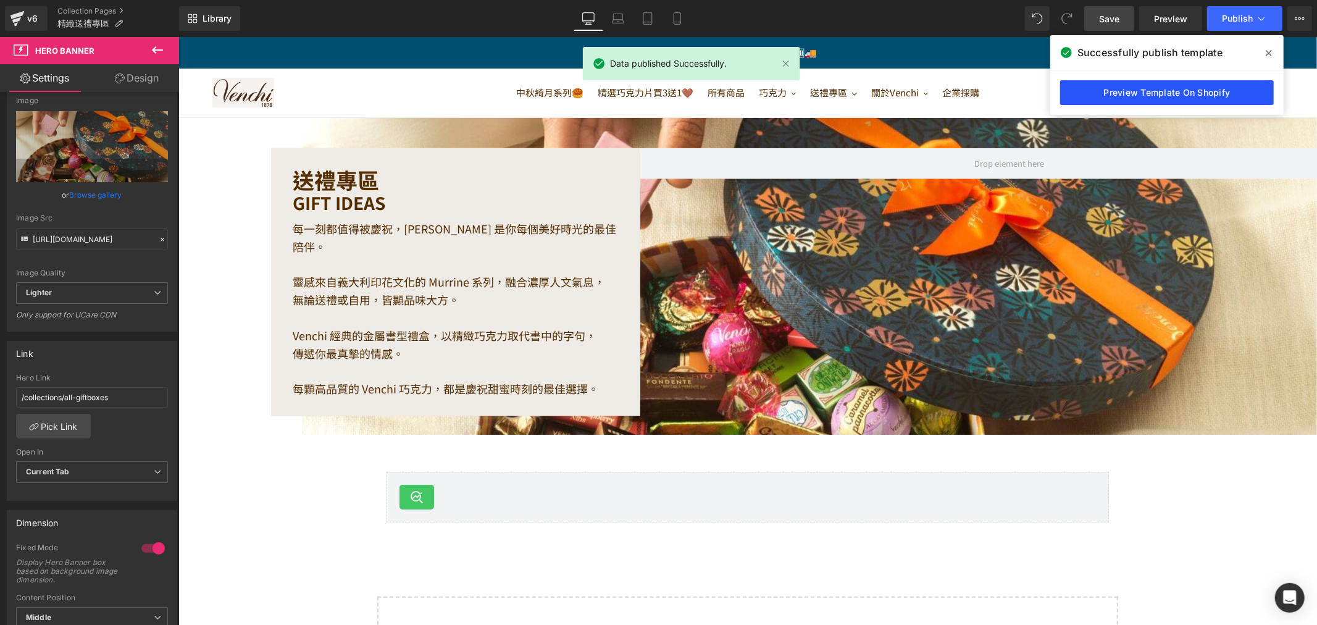
click at [1175, 96] on link "Preview Template On Shopify" at bounding box center [1167, 92] width 214 height 25
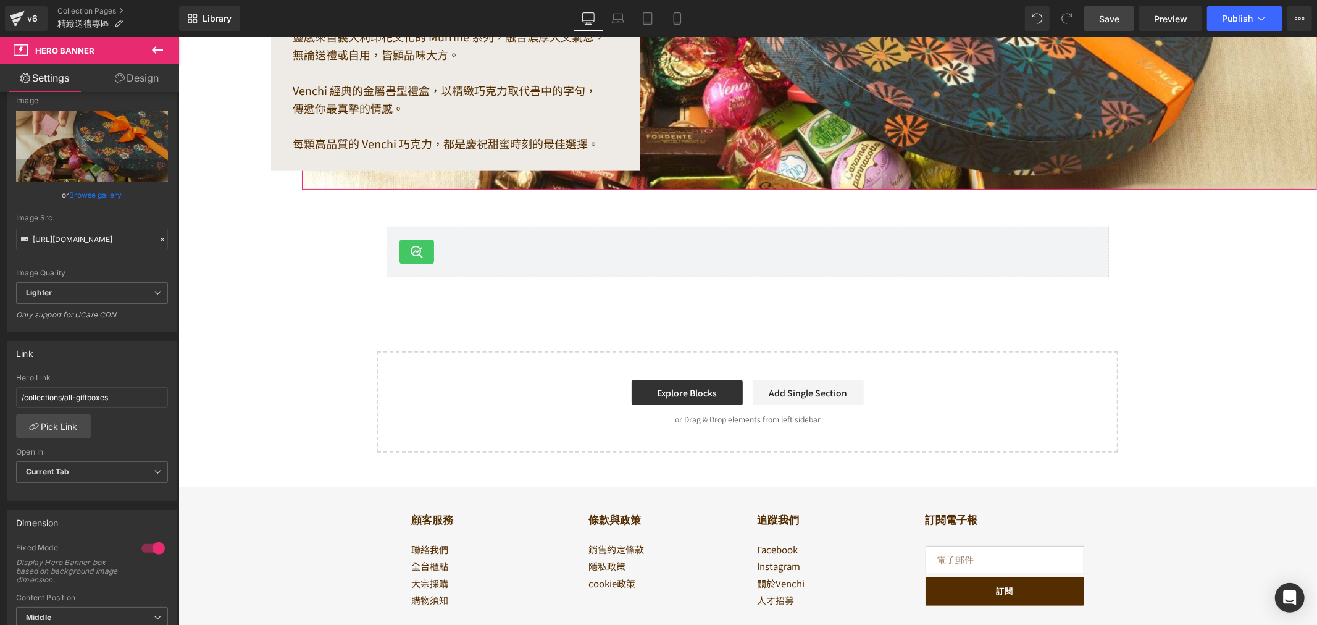
scroll to position [80, 0]
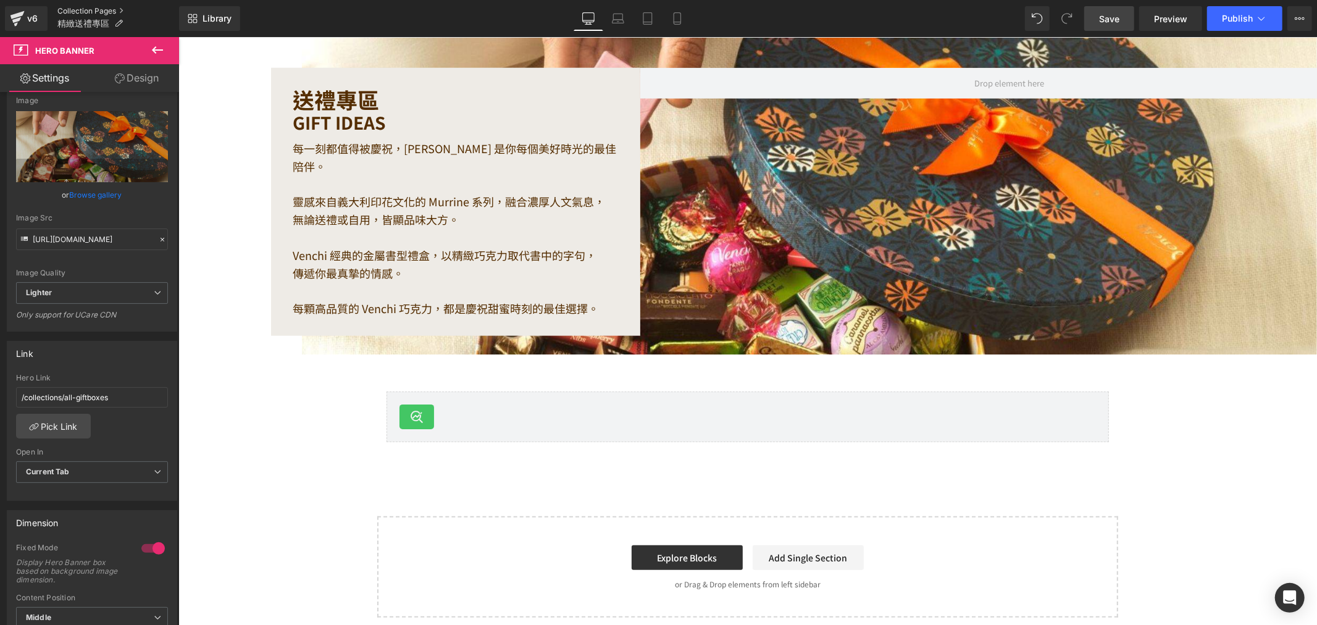
click at [75, 15] on link "Collection Pages" at bounding box center [118, 11] width 122 height 10
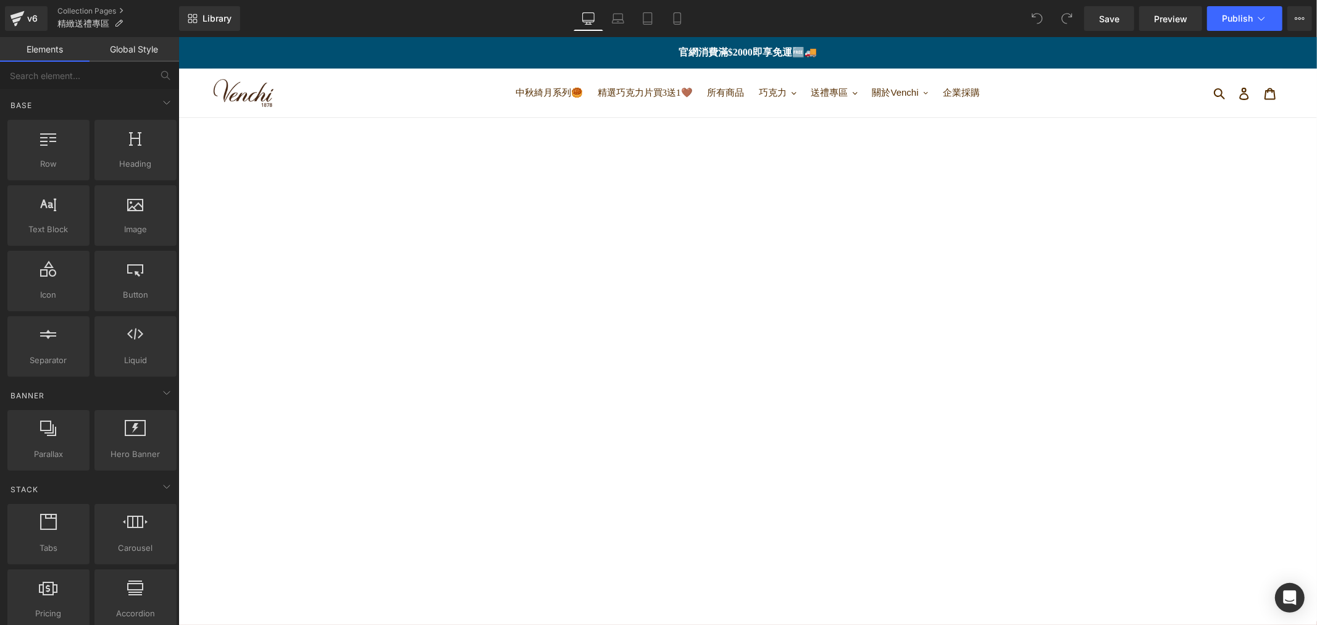
scroll to position [354, 0]
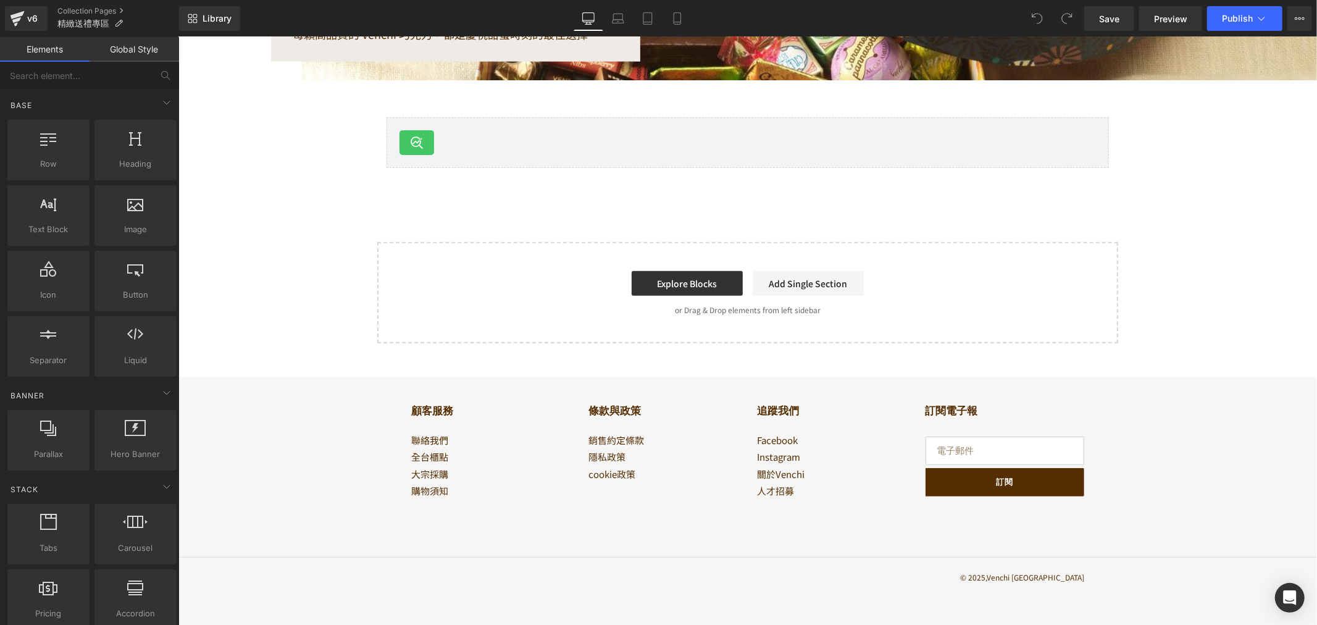
click at [382, 255] on div "Start building your page Explore Blocks Add Single Section or Drag & Drop eleme…" at bounding box center [747, 292] width 739 height 99
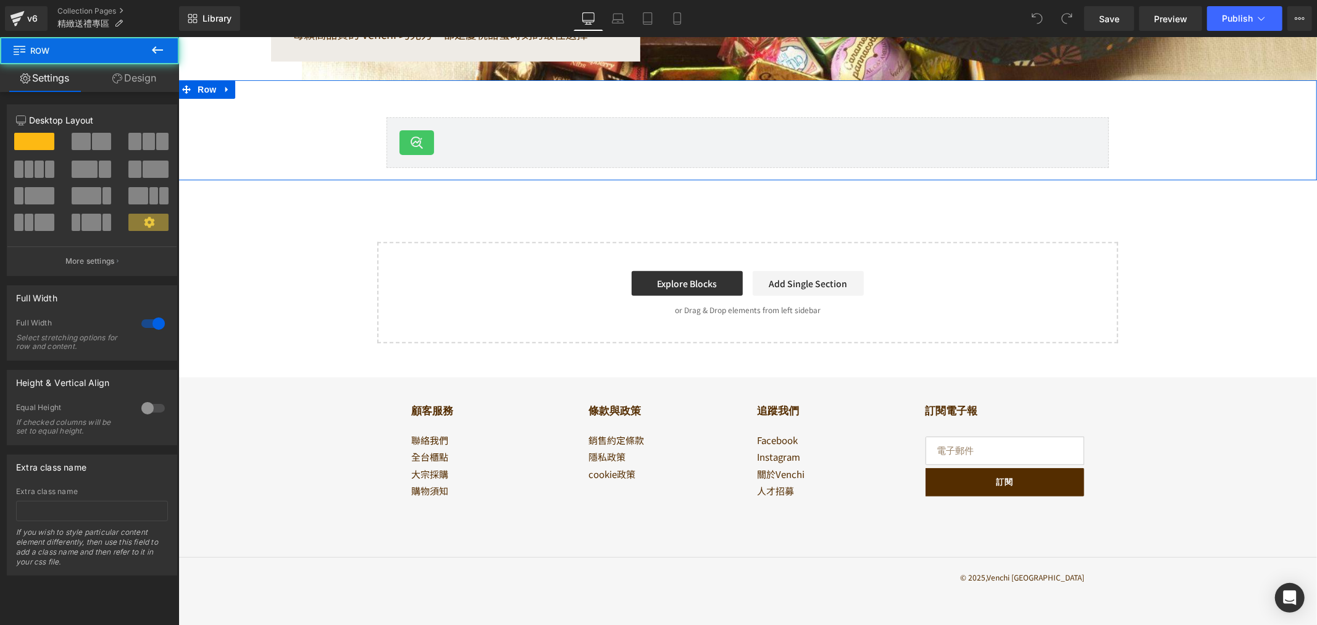
click at [282, 164] on div "Smart Search & Instant Search Smart Search & Instant Search Row" at bounding box center [747, 135] width 1139 height 75
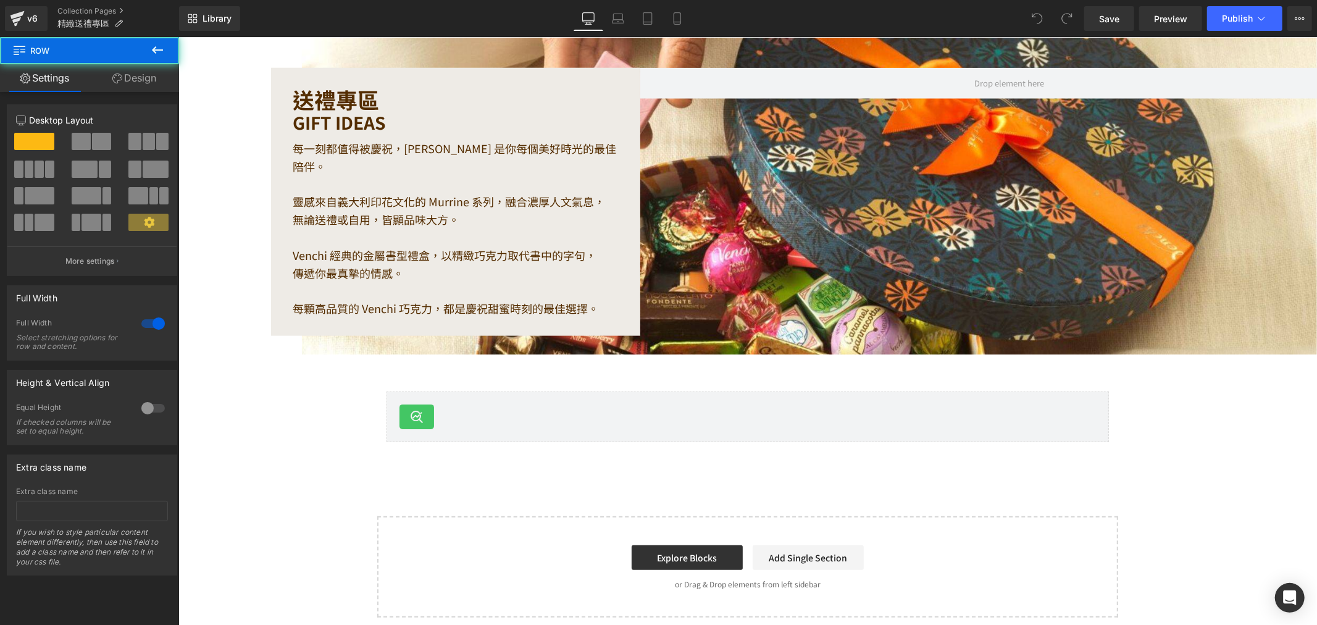
scroll to position [0, 0]
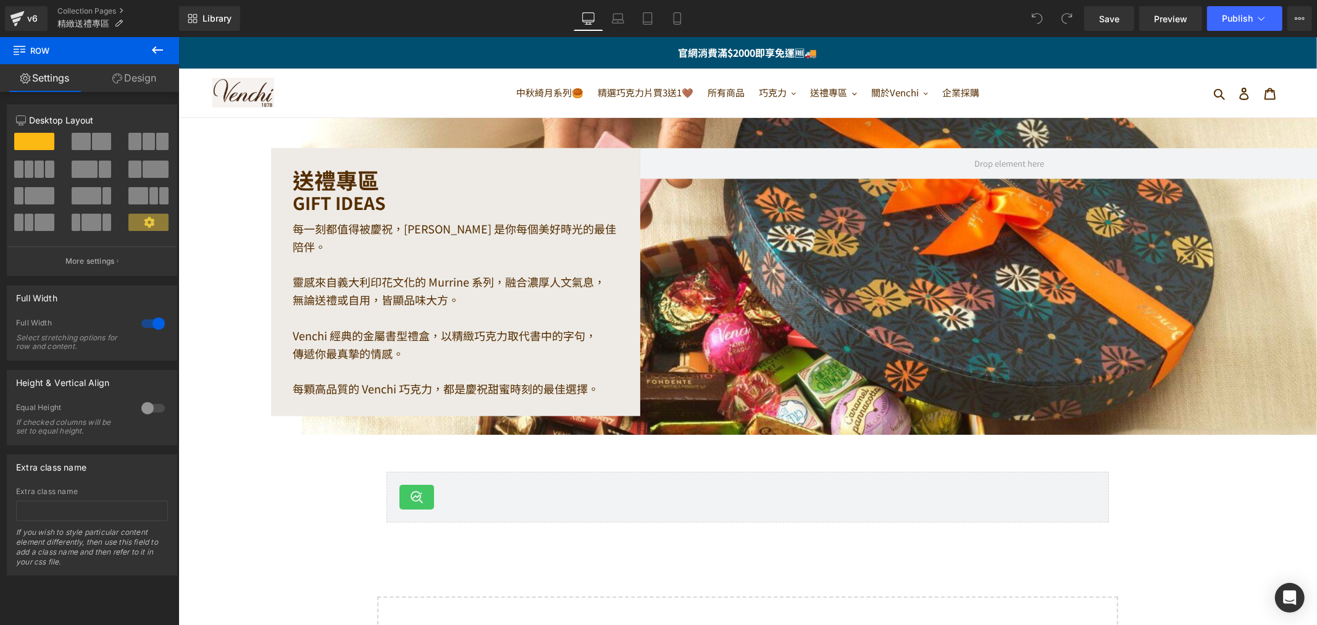
click at [558, 157] on div "送禮專區 Heading GIFT IDEAS Heading 每一刻都值得被慶祝，Venchi 是你每個美好時光的最佳陪伴。 靈感來自義大利印花文化的 Mu…" at bounding box center [454, 282] width 369 height 268
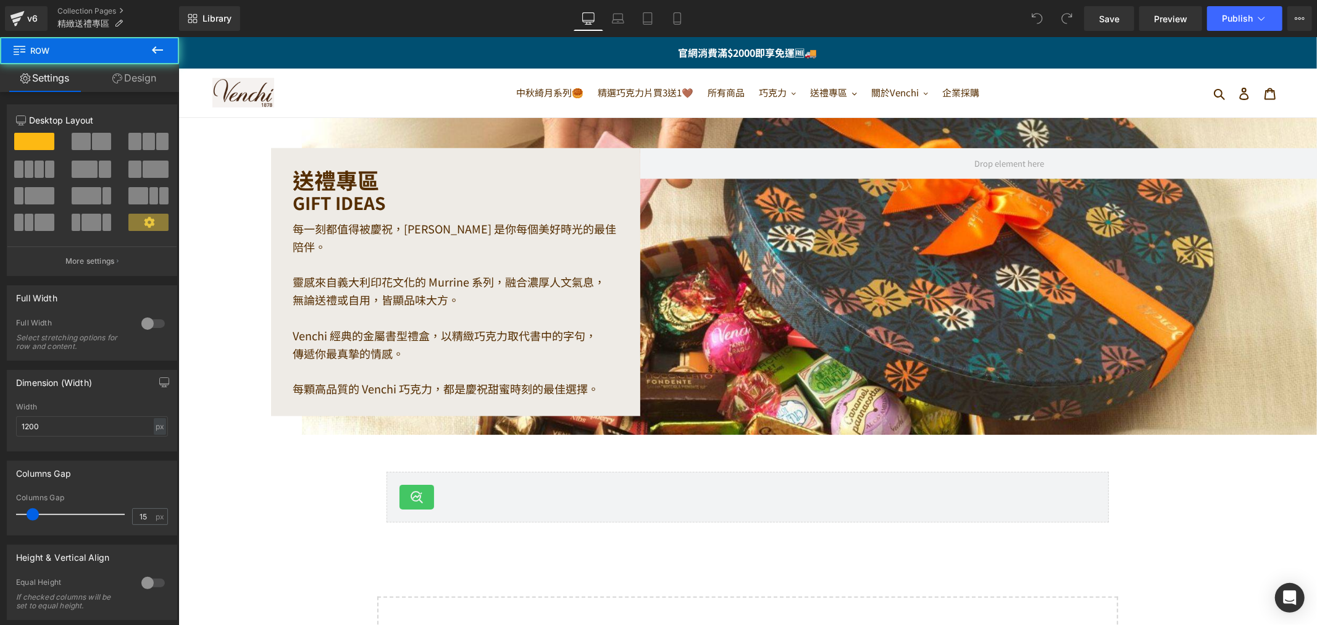
drag, startPoint x: 201, startPoint y: 138, endPoint x: 196, endPoint y: 150, distance: 13.0
click at [201, 137] on div "送禮專區 Heading GIFT IDEAS Heading 每一刻都值得被慶祝，Venchi 是你每個美好時光的最佳陪伴。 靈感來自義大利印花文化的 Mu…" at bounding box center [747, 407] width 1139 height 580
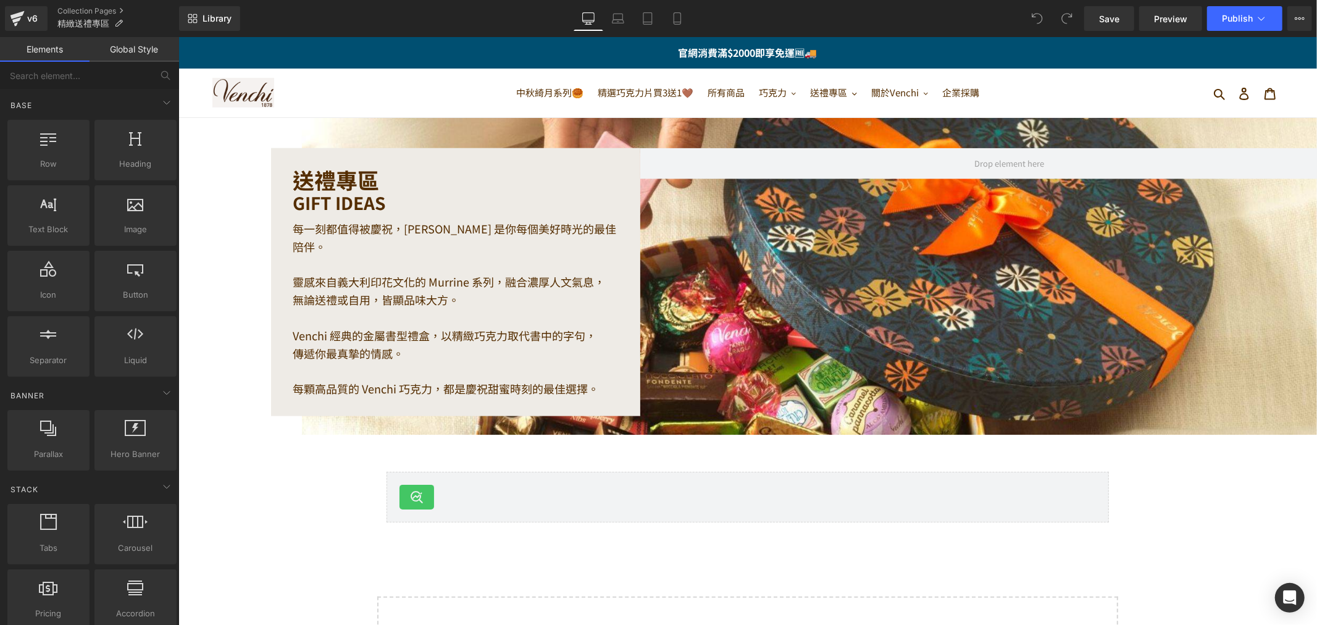
click at [141, 52] on link "Global Style" at bounding box center [135, 49] width 90 height 25
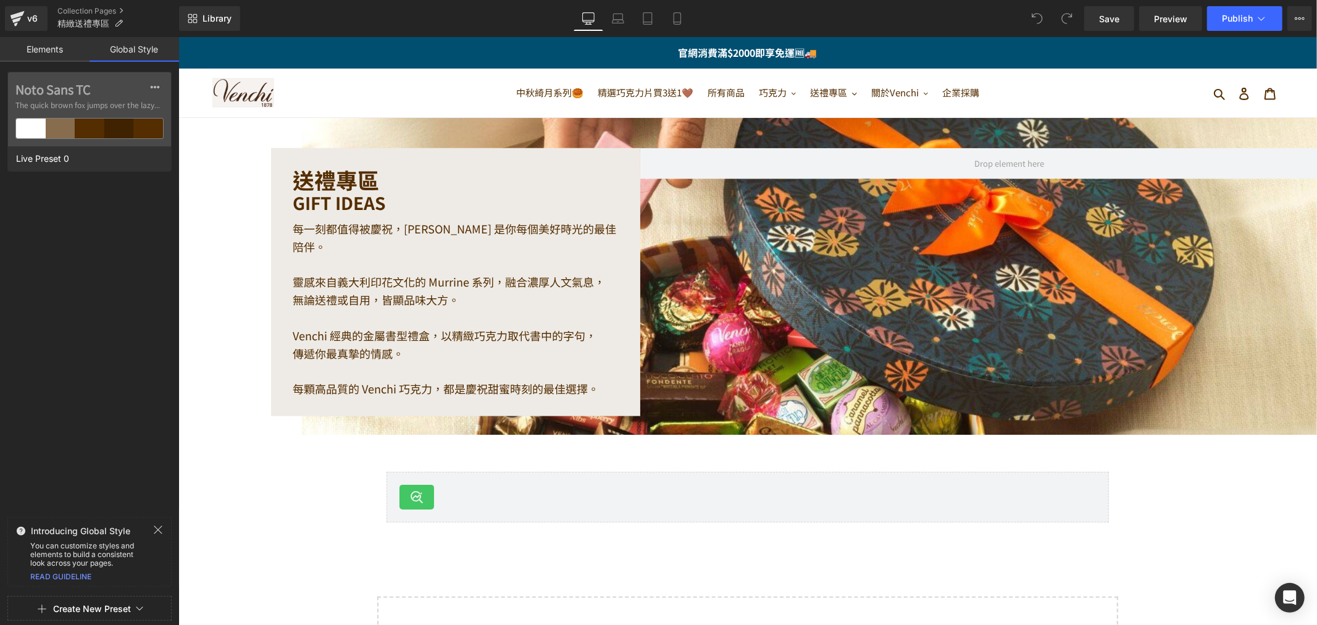
click at [53, 57] on link "Elements" at bounding box center [45, 49] width 90 height 25
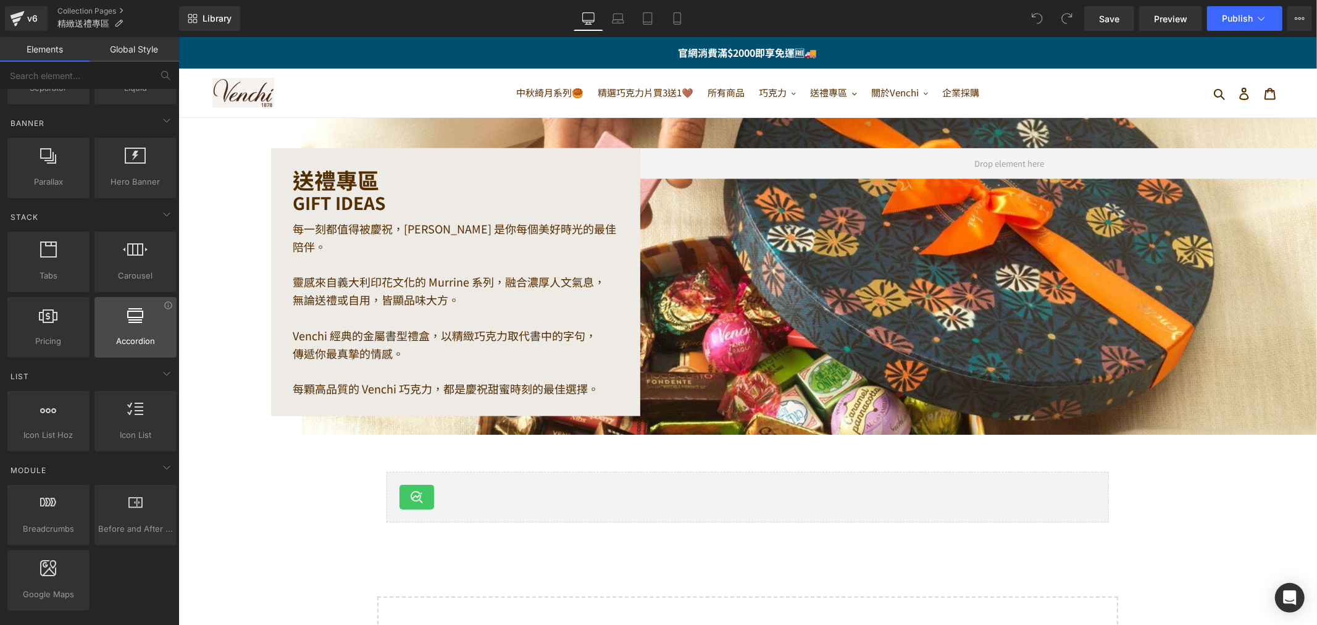
scroll to position [274, 0]
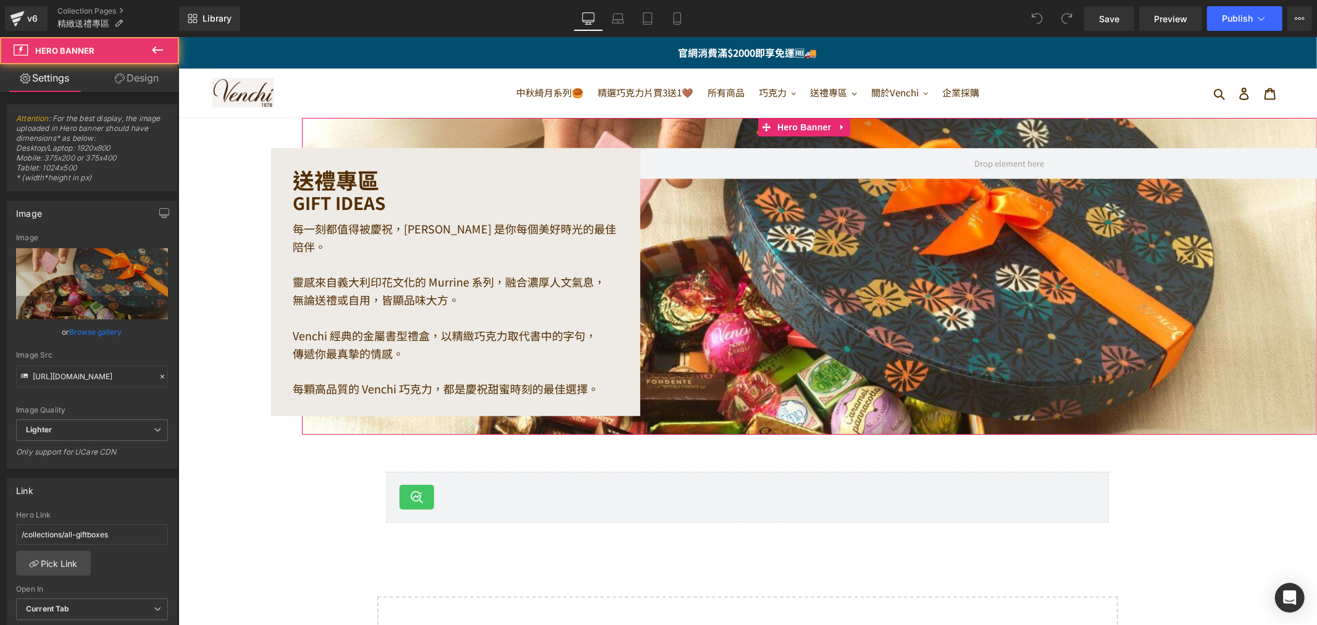
click at [409, 136] on div "送禮專區 Heading GIFT IDEAS Heading 每一刻都值得被慶祝，Venchi 是你每個美好時光的最佳陪伴。 靈感來自義大利印花文化的 Mu…" at bounding box center [808, 275] width 1015 height 317
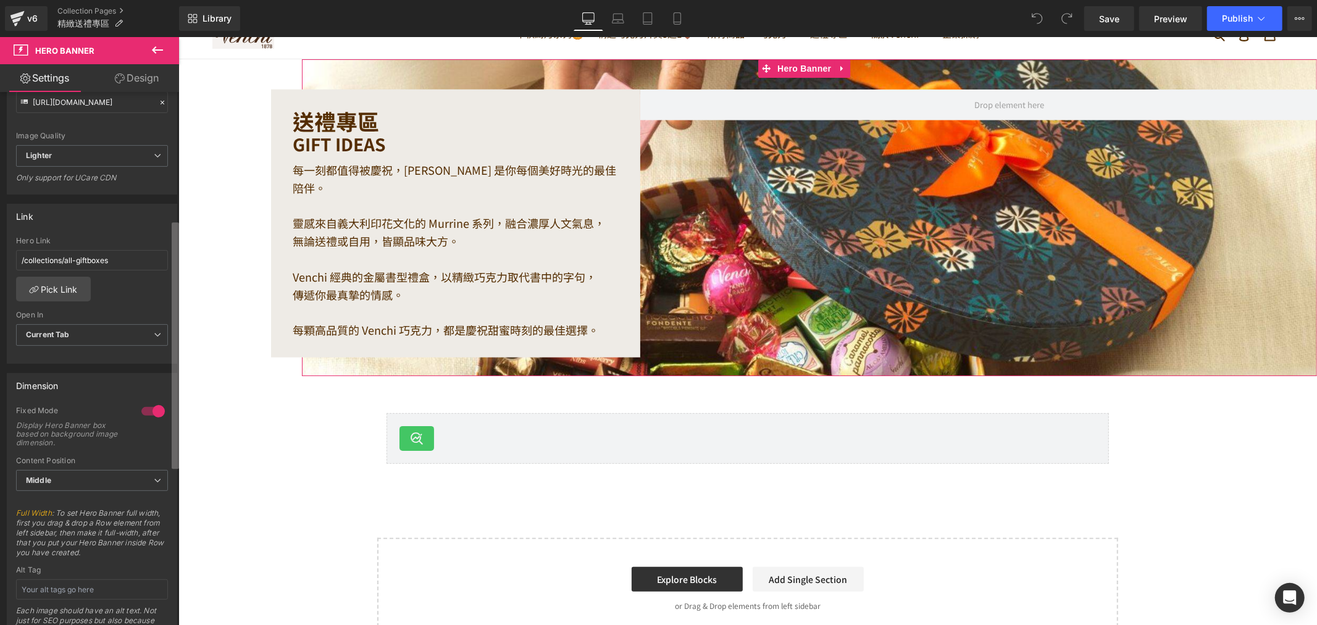
scroll to position [137, 0]
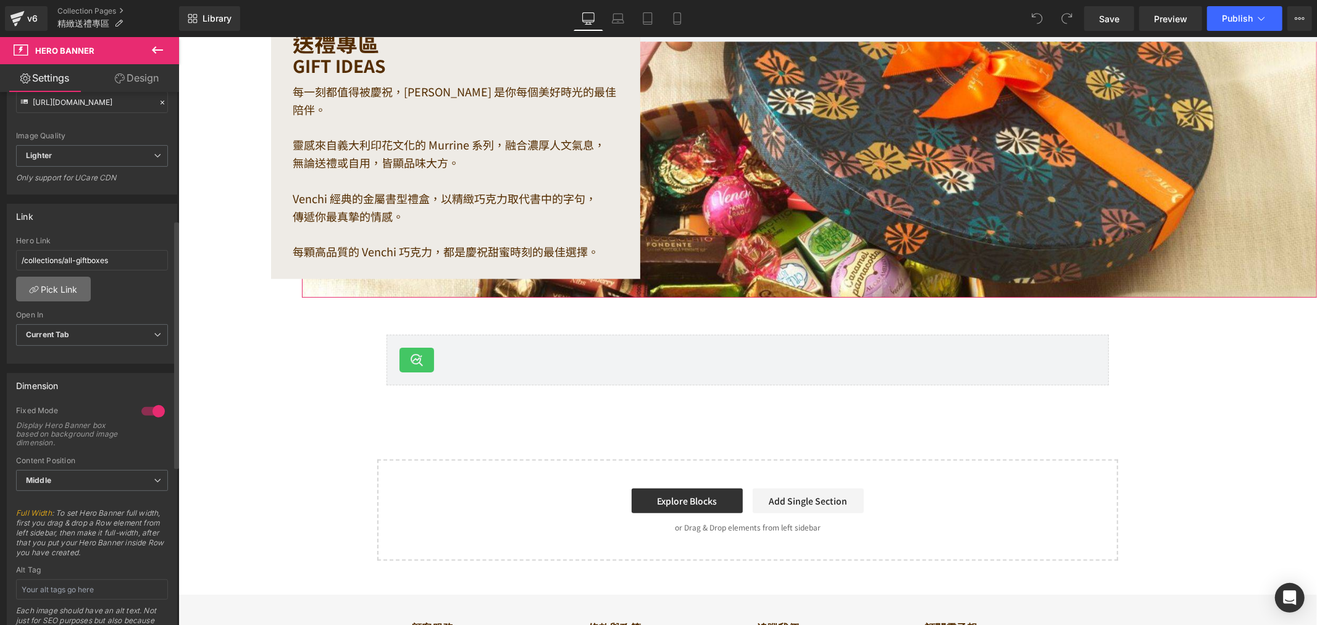
click at [75, 289] on link "Pick Link" at bounding box center [53, 289] width 75 height 25
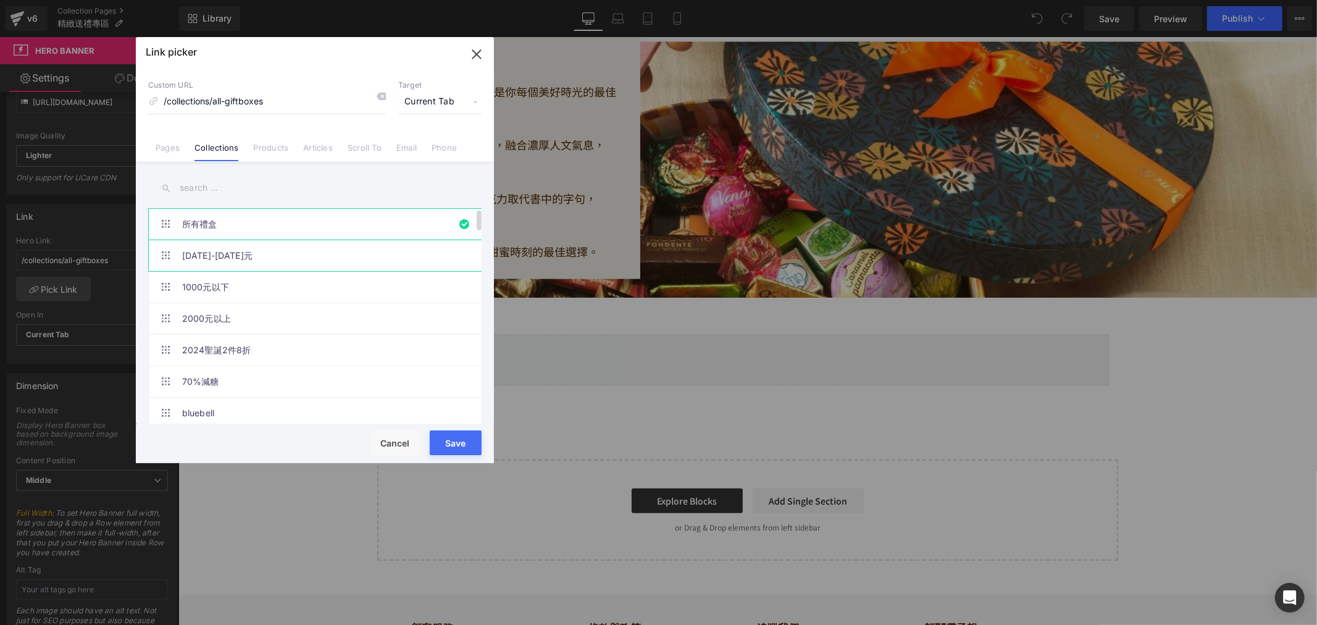
click at [280, 256] on link "1000-2000元" at bounding box center [318, 255] width 272 height 31
type input "/collections/ntd1000-2000"
click at [458, 435] on button "Save" at bounding box center [456, 442] width 52 height 25
type input "/collections/ntd1000-2000"
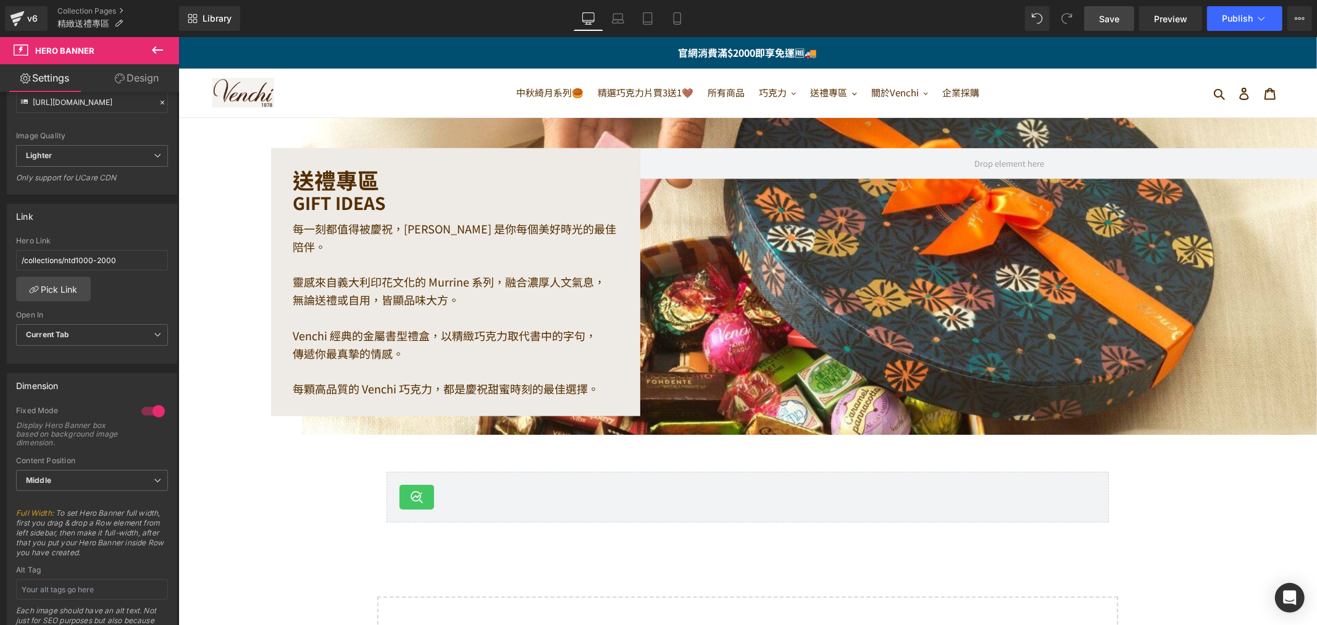
click at [1122, 25] on link "Save" at bounding box center [1109, 18] width 50 height 25
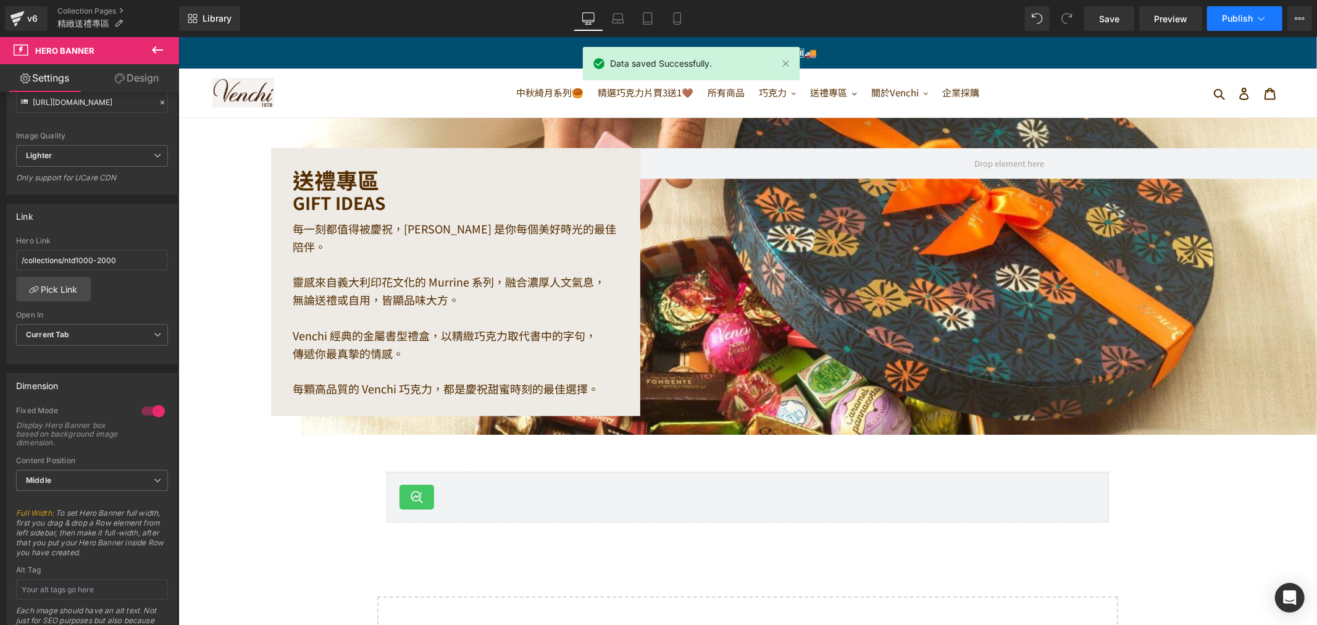
click at [1244, 14] on span "Publish" at bounding box center [1237, 19] width 31 height 10
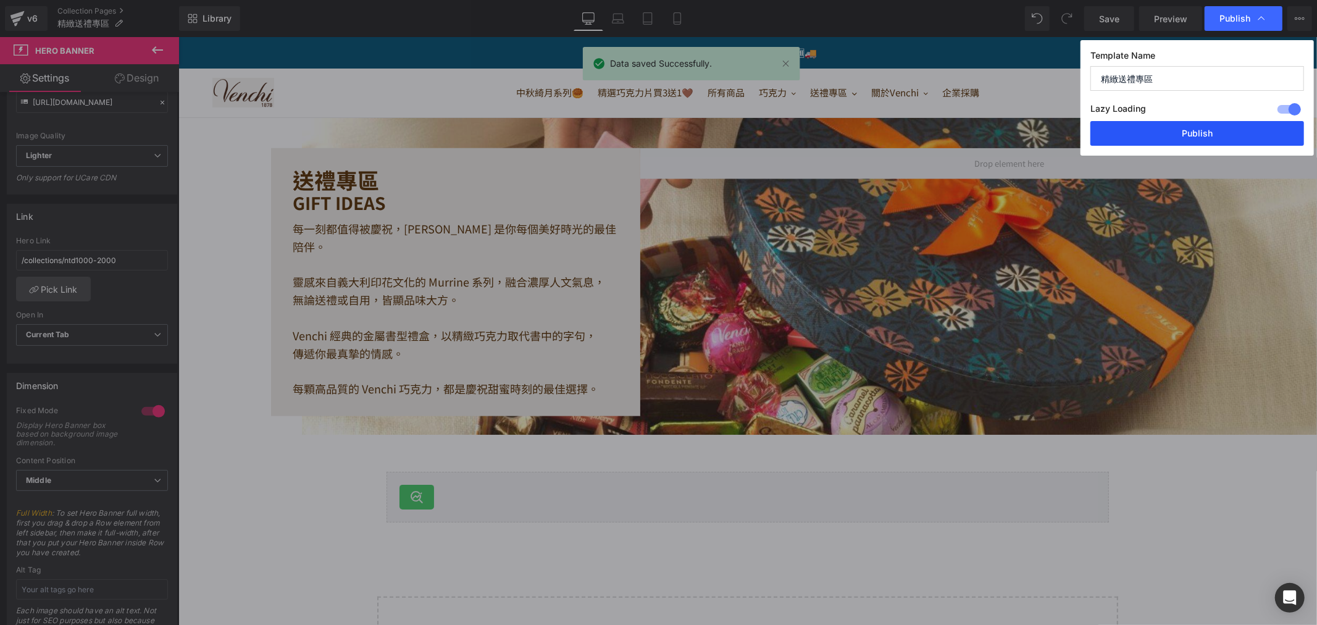
click at [1231, 134] on button "Publish" at bounding box center [1198, 133] width 214 height 25
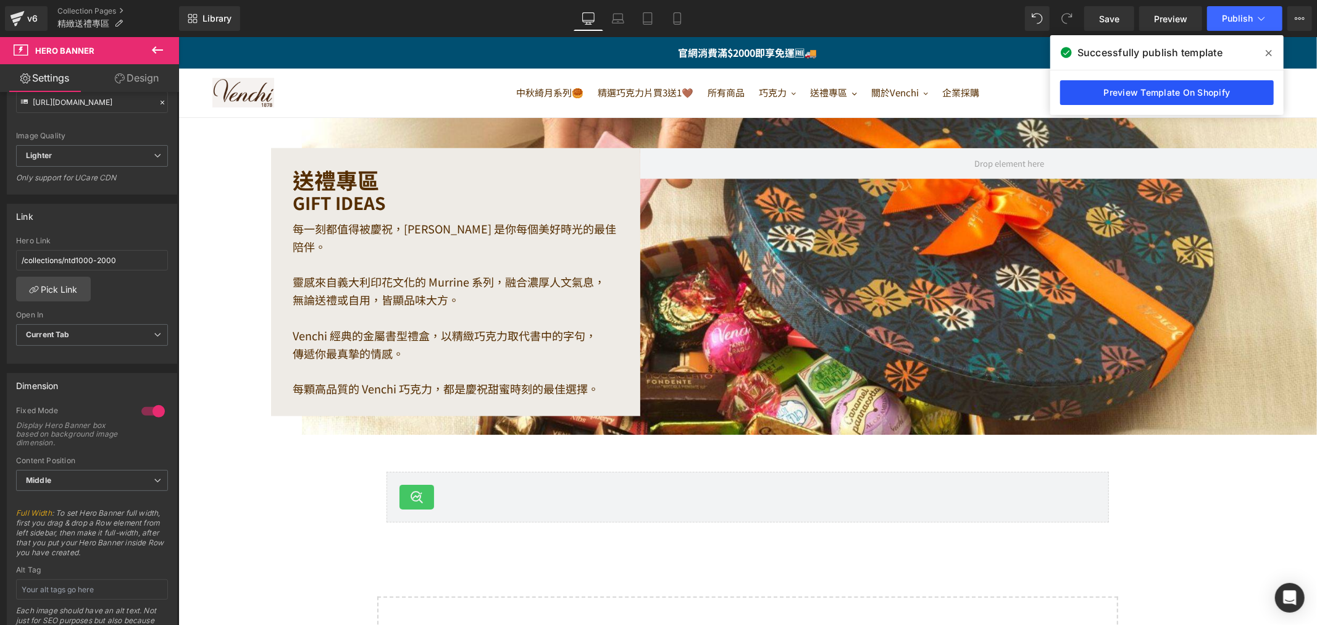
click at [1150, 87] on link "Preview Template On Shopify" at bounding box center [1167, 92] width 214 height 25
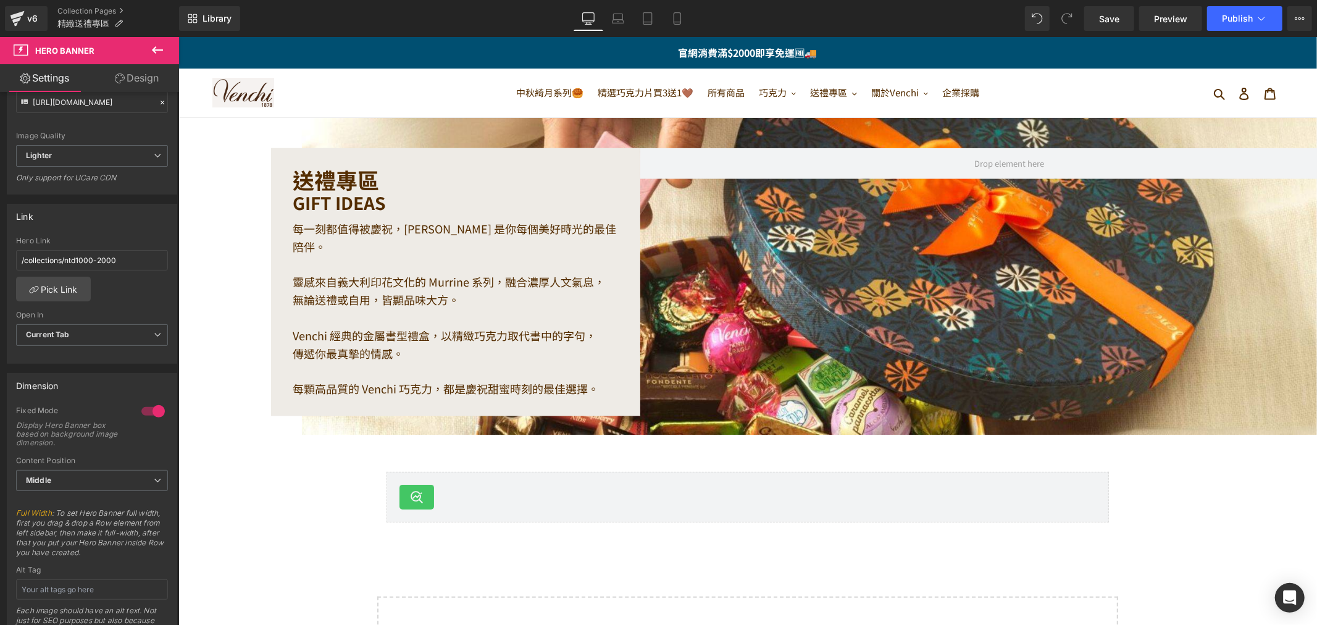
click at [281, 370] on div "送禮專區 Heading GIFT IDEAS Heading 每一刻都值得被慶祝，Venchi 是你每個美好時光的最佳陪伴。 靈感來自義大利印花文化的 Mu…" at bounding box center [454, 281] width 369 height 231
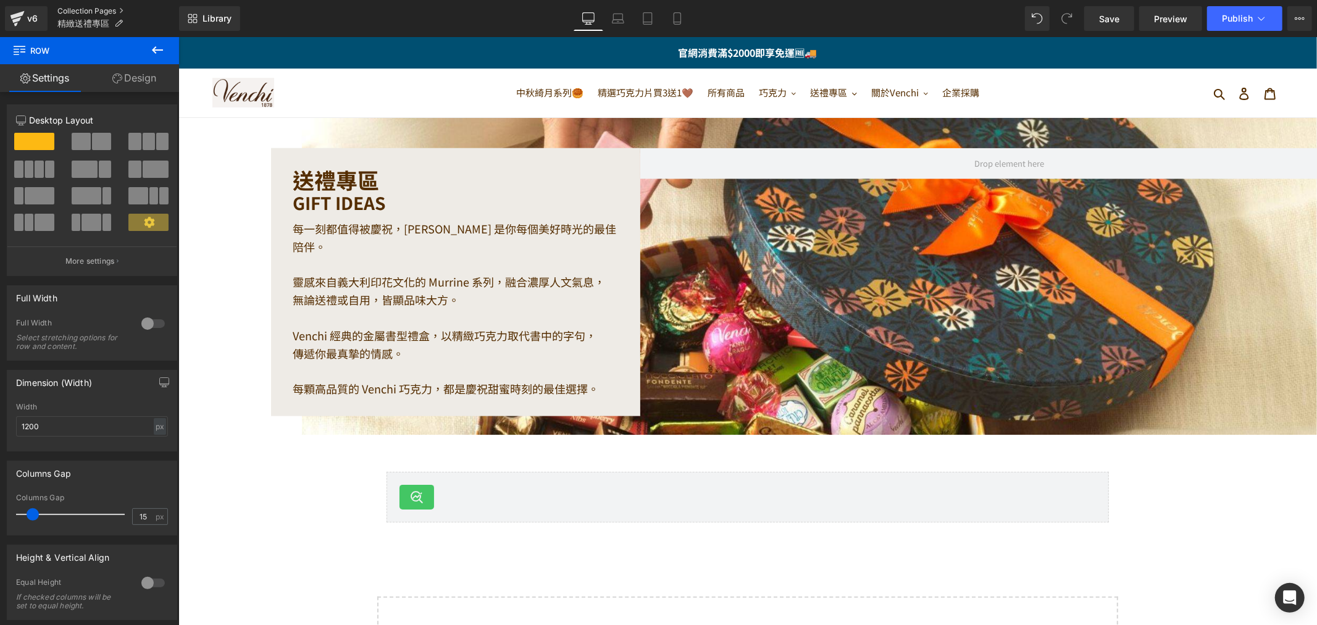
click at [86, 13] on link "Collection Pages" at bounding box center [118, 11] width 122 height 10
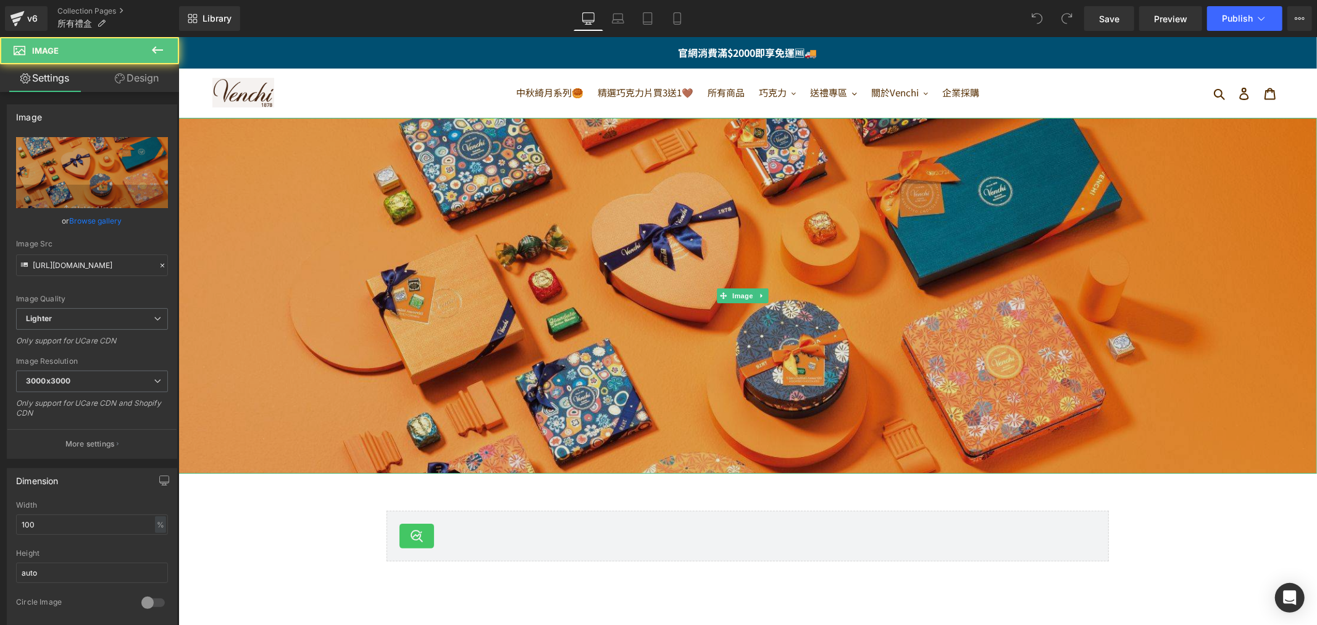
click at [579, 217] on img at bounding box center [747, 295] width 1139 height 356
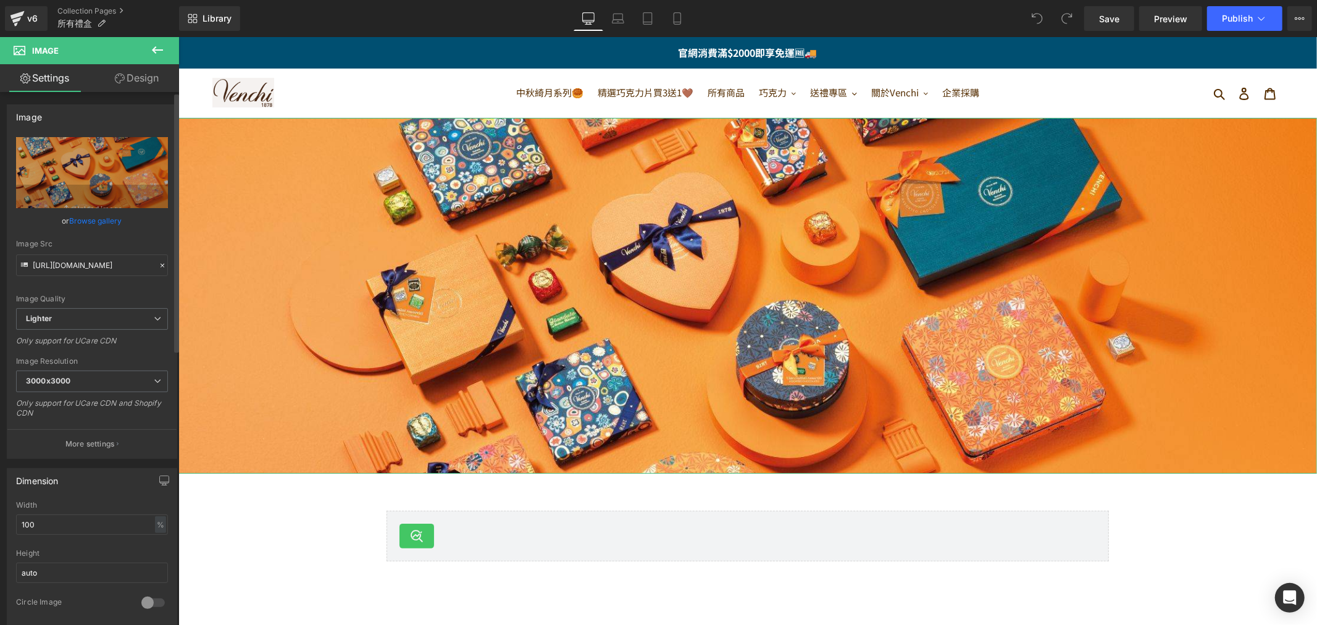
click at [88, 219] on link "Browse gallery" at bounding box center [96, 221] width 52 height 22
drag, startPoint x: 463, startPoint y: 566, endPoint x: 287, endPoint y: 524, distance: 180.8
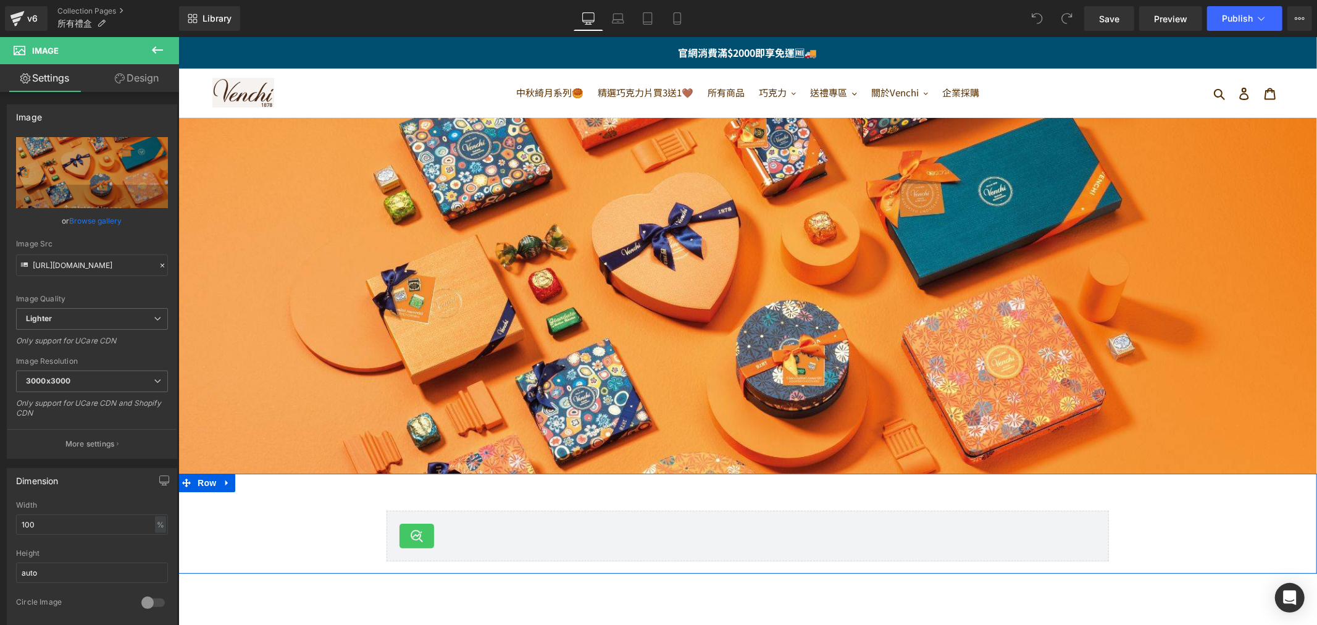
click at [294, 543] on div "Smart Search & Instant Search Smart Search & Instant Search Row" at bounding box center [747, 529] width 1139 height 75
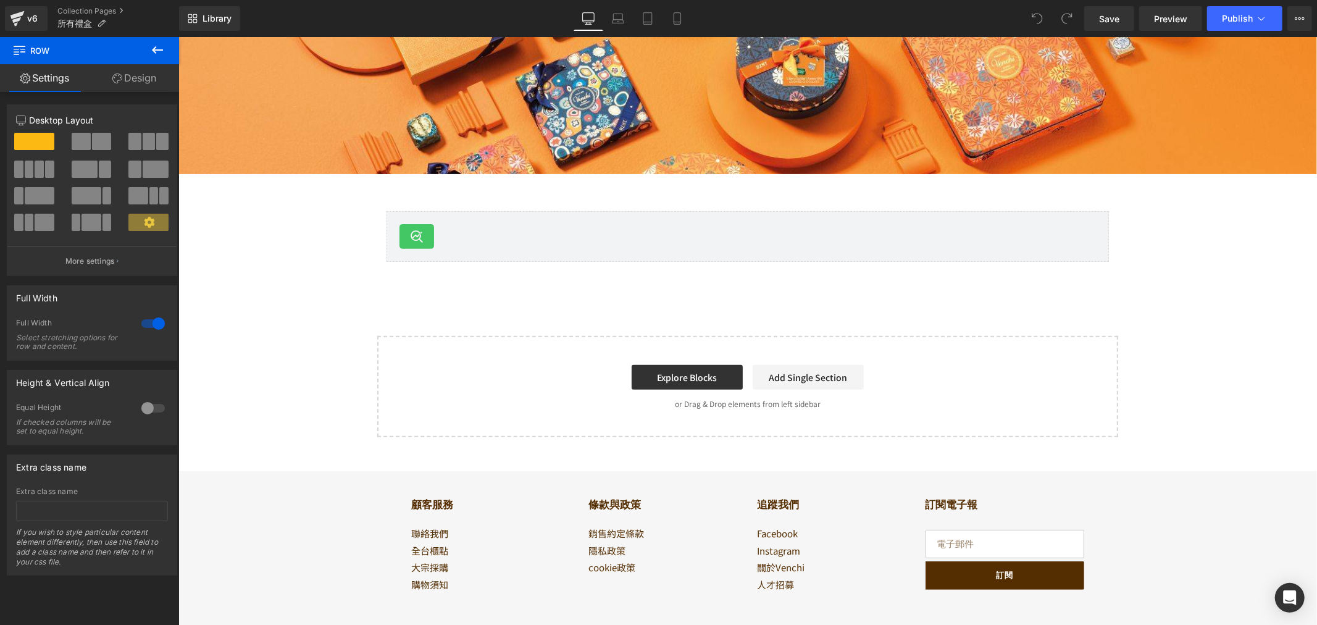
scroll to position [343, 0]
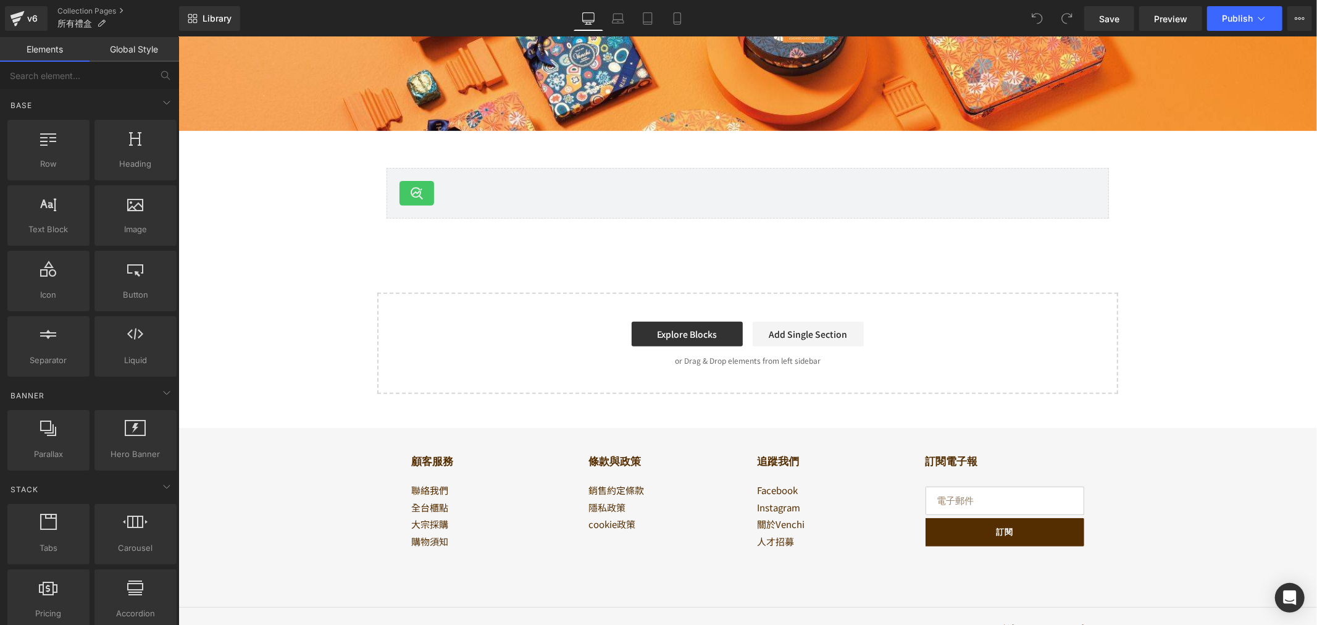
click at [1228, 298] on div "Image Smart Search & Instant Search Smart Search & Instant Search Row Row Selec…" at bounding box center [747, 84] width 1139 height 619
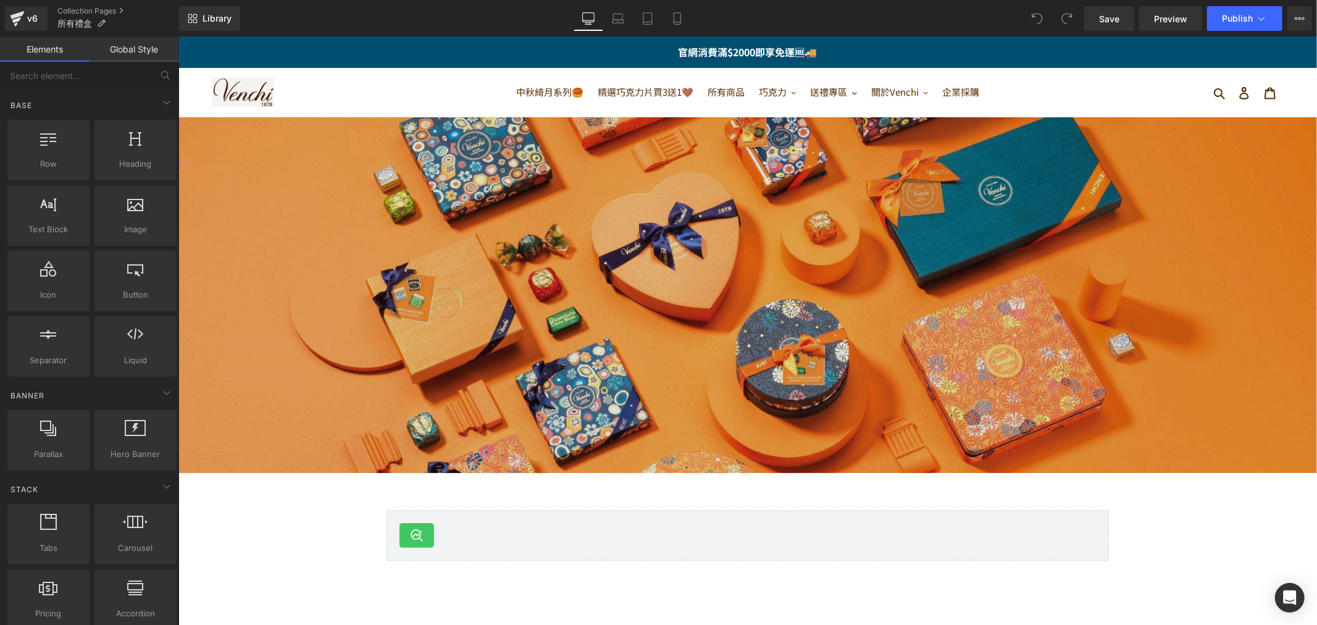
scroll to position [0, 0]
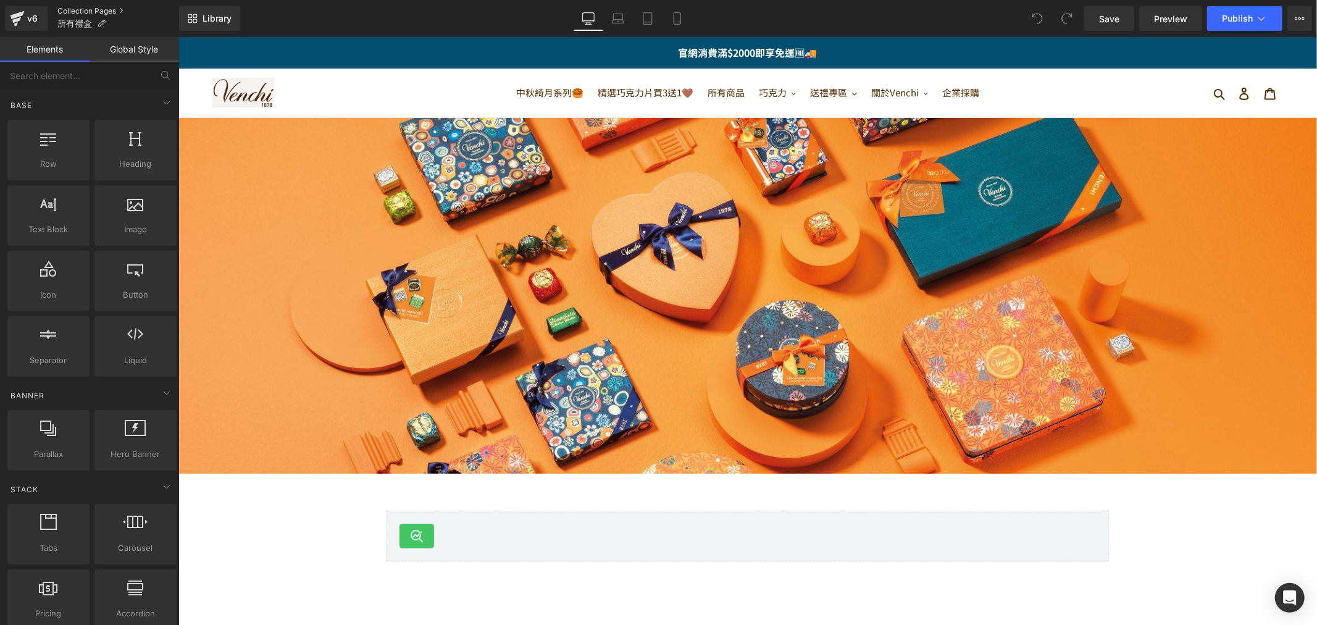
click at [75, 10] on link "Collection Pages" at bounding box center [118, 11] width 122 height 10
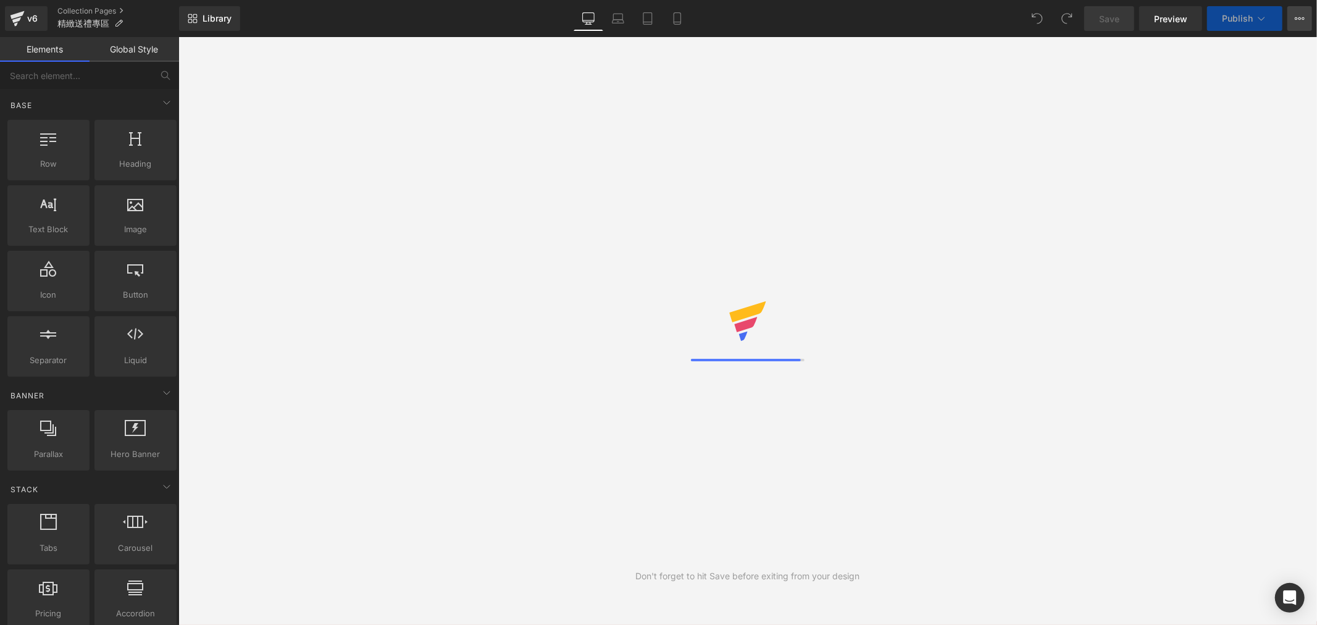
click at [1298, 23] on icon at bounding box center [1300, 19] width 10 height 10
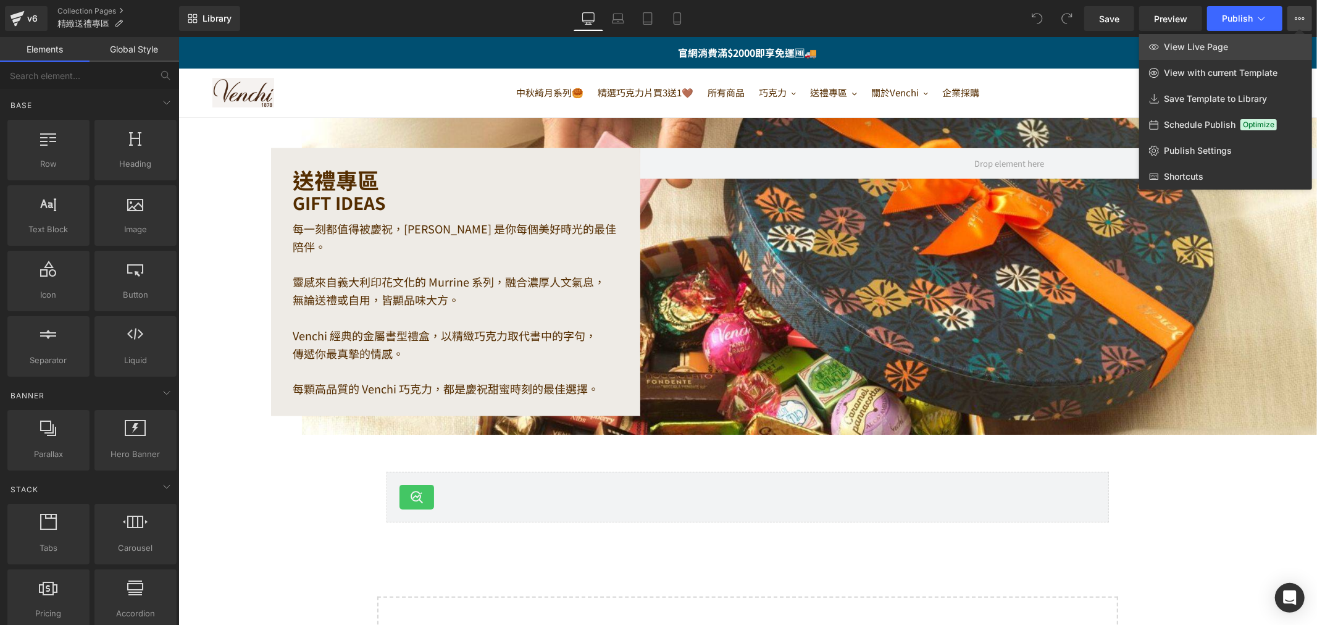
click at [1257, 42] on link "View Live Page" at bounding box center [1225, 47] width 173 height 26
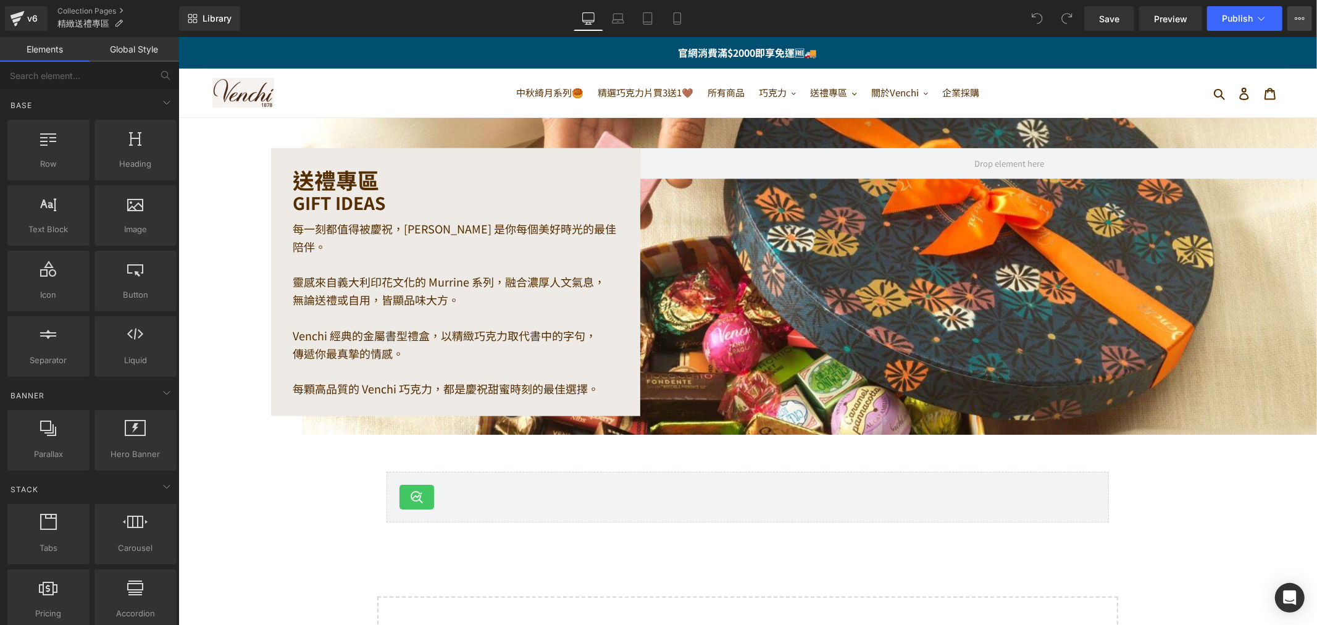
click at [1299, 17] on icon at bounding box center [1300, 19] width 10 height 10
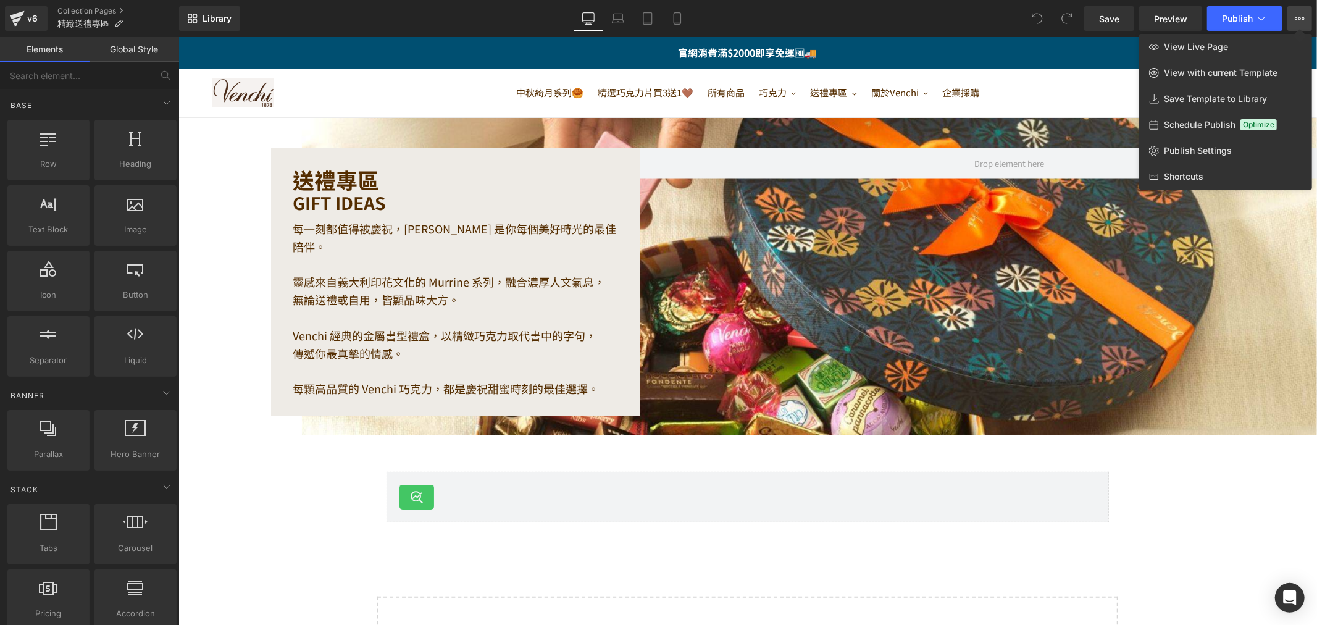
drag, startPoint x: 242, startPoint y: 158, endPoint x: 279, endPoint y: 111, distance: 59.4
click at [242, 158] on div at bounding box center [747, 331] width 1139 height 588
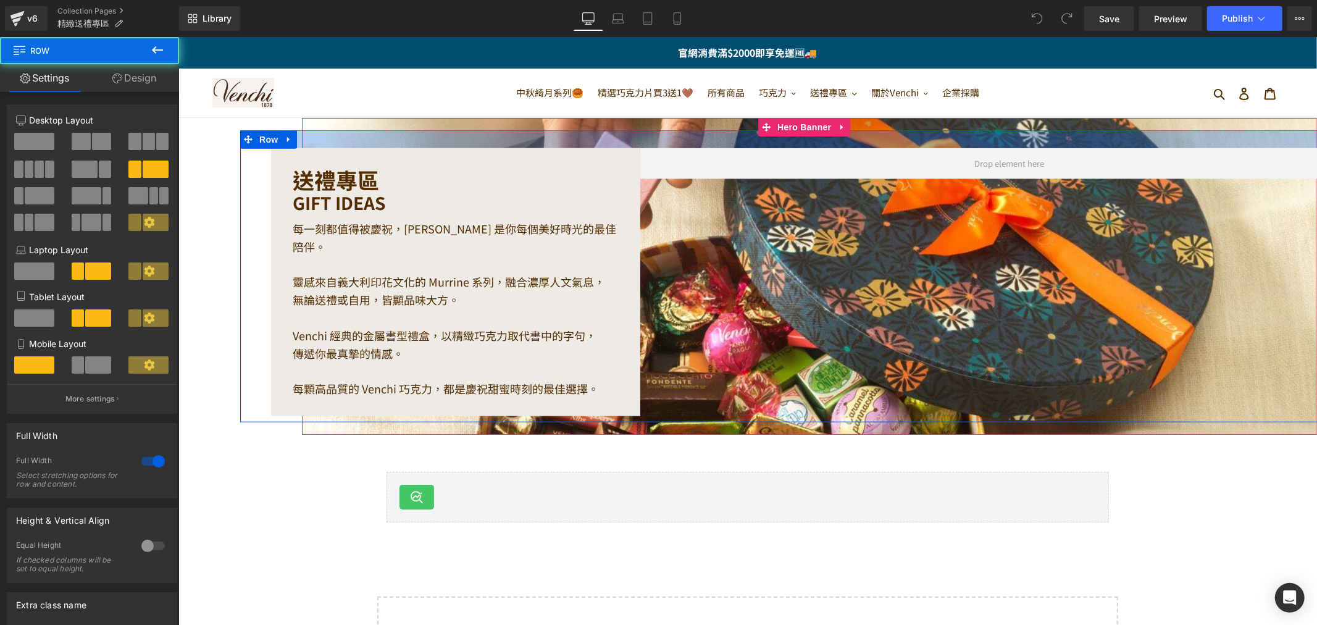
click at [295, 148] on div at bounding box center [809, 139] width 1139 height 18
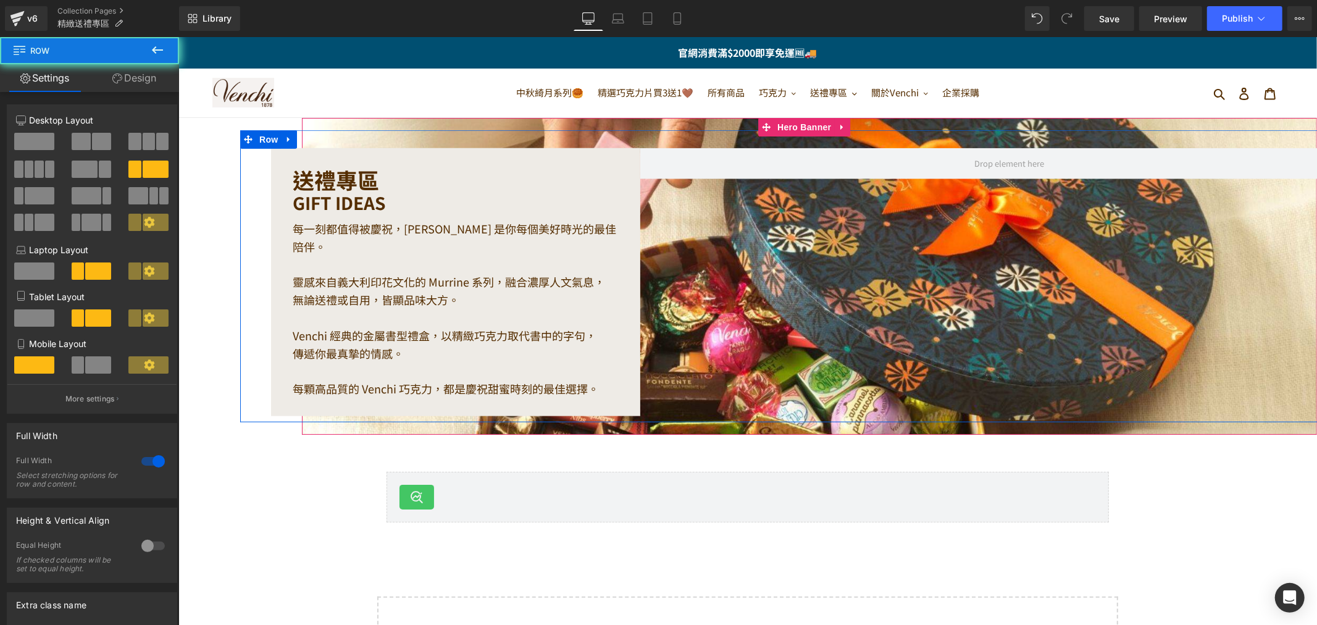
click at [241, 219] on div "送禮專區 Heading GIFT IDEAS Heading 每一刻都值得被慶祝，Venchi 是你每個美好時光的最佳陪伴。 靈感來自義大利印花文化的 Mu…" at bounding box center [809, 276] width 1139 height 292
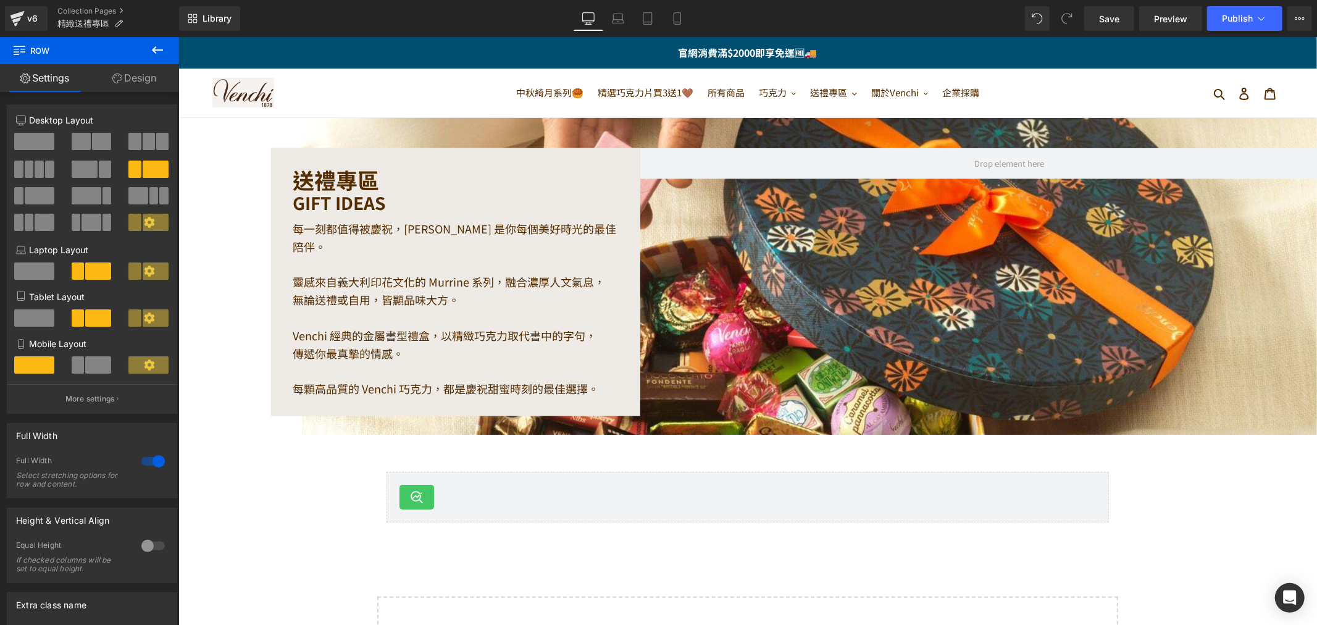
click at [191, 237] on div "送禮專區 Heading GIFT IDEAS Heading 每一刻都值得被慶祝，Venchi 是你每個美好時光的最佳陪伴。 靈感來自義大利印花文化的 Mu…" at bounding box center [747, 407] width 1139 height 580
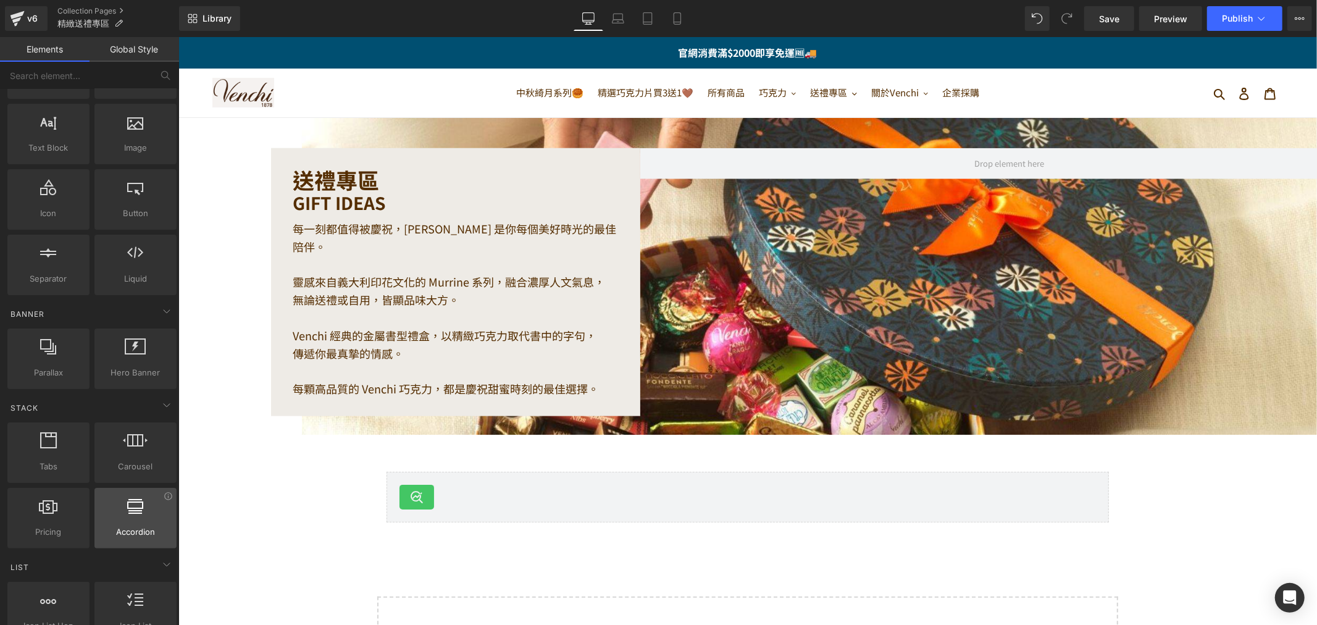
scroll to position [274, 0]
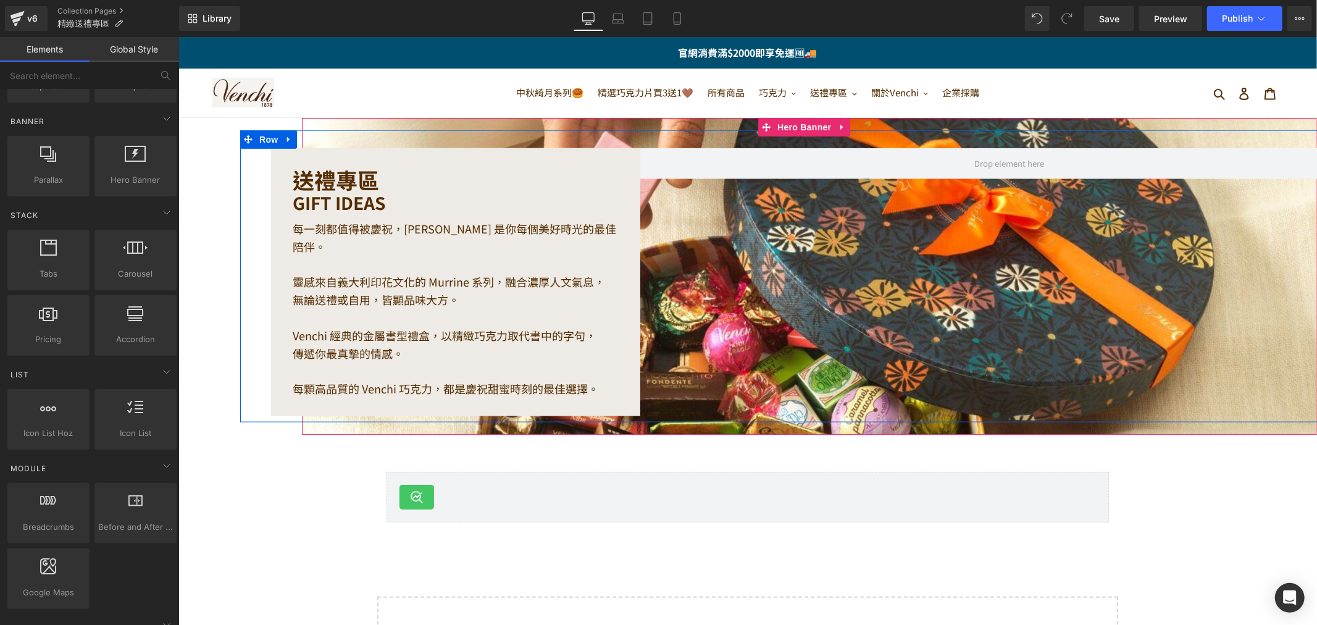
click at [771, 320] on div "送禮專區 Heading GIFT IDEAS Heading 每一刻都值得被慶祝，Venchi 是你每個美好時光的最佳陪伴。 靈感來自義大利印花文化的 Mu…" at bounding box center [809, 276] width 1139 height 292
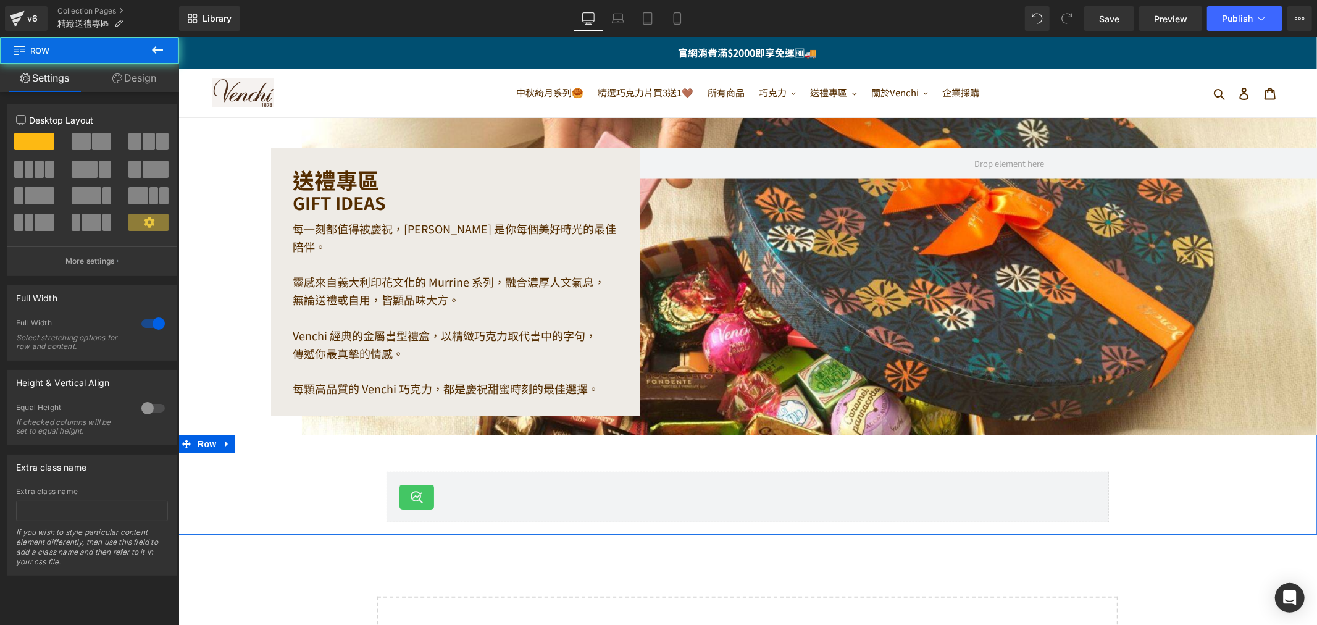
click at [238, 456] on div "Smart Search & Instant Search Smart Search & Instant Search Row" at bounding box center [747, 490] width 1139 height 75
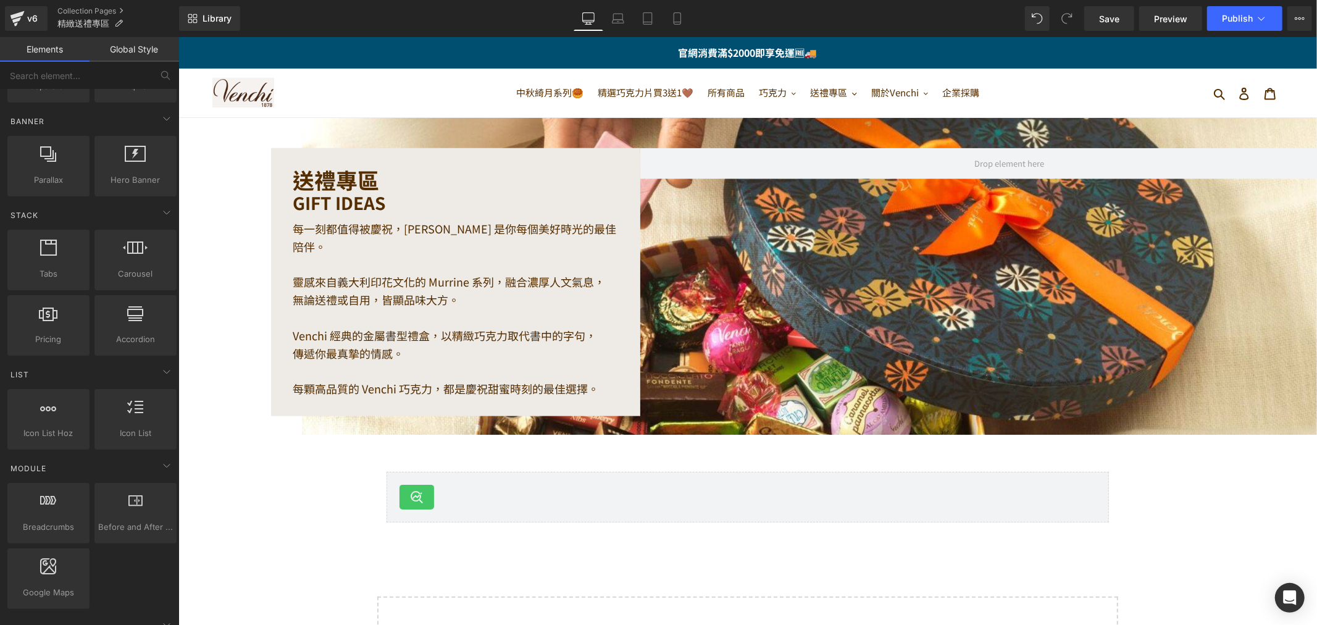
click at [225, 416] on div "送禮專區 Heading GIFT IDEAS Heading 每一刻都值得被慶祝，Venchi 是你每個美好時光的最佳陪伴。 靈感來自義大利印花文化的 Mu…" at bounding box center [747, 407] width 1139 height 580
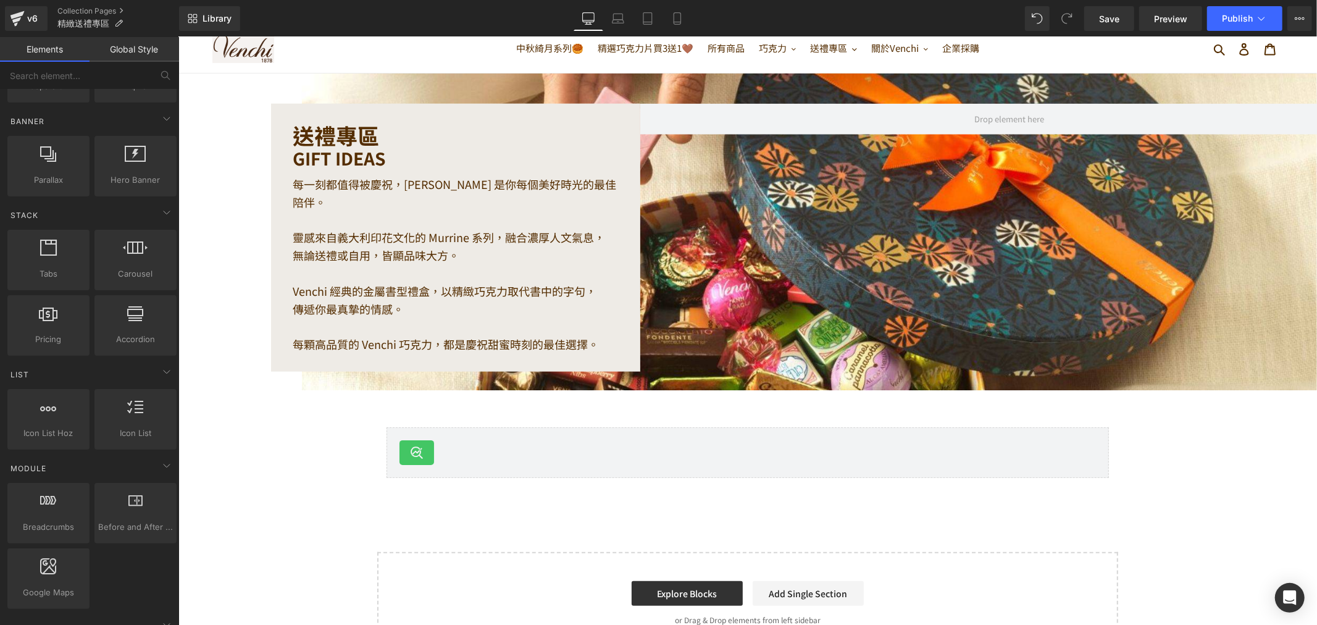
scroll to position [69, 0]
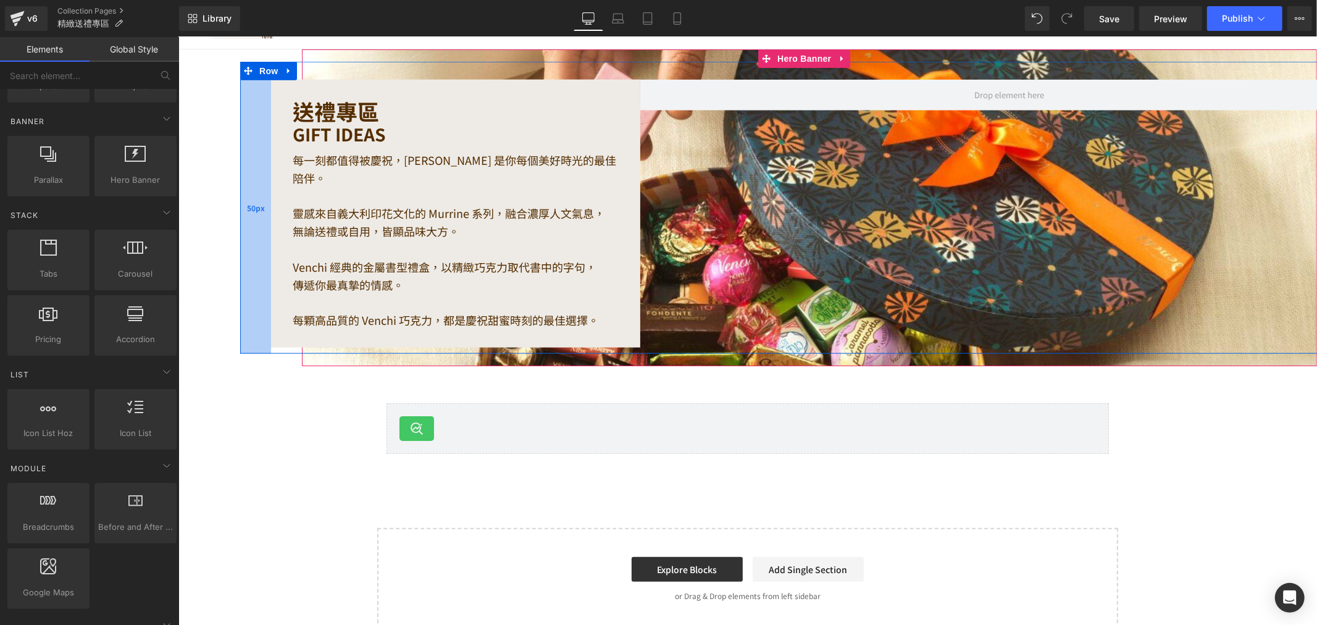
click at [241, 128] on div "50px" at bounding box center [255, 207] width 31 height 292
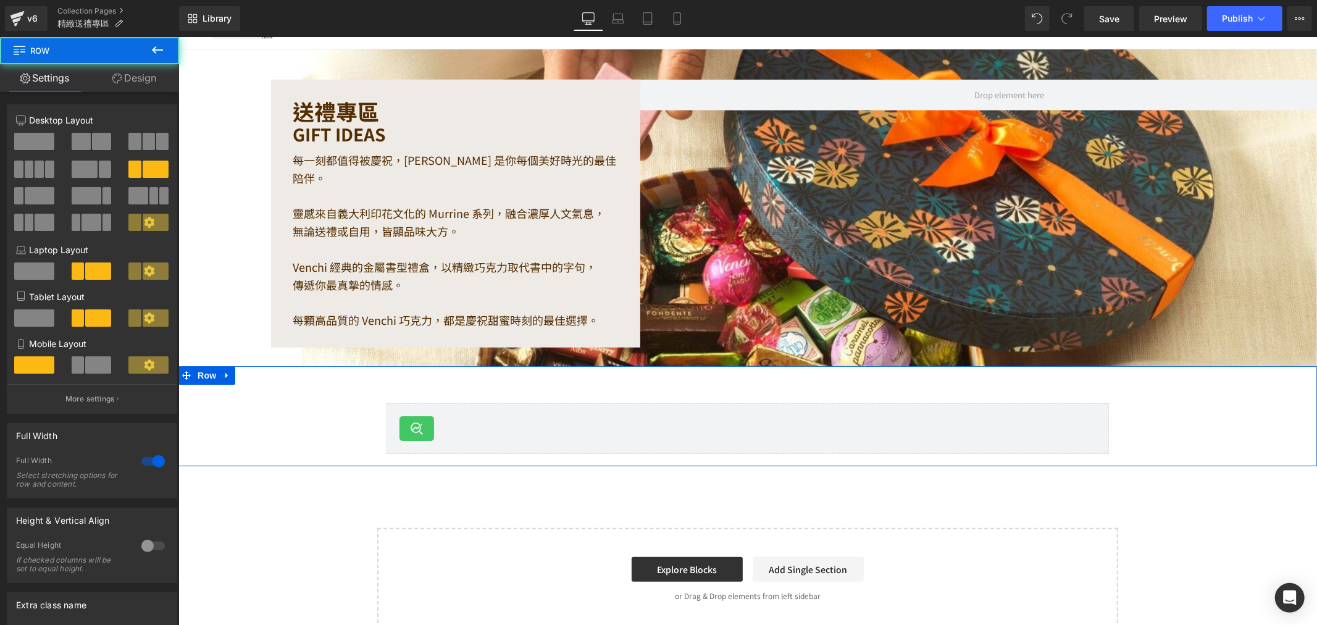
click at [246, 446] on div "Smart Search & Instant Search Smart Search & Instant Search Row" at bounding box center [747, 421] width 1139 height 75
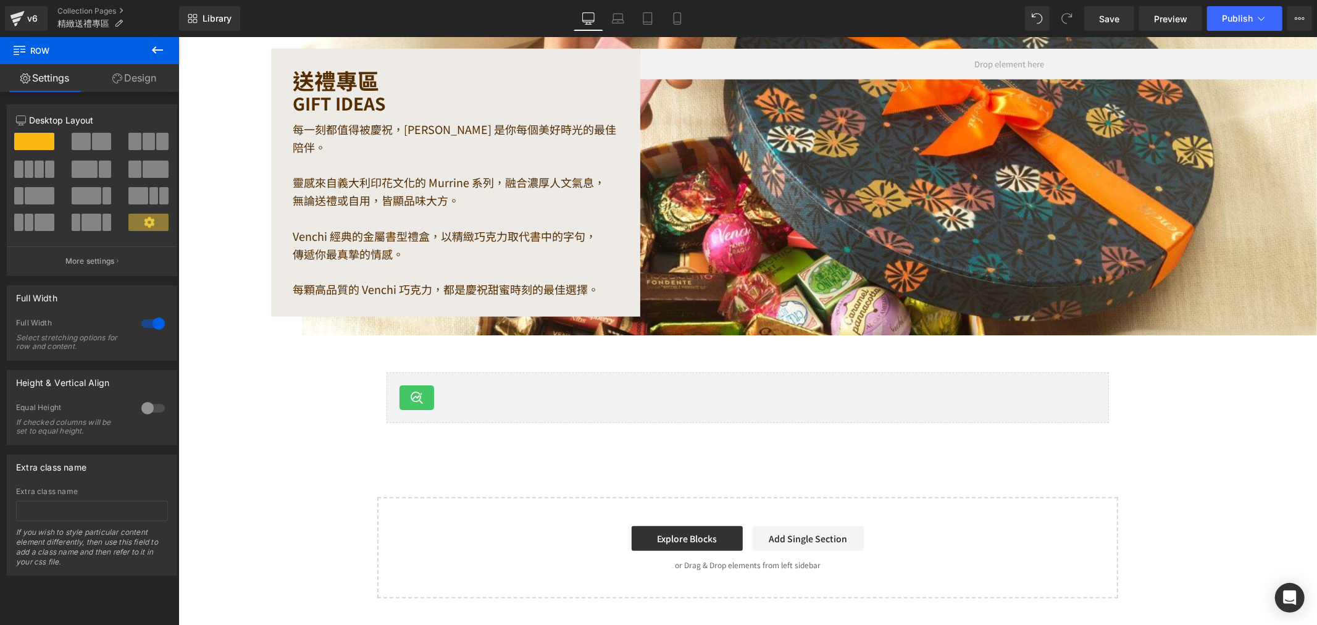
scroll to position [80, 0]
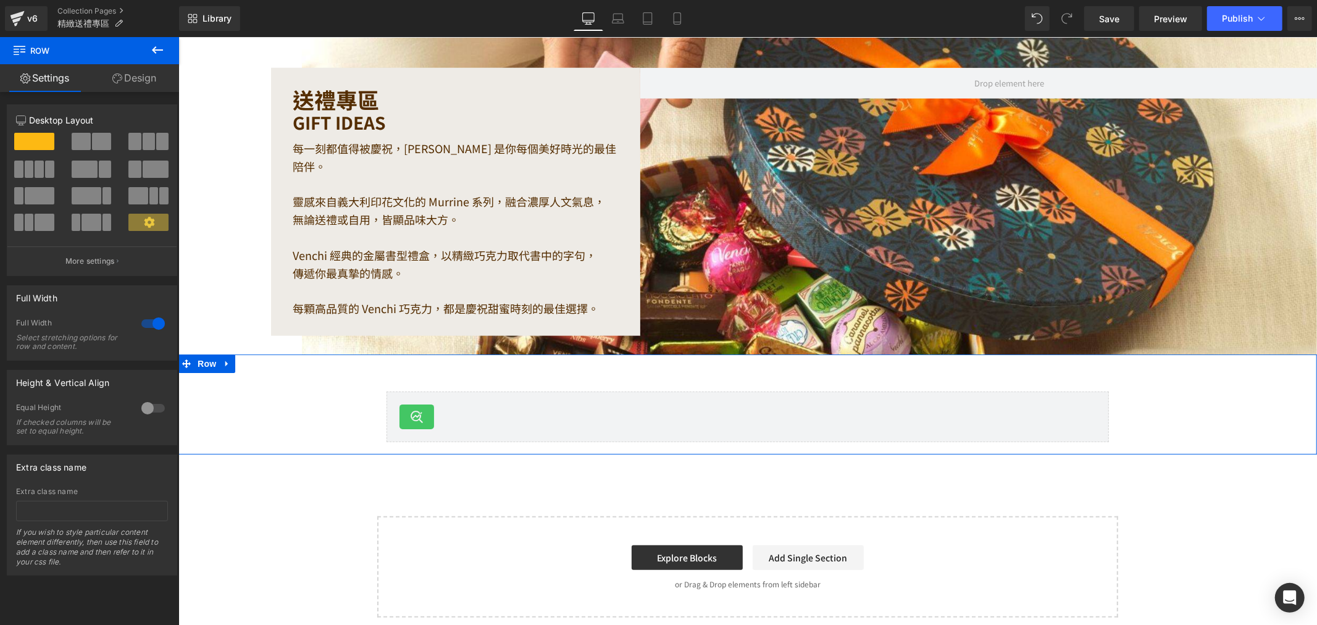
click at [270, 405] on div "Smart Search & Instant Search Smart Search & Instant Search Row" at bounding box center [747, 409] width 1139 height 75
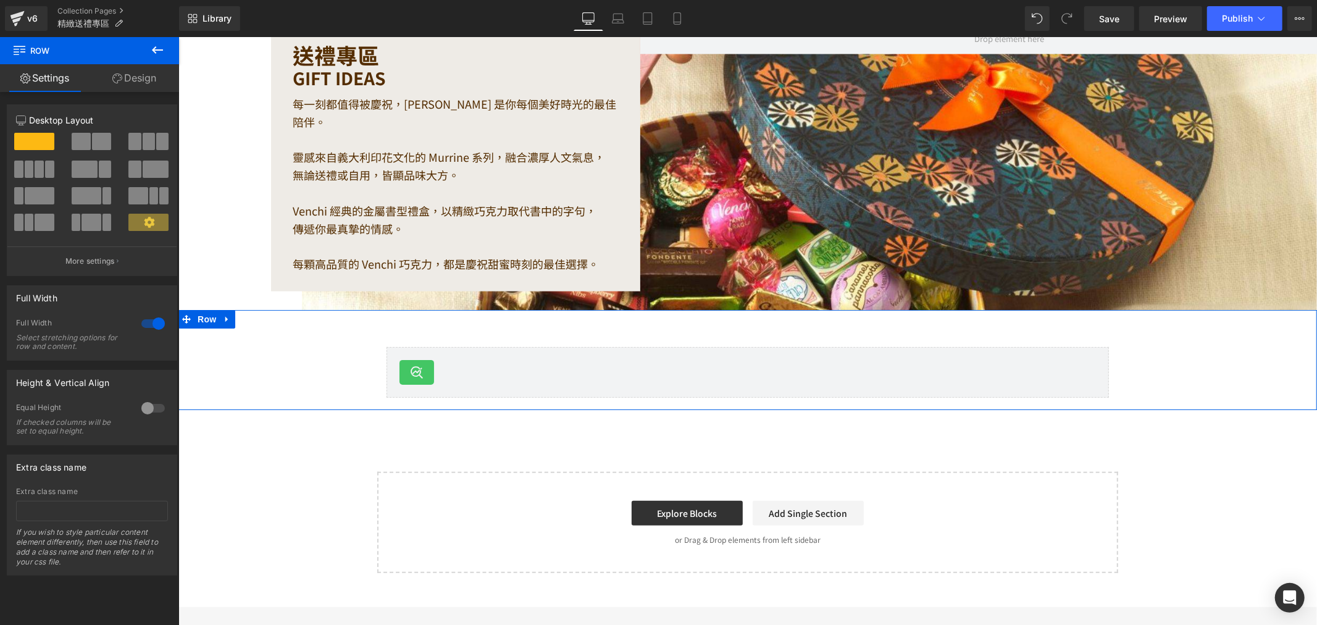
scroll to position [149, 0]
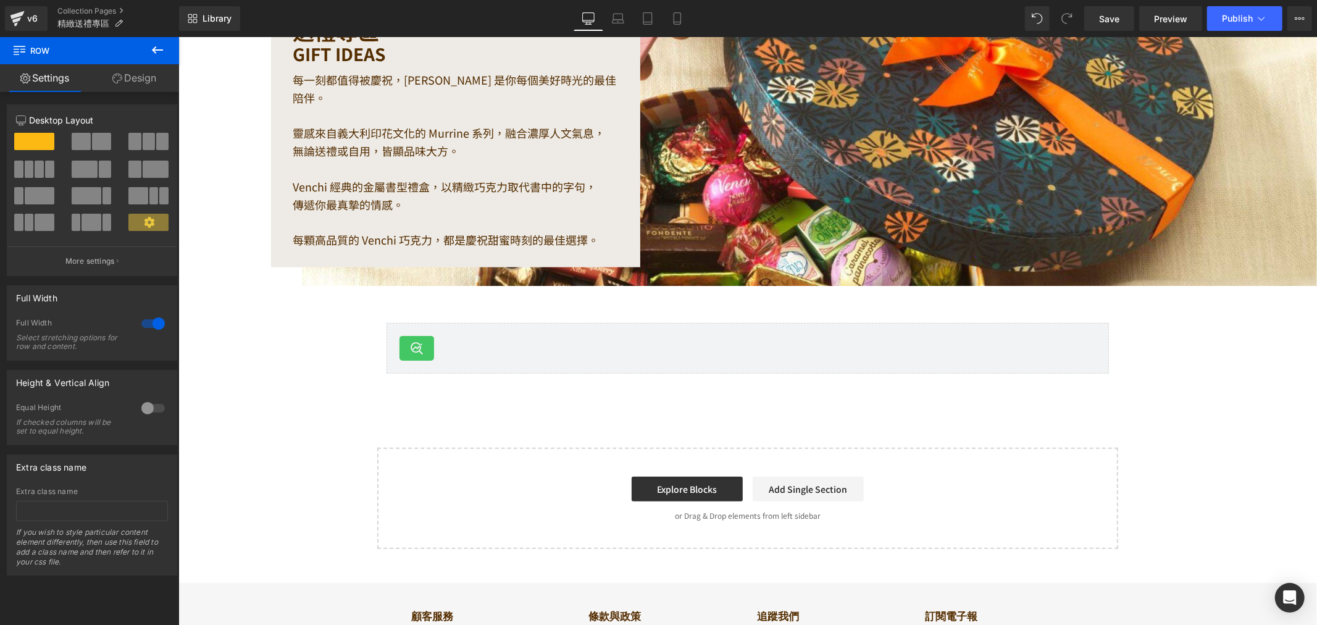
click at [64, 5] on div "v6 Collection Pages 精緻送禮專區" at bounding box center [89, 18] width 179 height 37
click at [67, 12] on link "Collection Pages" at bounding box center [118, 11] width 122 height 10
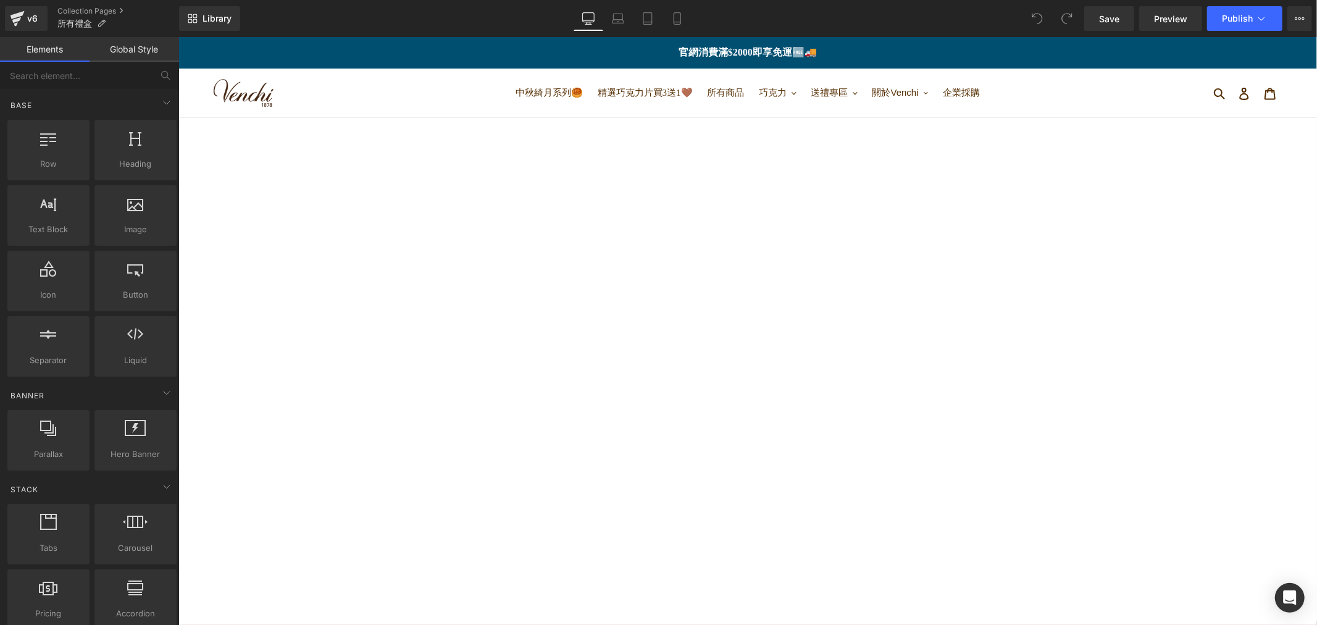
scroll to position [50, 0]
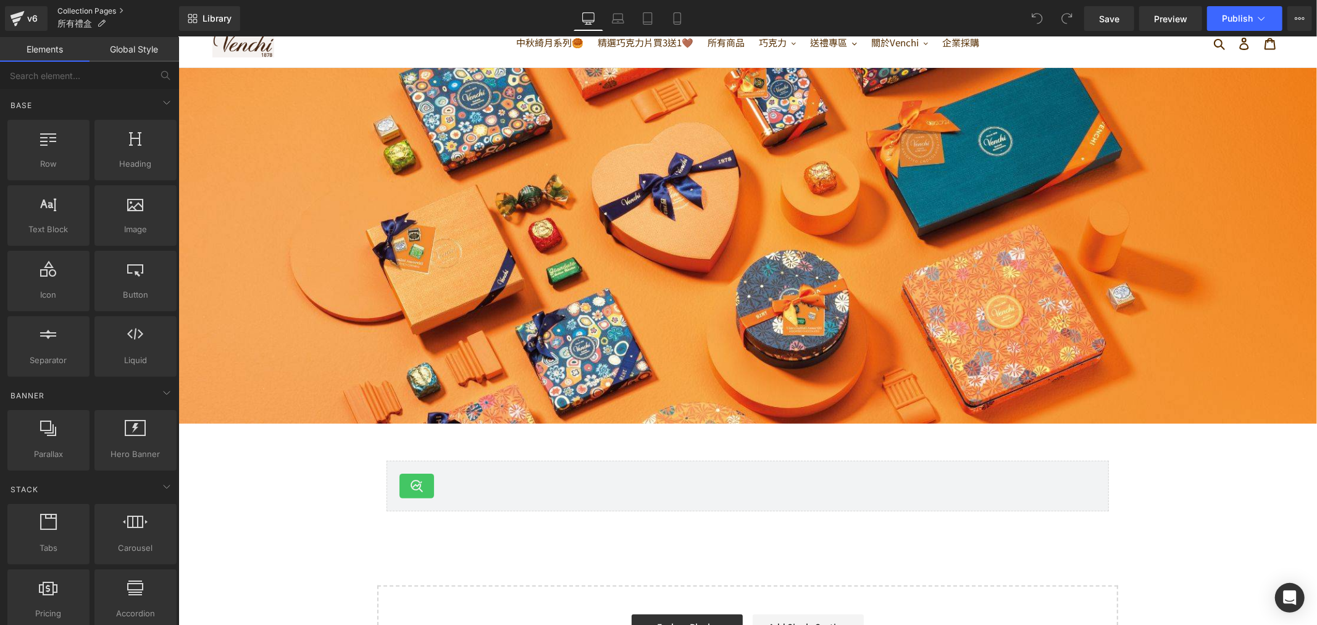
click at [69, 8] on link "Collection Pages" at bounding box center [118, 11] width 122 height 10
